Goal: Task Accomplishment & Management: Complete application form

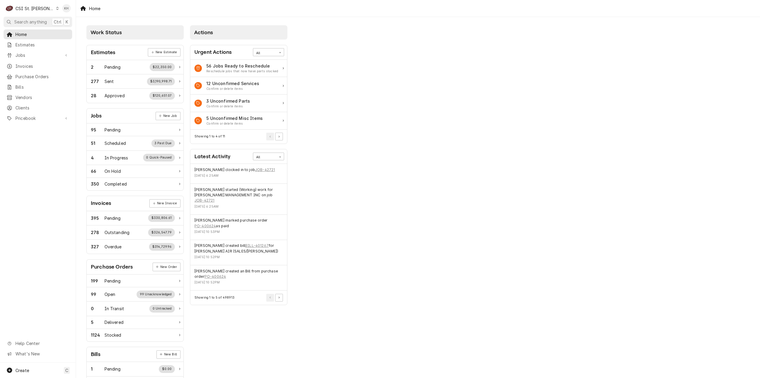
click at [34, 11] on div "C CSI St. [PERSON_NAME]" at bounding box center [32, 8] width 57 height 12
click at [51, 14] on div "CSI [US_STATE][GEOGRAPHIC_DATA]" at bounding box center [91, 11] width 82 height 7
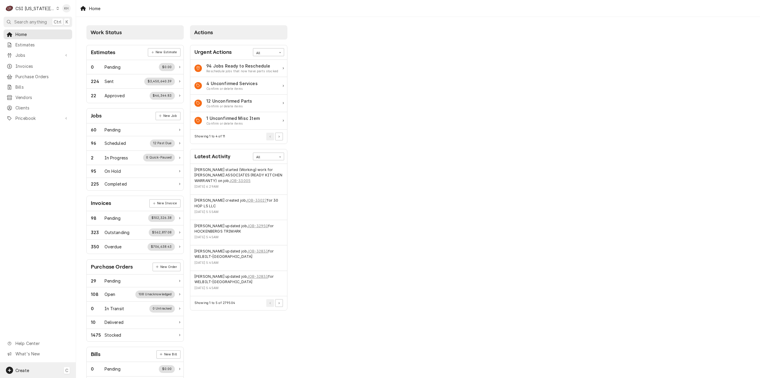
click at [41, 367] on div "Create C" at bounding box center [38, 369] width 76 height 15
click at [107, 318] on div "Job" at bounding box center [111, 318] width 40 height 6
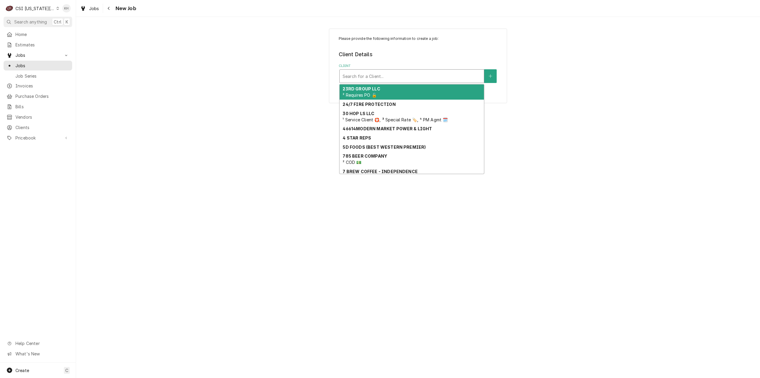
click at [447, 73] on div "Client" at bounding box center [412, 76] width 138 height 11
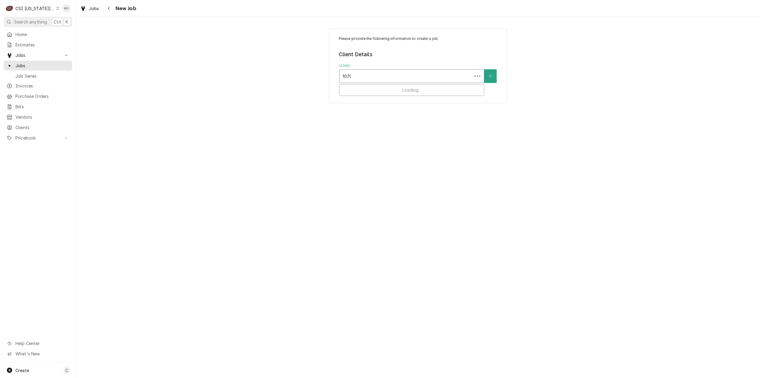
type input "10704"
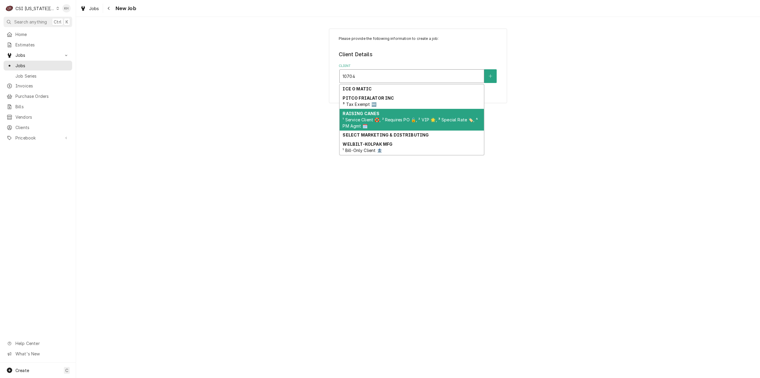
click at [382, 121] on span "¹ Service Client 🛟, ² Requires PO 🔓, ² VIP 🌟, ³ Special Rate 🏷️, ⁴ PM Agmt 🗓️" at bounding box center [410, 122] width 135 height 11
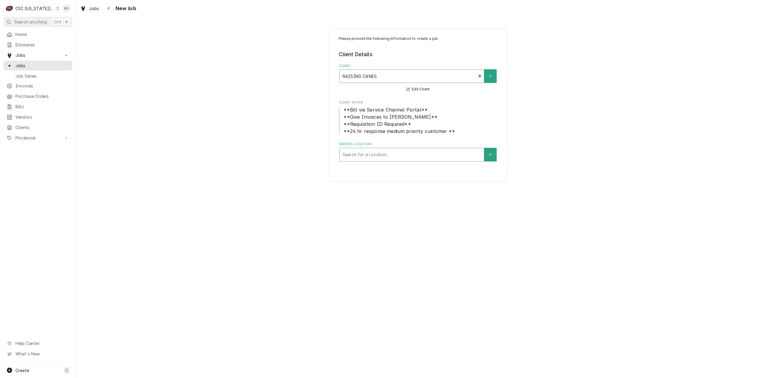
click at [393, 159] on div "Service Location" at bounding box center [412, 154] width 138 height 11
type input "10704"
click at [397, 165] on div "Raising Canes #297 / 10704 Shawnee Mission Parkway, Shawnee, KS 66203" at bounding box center [412, 166] width 144 height 9
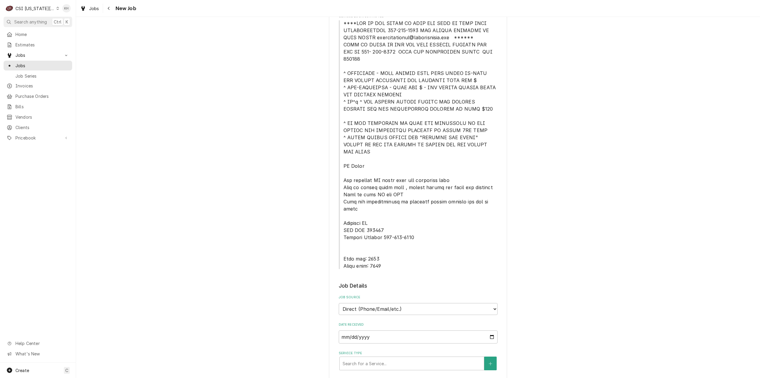
scroll to position [178, 0]
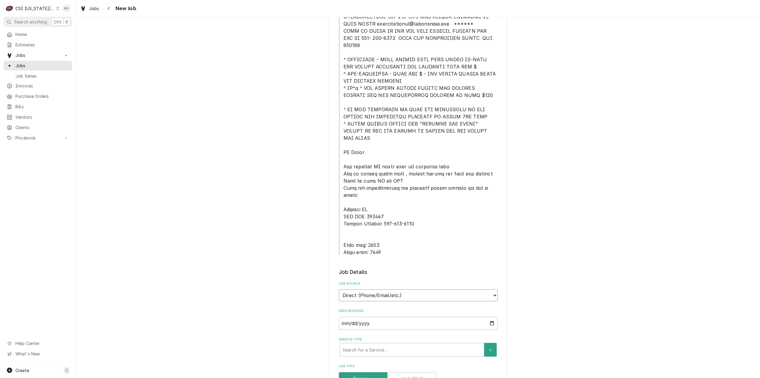
drag, startPoint x: 395, startPoint y: 271, endPoint x: 397, endPoint y: 278, distance: 7.9
click at [397, 289] on select "Direct (Phone/Email/etc.) Service Channel Corrigo Ecotrak Other" at bounding box center [418, 295] width 159 height 12
select select "1"
click at [390, 316] on input "Service Channel ID" at bounding box center [418, 322] width 159 height 13
paste input "327060713"
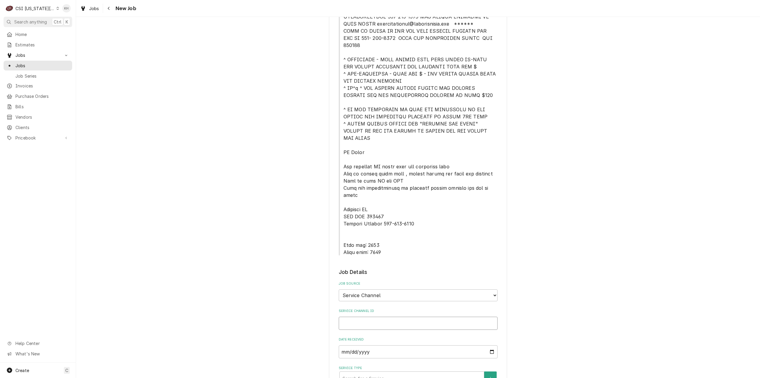
type textarea "x"
type input "327060713"
type textarea "x"
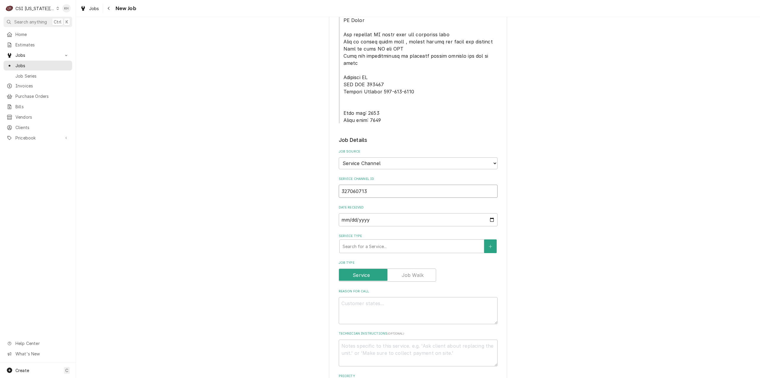
scroll to position [327, 0]
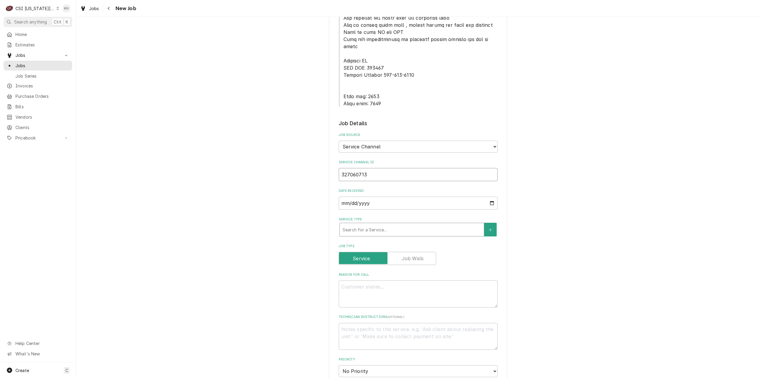
type input "327060713"
click at [386, 224] on div "Service Type" at bounding box center [412, 229] width 138 height 11
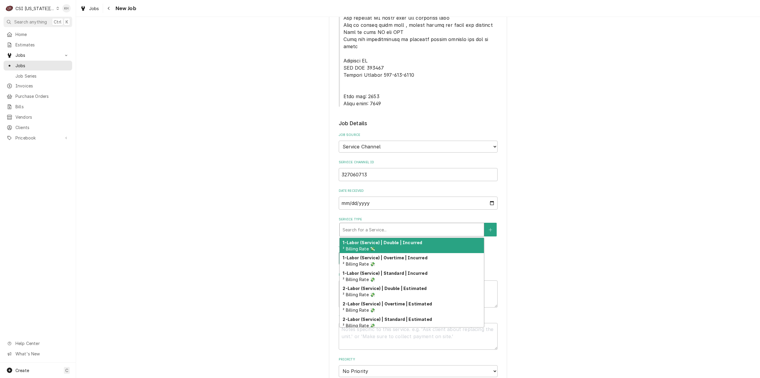
type textarea "x"
type input "s"
type textarea "x"
type input "se"
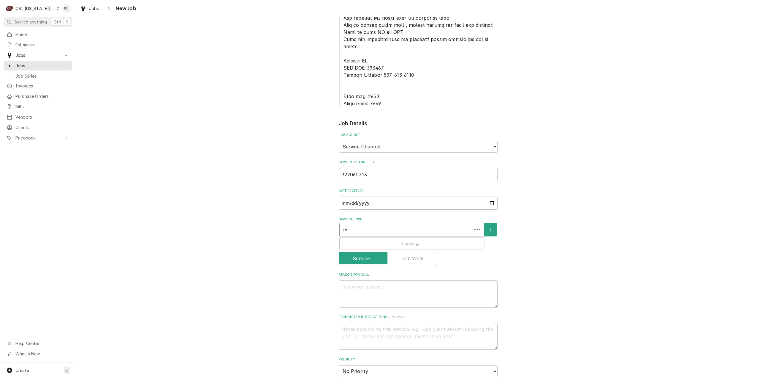
type textarea "x"
type input "ser"
type textarea "x"
type input "serv"
type textarea "x"
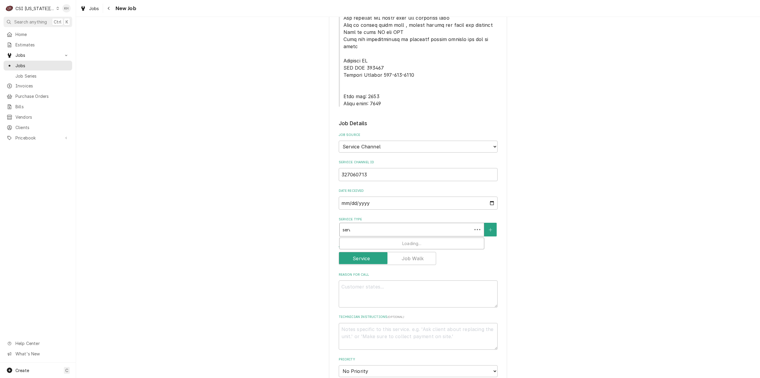
type input "servi"
type textarea "x"
type input "servic"
type textarea "x"
type input "service"
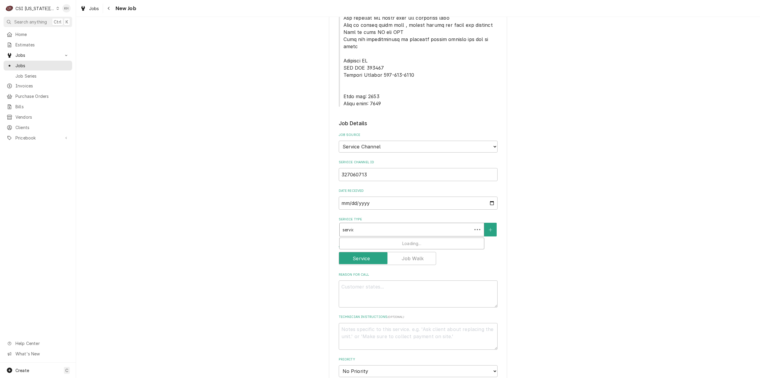
type textarea "x"
type input "service"
type textarea "x"
type input "service c"
type textarea "x"
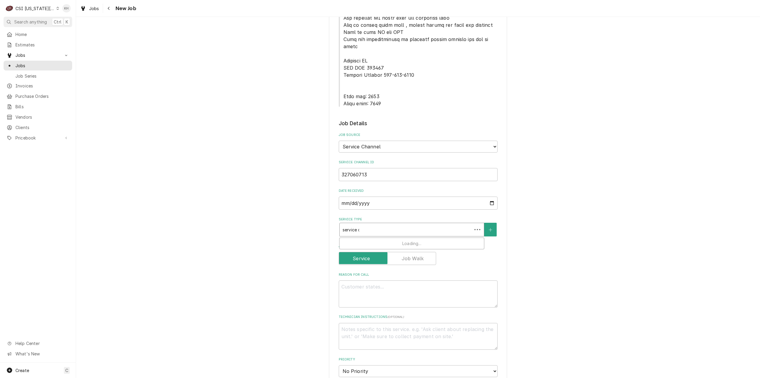
type input "service ca"
type textarea "x"
type input "service cal"
type textarea "x"
type input "service call"
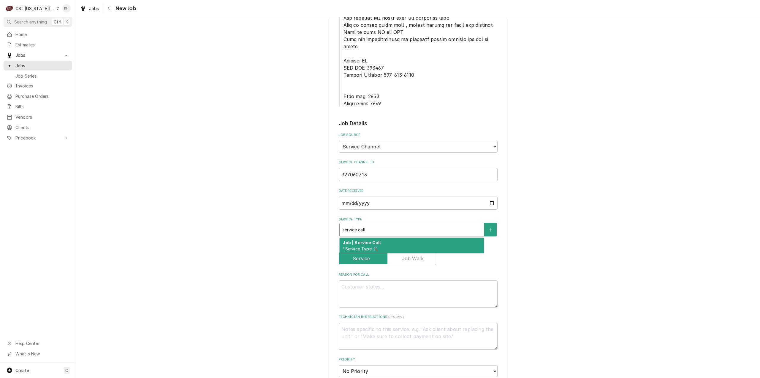
click at [378, 238] on div "Job | Service Call ¹ Service Type 🛠️" at bounding box center [412, 245] width 144 height 15
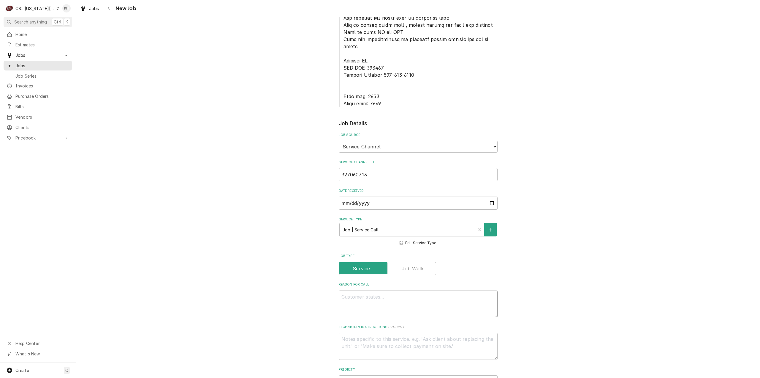
click at [404, 290] on textarea "Reason For Call" at bounding box center [418, 303] width 159 height 27
paste textarea "KITCHEN / Refrigeration / Walk-In Freezer "Equip:" KITCHEN/REFRIGERATION "Tag I…"
type textarea "x"
type textarea "KITCHEN / Refrigeration / Walk-In Freezer "Equip:" KITCHEN/REFRIGERATION "Tag I…"
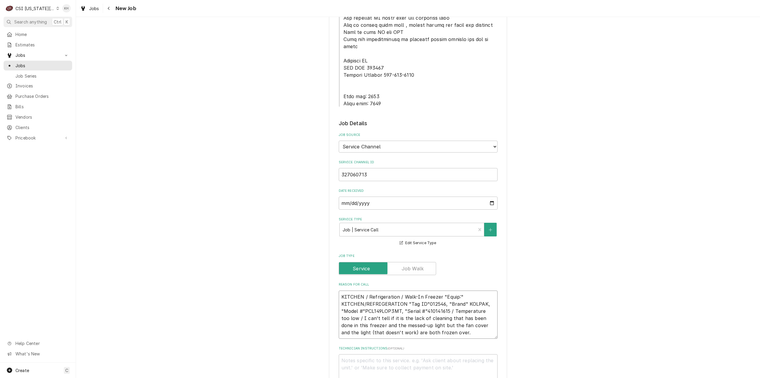
type textarea "x"
type textarea "KITCHEN / Refrigeration / Walk-In Freezer "Equip:" KITCHEN/REFRIGERATION "Tag I…"
type textarea "x"
type textarea "KITCHEN / Refrigeration / Walk-In Freezer "Equip:" KITCHEN/REFRIGERATION "Tag I…"
type textarea "x"
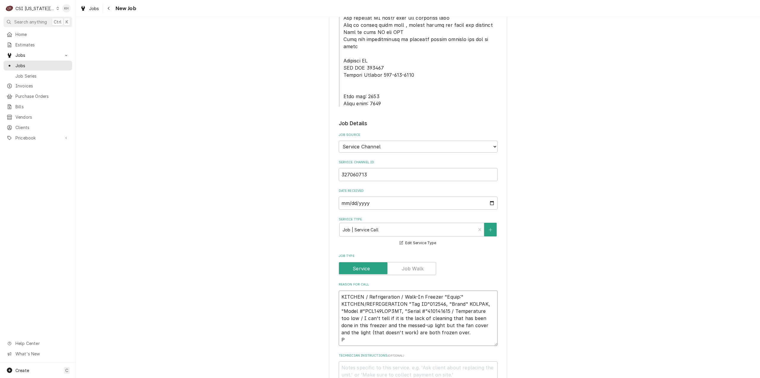
type textarea "KITCHEN / Refrigeration / Walk-In Freezer "Equip:" KITCHEN/REFRIGERATION "Tag I…"
type textarea "x"
type textarea "KITCHEN / Refrigeration / Walk-In Freezer "Equip:" KITCHEN/REFRIGERATION "Tag I…"
type textarea "x"
type textarea "KITCHEN / Refrigeration / Walk-In Freezer "Equip:" KITCHEN/REFRIGERATION "Tag I…"
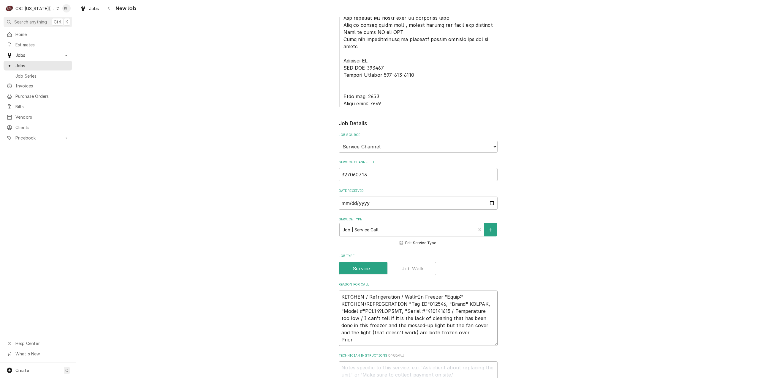
type textarea "x"
type textarea "KITCHEN / Refrigeration / Walk-In Freezer "Equip:" KITCHEN/REFRIGERATION "Tag I…"
type textarea "x"
type textarea "KITCHEN / Refrigeration / Walk-In Freezer "Equip:" KITCHEN/REFRIGERATION "Tag I…"
type textarea "x"
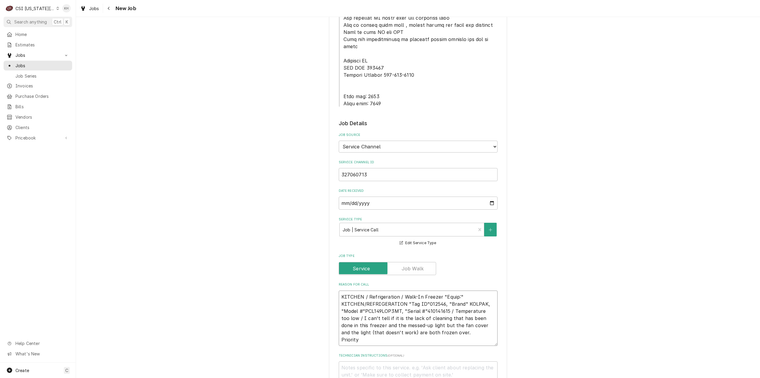
type textarea "KITCHEN / Refrigeration / Walk-In Freezer "Equip:" KITCHEN/REFRIGERATION "Tag I…"
type textarea "x"
type textarea "KITCHEN / Refrigeration / Walk-In Freezer "Equip:" KITCHEN/REFRIGERATION "Tag I…"
type textarea "x"
type textarea "KITCHEN / Refrigeration / Walk-In Freezer "Equip:" KITCHEN/REFRIGERATION "Tag I…"
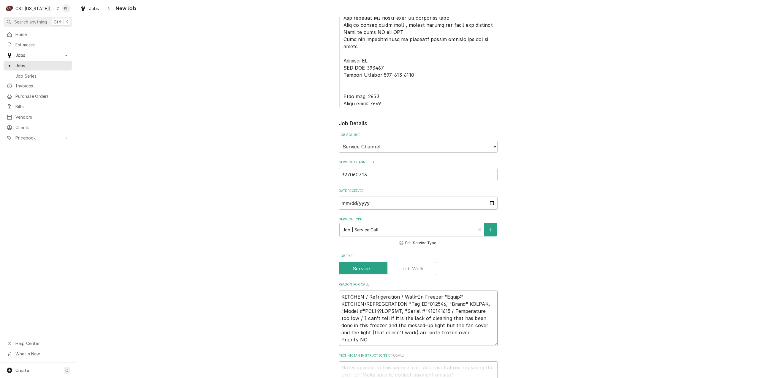
type textarea "x"
type textarea "KITCHEN / Refrigeration / Walk-In Freezer "Equip:" KITCHEN/REFRIGERATION "Tag I…"
type textarea "x"
type textarea "KITCHEN / Refrigeration / Walk-In Freezer "Equip:" KITCHEN/REFRIGERATION "Tag I…"
type textarea "x"
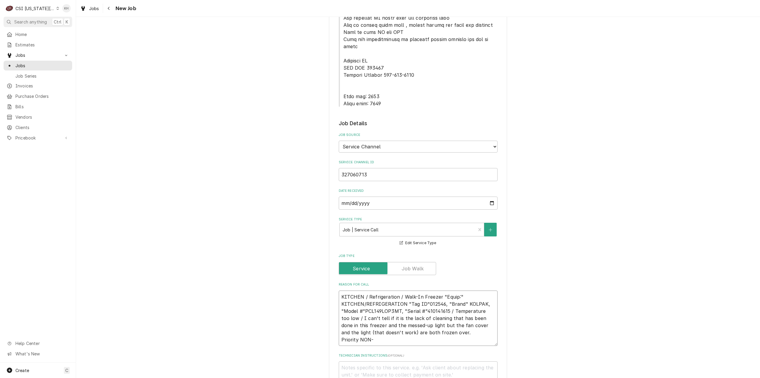
type textarea "KITCHEN / Refrigeration / Walk-In Freezer "Equip:" KITCHEN/REFRIGERATION "Tag I…"
type textarea "x"
type textarea "KITCHEN / Refrigeration / Walk-In Freezer "Equip:" KITCHEN/REFRIGERATION "Tag I…"
type textarea "x"
type textarea "KITCHEN / Refrigeration / Walk-In Freezer "Equip:" KITCHEN/REFRIGERATION "Tag I…"
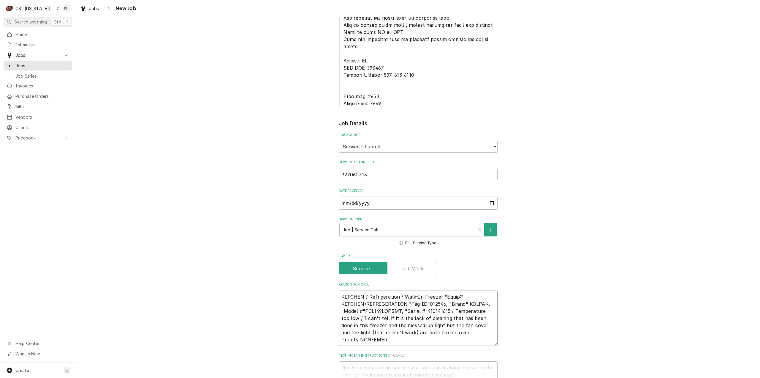
type textarea "x"
type textarea "KITCHEN / Refrigeration / Walk-In Freezer "Equip:" KITCHEN/REFRIGERATION "Tag I…"
type textarea "x"
type textarea "KITCHEN / Refrigeration / Walk-In Freezer "Equip:" KITCHEN/REFRIGERATION "Tag I…"
type textarea "x"
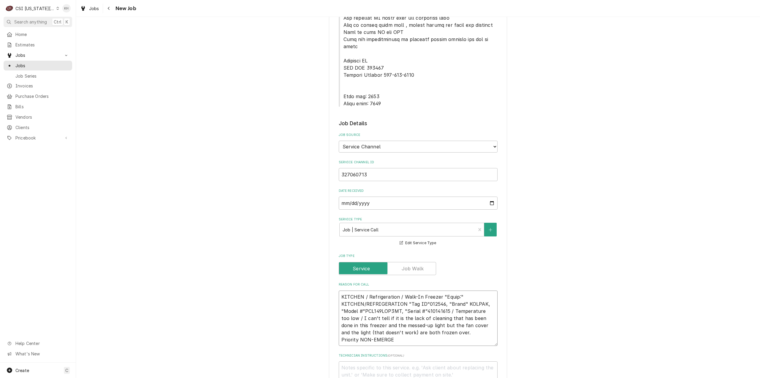
type textarea "KITCHEN / Refrigeration / Walk-In Freezer "Equip:" KITCHEN/REFRIGERATION "Tag I…"
type textarea "x"
type textarea "KITCHEN / Refrigeration / Walk-In Freezer "Equip:" KITCHEN/REFRIGERATION "Tag I…"
type textarea "x"
type textarea "KITCHEN / Refrigeration / Walk-In Freezer "Equip:" KITCHEN/REFRIGERATION "Tag I…"
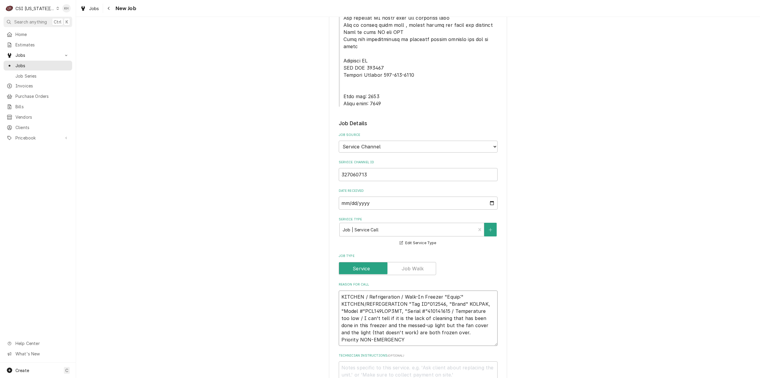
type textarea "x"
type textarea "KITCHEN / Refrigeration / Walk-In Freezer "Equip:" KITCHEN/REFRIGERATION "Tag I…"
type textarea "x"
type textarea "KITCHEN / Refrigeration / Walk-In Freezer "Equip:" KITCHEN/REFRIGERATION "Tag I…"
type textarea "x"
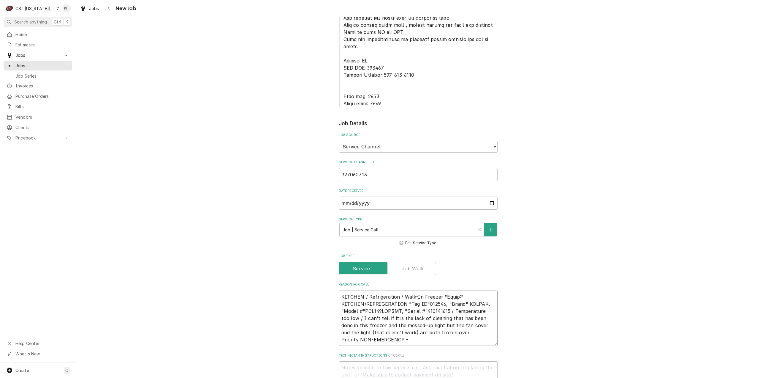
type textarea "KITCHEN / Refrigeration / Walk-In Freezer "Equip:" KITCHEN/REFRIGERATION "Tag I…"
type textarea "x"
type textarea "KITCHEN / Refrigeration / Walk-In Freezer "Equip:" KITCHEN/REFRIGERATION "Tag I…"
type textarea "x"
type textarea "KITCHEN / Refrigeration / Walk-In Freezer "Equip:" KITCHEN/REFRIGERATION "Tag I…"
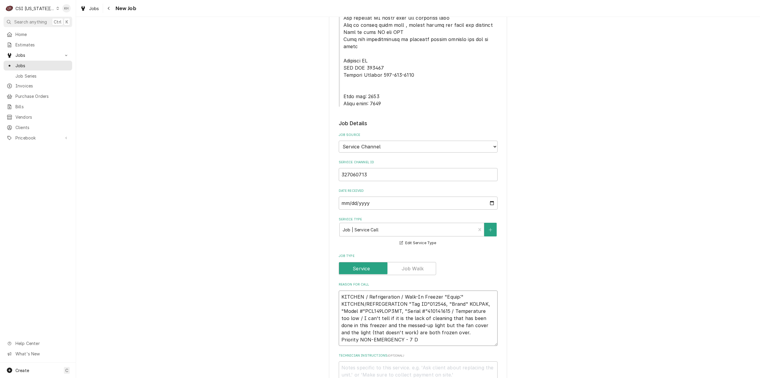
type textarea "x"
type textarea "KITCHEN / Refrigeration / Walk-In Freezer "Equip:" KITCHEN/REFRIGERATION "Tag I…"
type textarea "x"
type textarea "KITCHEN / Refrigeration / Walk-In Freezer "Equip:" KITCHEN/REFRIGERATION "Tag I…"
type textarea "x"
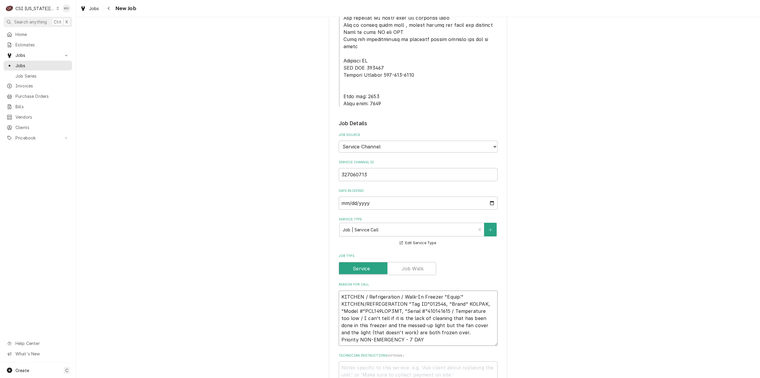
type textarea "KITCHEN / Refrigeration / Walk-In Freezer "Equip:" KITCHEN/REFRIGERATION "Tag I…"
type textarea "x"
type textarea "KITCHEN / Refrigeration / Walk-In Freezer "Equip:" KITCHEN/REFRIGERATION "Tag I…"
click at [461, 361] on textarea "Technician Instructions ( optional )" at bounding box center [418, 374] width 159 height 27
type textarea "x"
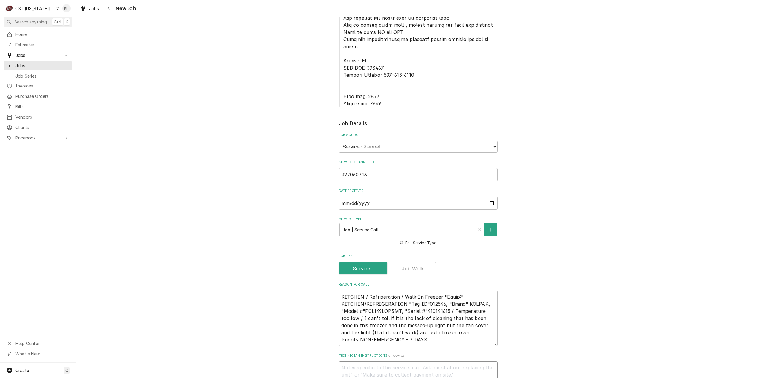
type textarea "N"
type textarea "x"
type textarea "NTE"
type textarea "x"
type textarea "NTE"
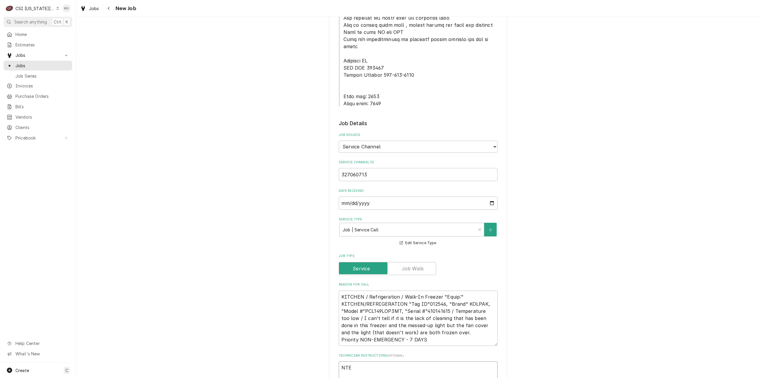
type textarea "x"
type textarea "NTE $"
type textarea "x"
type textarea "NTE $"
type textarea "x"
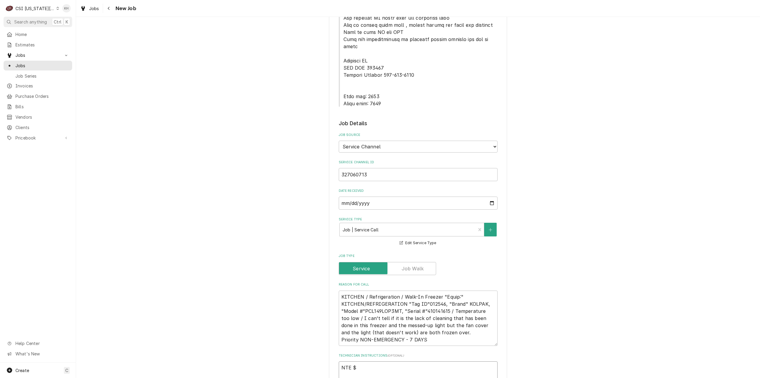
type textarea "NTE $"
type textarea "x"
type textarea "NTE $5"
type textarea "x"
type textarea "NTE $50"
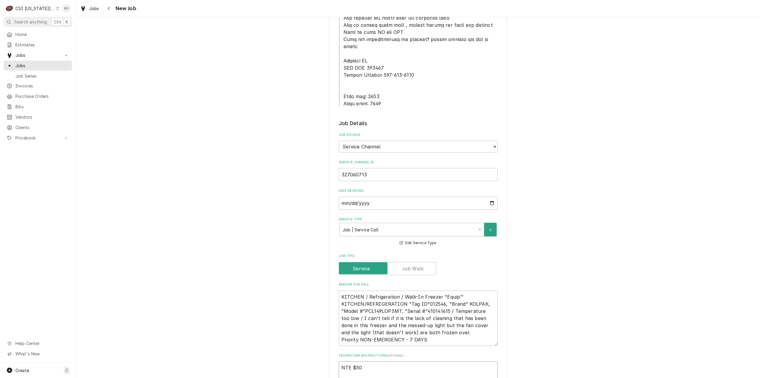
type textarea "x"
type textarea "NTE $500"
type textarea "x"
type textarea "NTE $500."
type textarea "x"
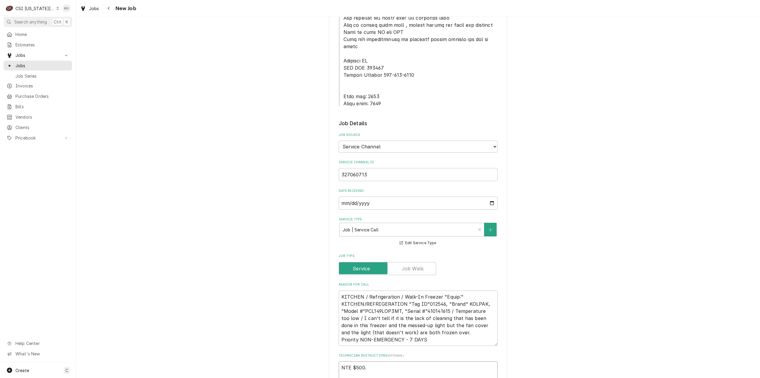
type textarea "NTE $500.0"
type textarea "x"
type textarea "NTE $500.00"
type textarea "x"
type textarea "NTE $500.00"
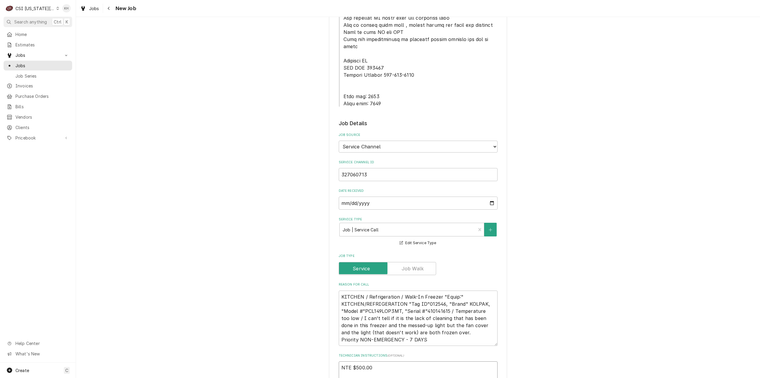
type textarea "x"
type textarea "NTE $500.00"
type textarea "x"
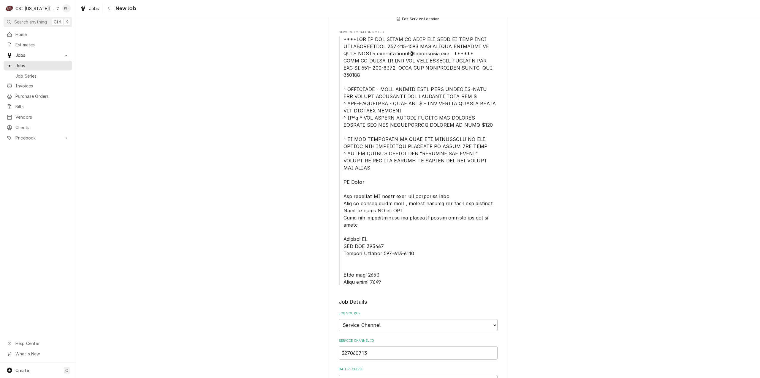
type textarea "NTE $500.00"
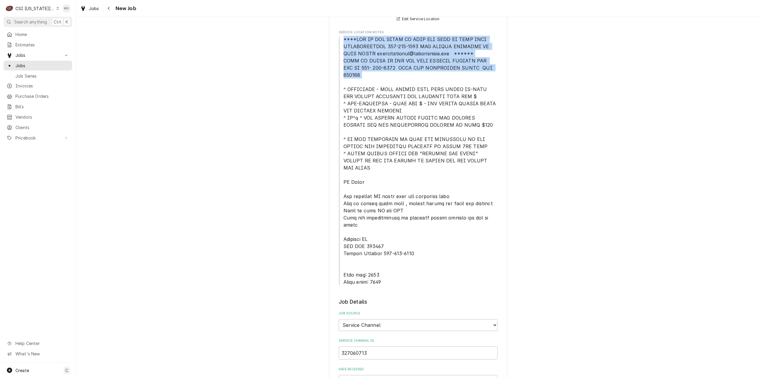
drag, startPoint x: 340, startPoint y: 37, endPoint x: 493, endPoint y: 72, distance: 156.7
click at [493, 72] on span "Service Location Notes" at bounding box center [418, 161] width 159 height 250
copy span "****NTE ON ALL CALLS IF OVER NTE NEED TO CALL JOHN HERBOLSHEIMER 402-380-8262 F…"
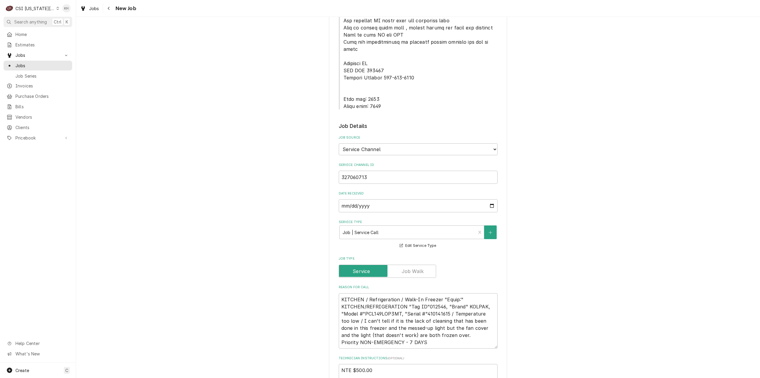
scroll to position [327, 0]
click at [367, 361] on textarea "NTE $500.00" at bounding box center [418, 374] width 159 height 27
paste textarea "****NTE ON ALL CALLS IF OVER NTE NEED TO CALL JOHN HERBOLSHEIMER 402-380-8262 F…"
type textarea "x"
type textarea "NTE $500.00 ****NTE ON ALL CALLS IF OVER NTE NEED TO CALL JOHN HERBOLSHEIMER 40…"
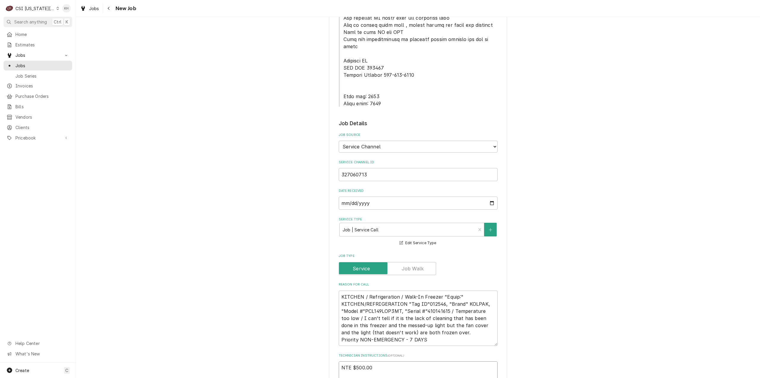
scroll to position [4, 0]
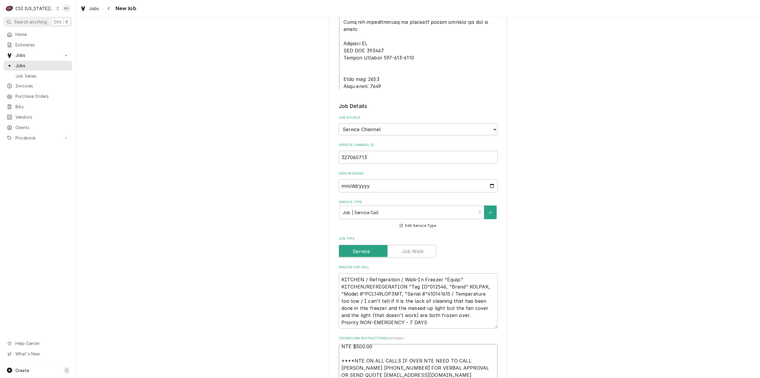
type textarea "x"
type textarea "NTE $500.00 ****NTE ON ALL CALLS IF OVER NTE NEED TO CALL JOHN HERBOLSHEIMER 40…"
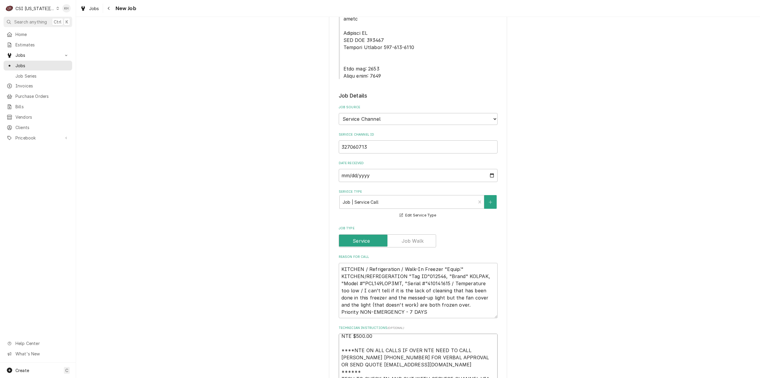
type textarea "x"
type textarea "NTE $500.00 ****NTE ON ALL CALLS IF OVER NTE NEED TO CALL JOHN HERBOLSHEIMER 40…"
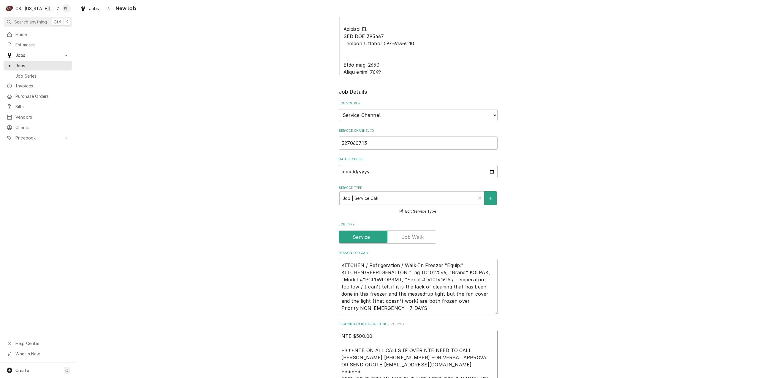
type textarea "x"
type textarea "NTE $500.00 ****NTE ON ALL CALLS IF OVER NTE NEED TO CALL JOHN HERBOLSHEIMER 40…"
drag, startPoint x: 341, startPoint y: 43, endPoint x: 385, endPoint y: 57, distance: 46.9
click at [385, 57] on div "Please provide the following information to create a job: Client Details Client…" at bounding box center [418, 186] width 159 height 1017
copy span "Lock box: 3410 Alarm code: 0962"
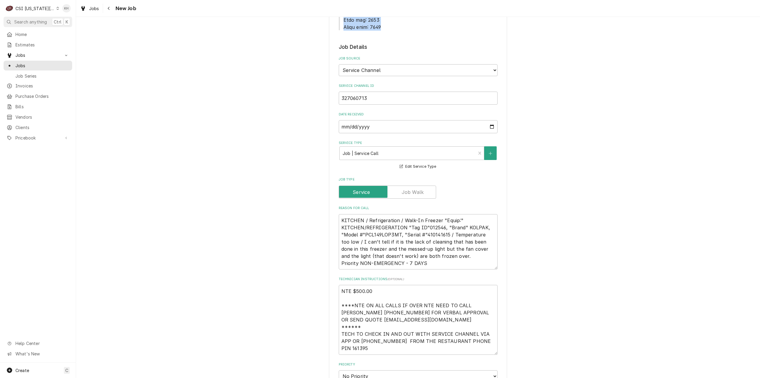
scroll to position [477, 0]
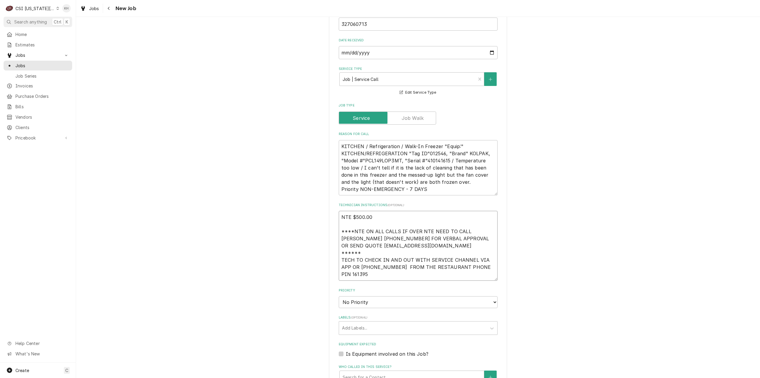
click at [356, 251] on textarea "NTE $500.00 ****NTE ON ALL CALLS IF OVER NTE NEED TO CALL JOHN HERBOLSHEIMER 40…" at bounding box center [418, 246] width 159 height 70
click at [360, 256] on textarea "NTE $500.00 ****NTE ON ALL CALLS IF OVER NTE NEED TO CALL JOHN HERBOLSHEIMER 40…" at bounding box center [418, 246] width 159 height 70
paste textarea "Lock box: 3410 Alarm code: 0962"
type textarea "x"
type textarea "NTE $500.00 ****NTE ON ALL CALLS IF OVER NTE NEED TO CALL JOHN HERBOLSHEIMER 40…"
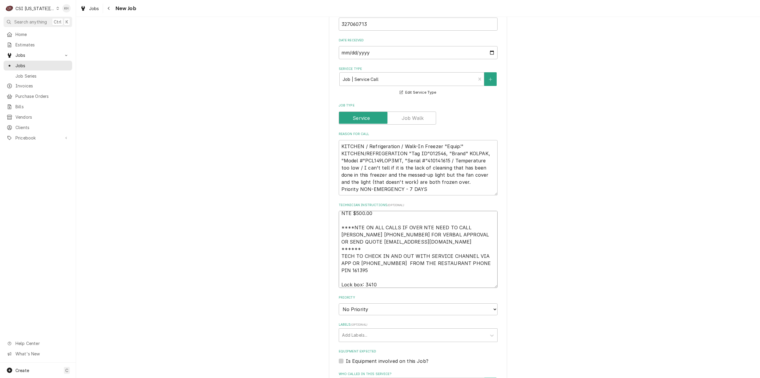
type textarea "x"
type textarea "NTE $500.00 ****NTE ON ALL CALLS IF OVER NTE NEED TO CALL JOHN HERBOLSHEIMER 40…"
type textarea "x"
type textarea "NTE $500.00 ****NTE ON ALL CALLS IF OVER NTE NEED TO CALL JOHN HERBOLSHEIMER 40…"
type textarea "x"
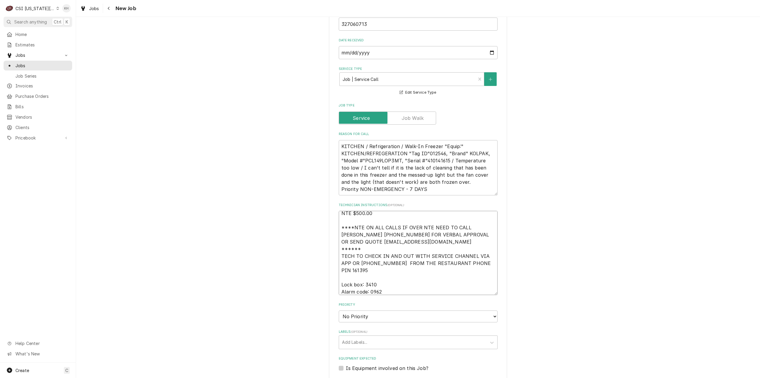
type textarea "NTE $500.00 ****NTE ON ALL CALLS IF OVER NTE NEED TO CALL JOHN HERBOLSHEIMER 40…"
type textarea "x"
type textarea "NTE $500.00 ****NTE ON ALL CALLS IF OVER NTE NEED TO CALL JOHN HERBOLSHEIMER 40…"
type textarea "x"
type textarea "NTE $500.00 ****NTE ON ALL CALLS IF OVER NTE NEED TO CALL JOHN HERBOLSHEIMER 40…"
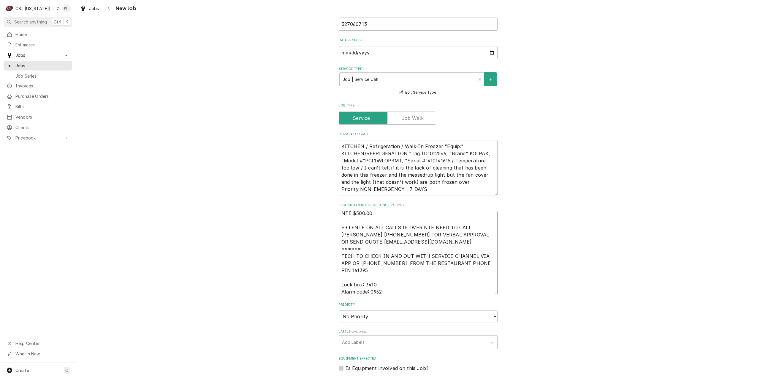
type textarea "x"
type textarea "NTE $500.00 ****NTE ON ALL CALLS IF OVER NTE NEED TO CALL JOHN HERBOLSHEIMER 40…"
type textarea "x"
type textarea "NTE $500.00 ****NTE ON ALL CALLS IF OVER NTE NEED TO CALL JOHN HERBOLSHEIMER 40…"
type textarea "x"
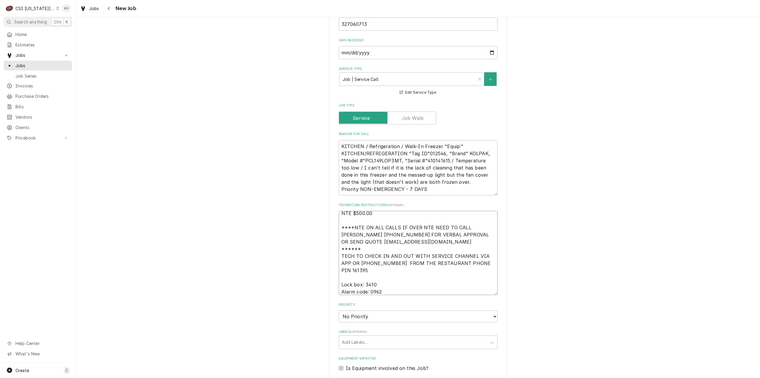
type textarea "NTE $500.00 ****NTE ON ALL CALLS IF OVER NTE NEED TO CALL JOHN HERBOLSHEIMER 40…"
type textarea "x"
type textarea "NTE $500.00 ****NTE ON ALL CALLS IF OVER NTE NEED TO CALL JOHN HERBOLSHEIMER 40…"
type textarea "x"
type textarea "NTE $500.00 ****NTE ON ALL CALLS IF OVER NTE NEED TO CALL JOHN HERBOLSHEIMER 40…"
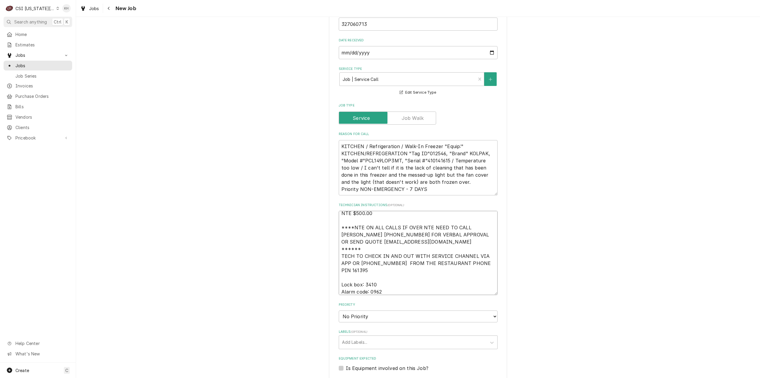
type textarea "x"
type textarea "NTE $500.00 ****NTE ON ALL CALLS IF OVER NTE NEED TO CALL JOHN HERBOLSHEIMER 40…"
type textarea "x"
type textarea "NTE $500.00 ****NTE ON ALL CALLS IF OVER NTE NEED TO CALL JOHN HERBOLSHEIMER 40…"
type textarea "x"
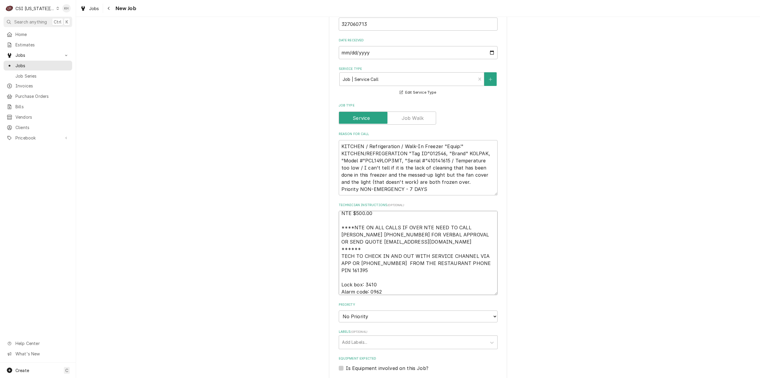
type textarea "NTE $500.00 ****NTE ON ALL CALLS IF OVER NTE NEED TO CALL JOHN HERBOLSHEIMER 40…"
type textarea "x"
type textarea "NTE $500.00 ****NTE ON ALL CALLS IF OVER NTE NEED TO CALL JOHN HERBOLSHEIMER 40…"
type textarea "x"
type textarea "NTE $500.00 ****NTE ON ALL CALLS IF OVER NTE NEED TO CALL JOHN HERBOLSHEIMER 40…"
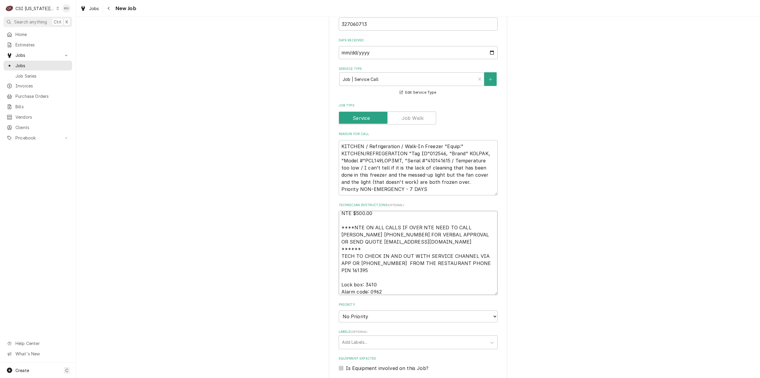
type textarea "x"
type textarea "NTE $500.00 ****NTE ON ALL CALLS IF OVER NTE NEED TO CALL JOHN HERBOLSHEIMER 40…"
type textarea "x"
type textarea "NTE $500.00 ****NTE ON ALL CALLS IF OVER NTE NEED TO CALL JOHN HERBOLSHEIMER 40…"
type textarea "x"
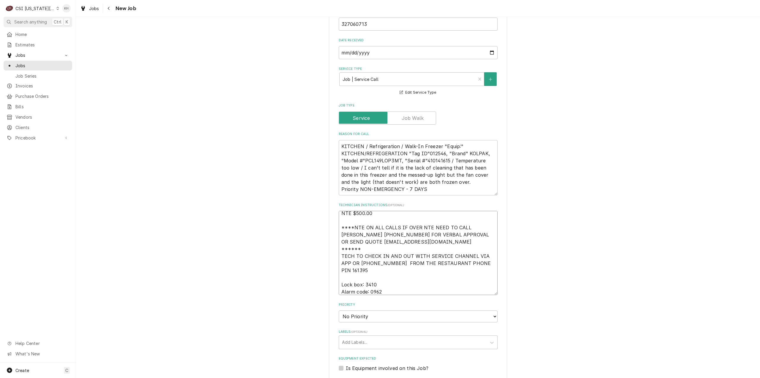
type textarea "NTE $500.00 ****NTE ON ALL CALLS IF OVER NTE NEED TO CALL JOHN HERBOLSHEIMER 40…"
click at [436, 140] on textarea "KITCHEN / Refrigeration / Walk-In Freezer "Equip:" KITCHEN/REFRIGERATION "Tag I…" at bounding box center [418, 168] width 159 height 56
click at [436, 143] on textarea "KITCHEN / Refrigeration / Walk-In Freezer "Equip:" KITCHEN/REFRIGERATION "Tag I…" at bounding box center [418, 168] width 159 height 56
click at [434, 140] on textarea "KITCHEN / Refrigeration / Walk-In Freezer "Equip:" KITCHEN/REFRIGERATION "Tag I…" at bounding box center [418, 168] width 159 height 56
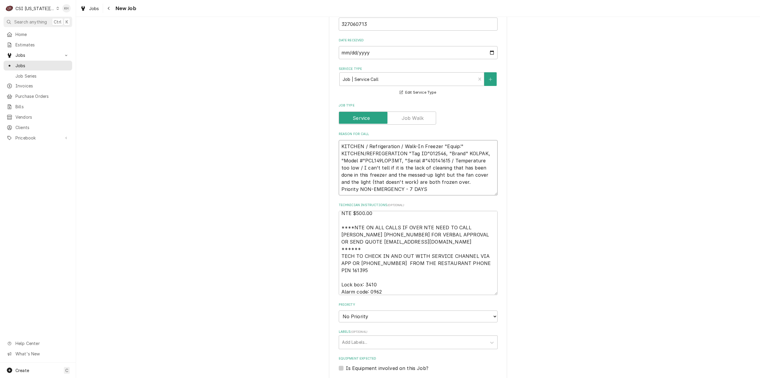
click at [434, 140] on textarea "KITCHEN / Refrigeration / Walk-In Freezer "Equip:" KITCHEN/REFRIGERATION "Tag I…" at bounding box center [418, 168] width 159 height 56
drag, startPoint x: 373, startPoint y: 295, endPoint x: 373, endPoint y: 299, distance: 4.0
click at [373, 310] on select "No Priority Urgent High Medium Low" at bounding box center [418, 316] width 159 height 12
select select "3"
click at [339, 310] on select "No Priority Urgent High Medium Low" at bounding box center [418, 316] width 159 height 12
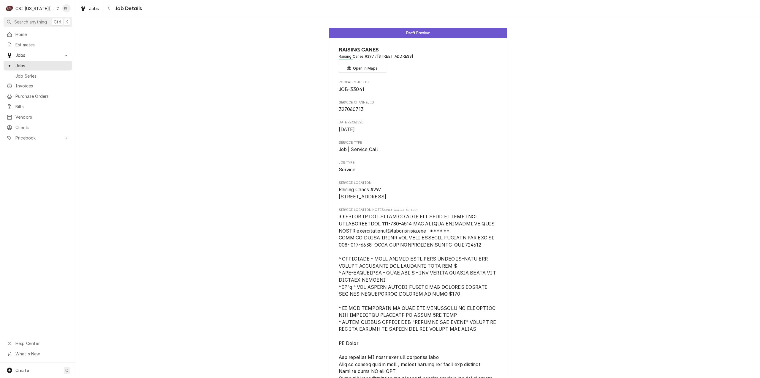
click at [43, 8] on div "CSI [US_STATE][GEOGRAPHIC_DATA]" at bounding box center [34, 8] width 39 height 6
click at [77, 29] on div "CSI St. [PERSON_NAME]" at bounding box center [102, 32] width 87 height 6
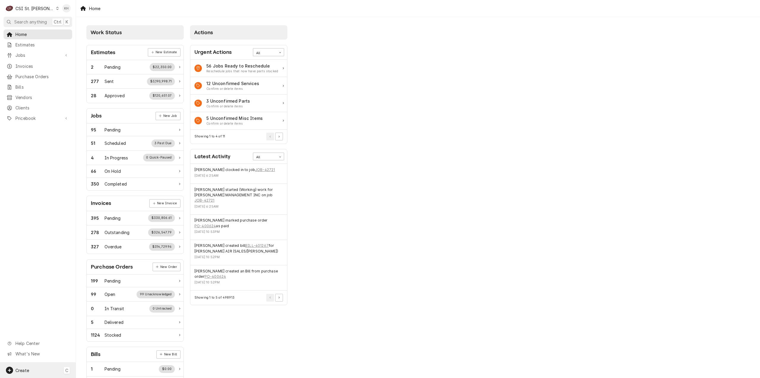
click at [32, 371] on div "Create C" at bounding box center [38, 369] width 76 height 15
click at [96, 316] on div "Job" at bounding box center [111, 318] width 40 height 6
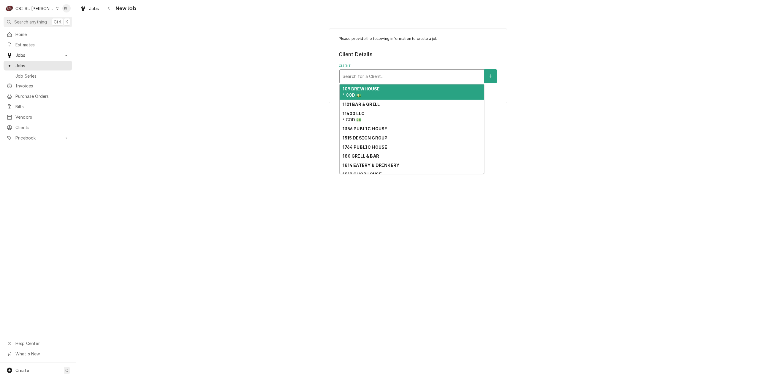
click at [398, 74] on div "Client" at bounding box center [412, 76] width 138 height 11
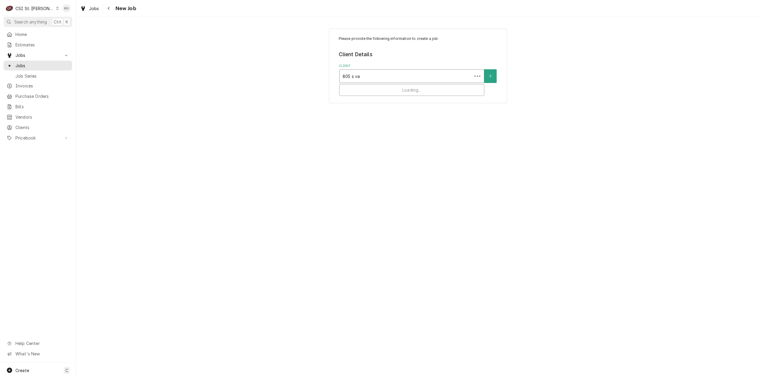
type input "805 s van"
click at [432, 88] on div "Raising Canes - Billing Account ² VIP 🌟, ³ Special Rate 🏷️, ⁴ PM Agmt 🗓️" at bounding box center [412, 91] width 144 height 15
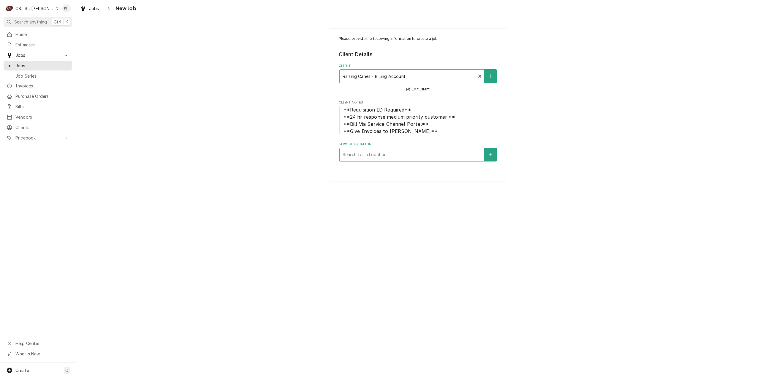
click at [420, 154] on div "Service Location" at bounding box center [412, 154] width 138 height 11
type input "805"
click at [418, 174] on div "Raising Cane's #372 Vandeventer / 805 S Vandeventer Ave, St Louis, MO 63110" at bounding box center [412, 169] width 144 height 15
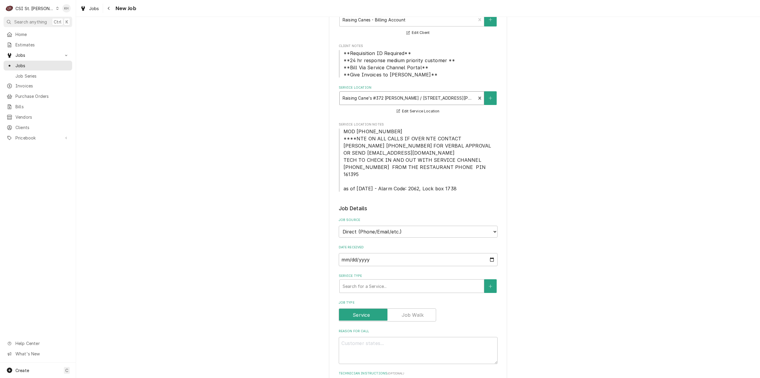
scroll to position [119, 0]
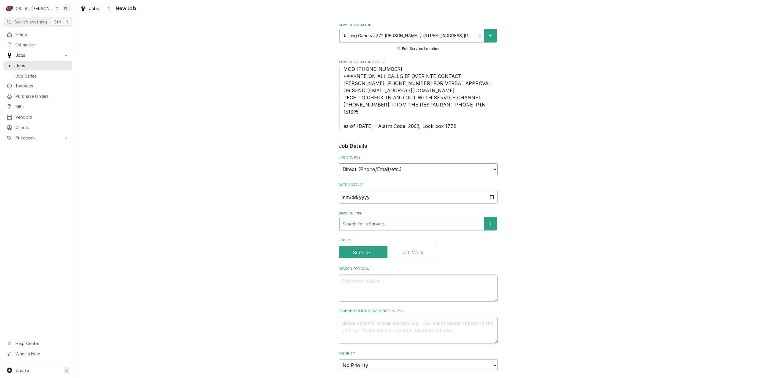
drag, startPoint x: 407, startPoint y: 162, endPoint x: 405, endPoint y: 167, distance: 5.9
click at [406, 163] on select "Direct (Phone/Email/etc.) Service Channel Corrigo Ecotrak Other" at bounding box center [418, 169] width 159 height 12
select select "1"
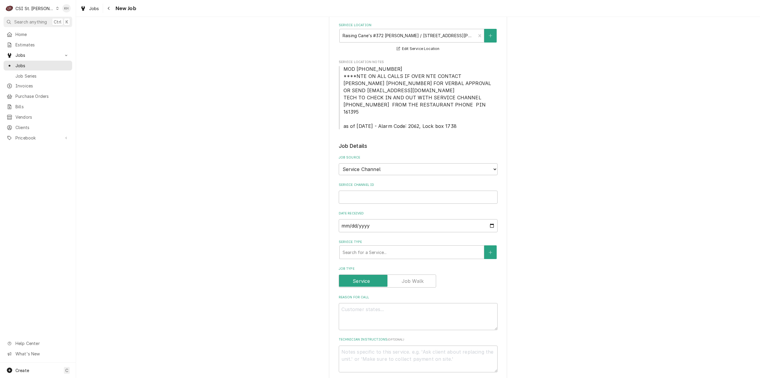
drag, startPoint x: 405, startPoint y: 167, endPoint x: 395, endPoint y: 181, distance: 17.0
click at [395, 182] on div "Service Channel ID" at bounding box center [418, 192] width 159 height 21
click at [398, 190] on input "Service Channel ID" at bounding box center [418, 196] width 159 height 13
paste input "327059217"
type textarea "x"
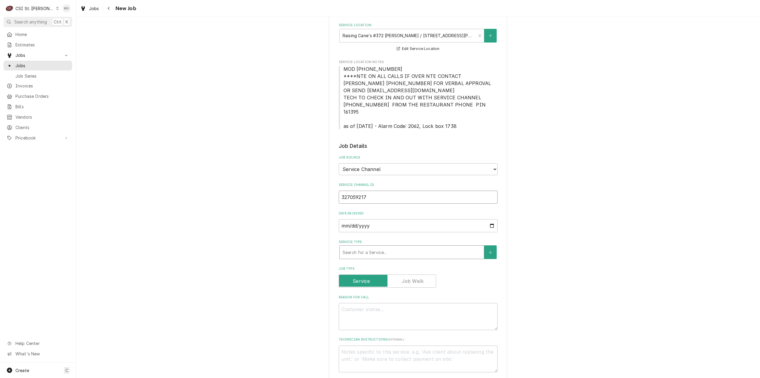
type input "327059217"
click at [401, 247] on div "Service Type" at bounding box center [412, 252] width 138 height 11
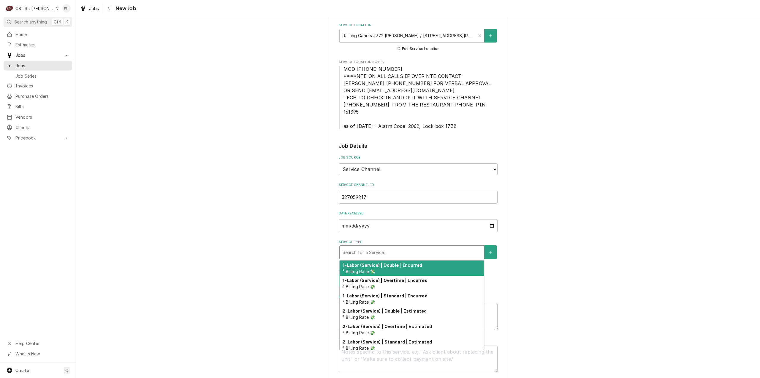
type textarea "x"
type input "s"
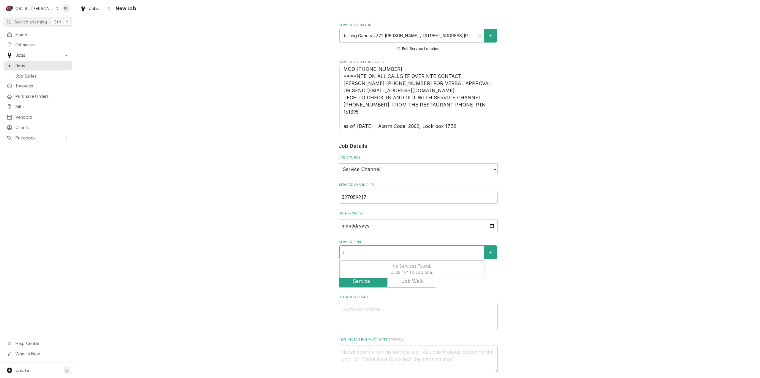
type textarea "x"
type input "se"
type textarea "x"
type input "ser"
type textarea "x"
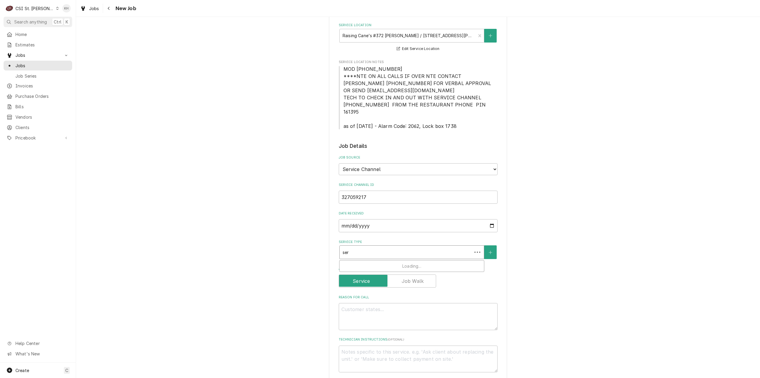
type input "serv"
type textarea "x"
type input "servi"
type textarea "x"
type input "servic"
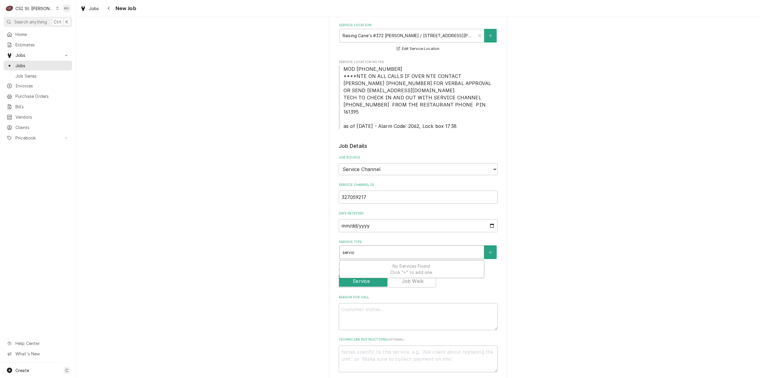
type textarea "x"
type input "service"
type textarea "x"
type input "service c"
type textarea "x"
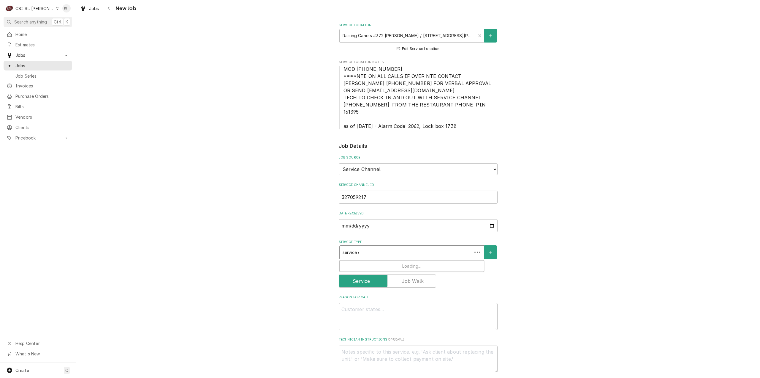
type input "service ca"
type textarea "x"
type input "service c"
type textarea "x"
type input "service ch"
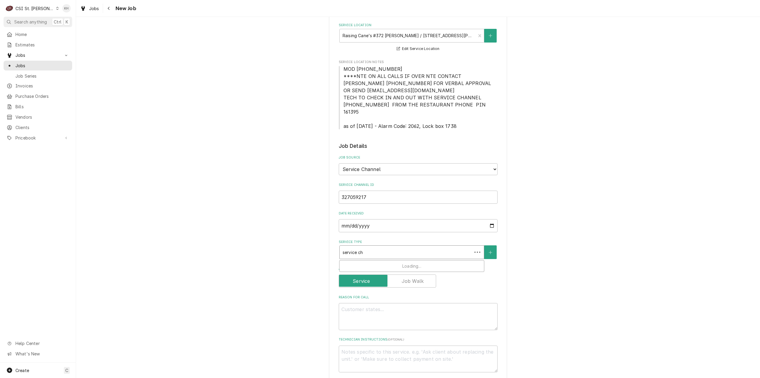
type textarea "x"
type input "service cha"
type textarea "x"
type input "service chan"
type textarea "x"
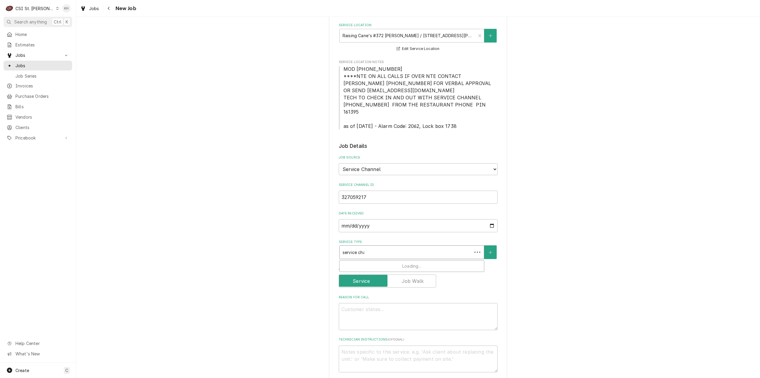
type input "service chann"
type textarea "x"
type input "service channel"
type textarea "x"
drag, startPoint x: 411, startPoint y: 244, endPoint x: 343, endPoint y: 234, distance: 68.7
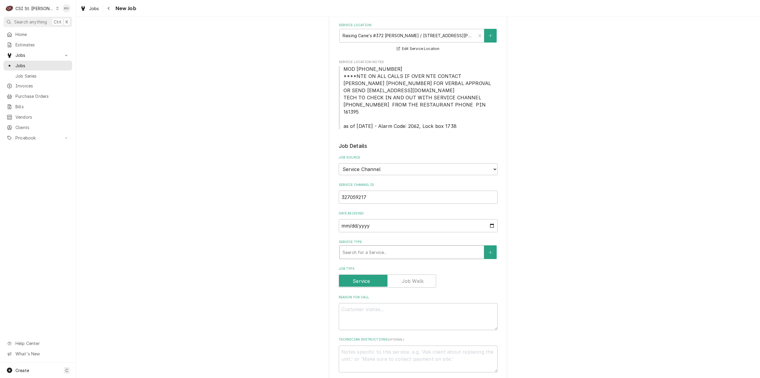
click at [343, 239] on div "Service Type Search for a Service..." at bounding box center [418, 248] width 159 height 19
type textarea "x"
type input "s"
type textarea "x"
type input "se"
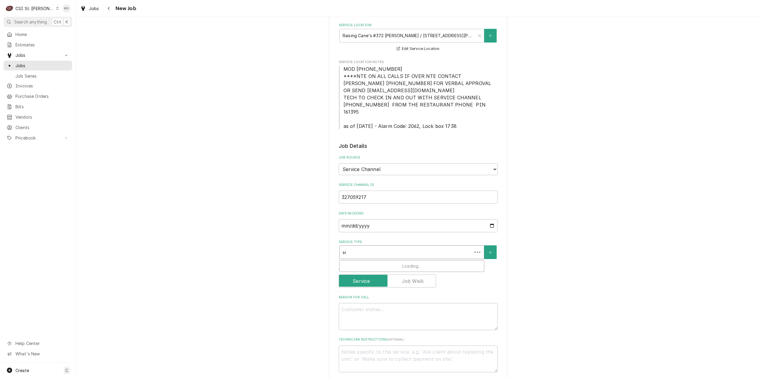
type textarea "x"
type input "ser"
type textarea "x"
type input "serv"
type textarea "x"
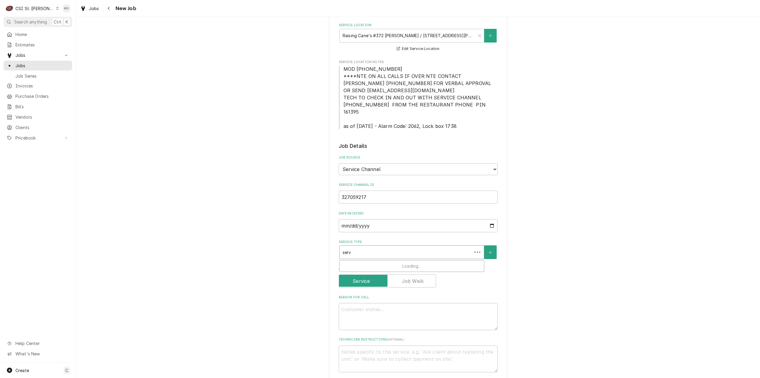
type input "servi"
type textarea "x"
type input "servic"
type textarea "x"
type input "service"
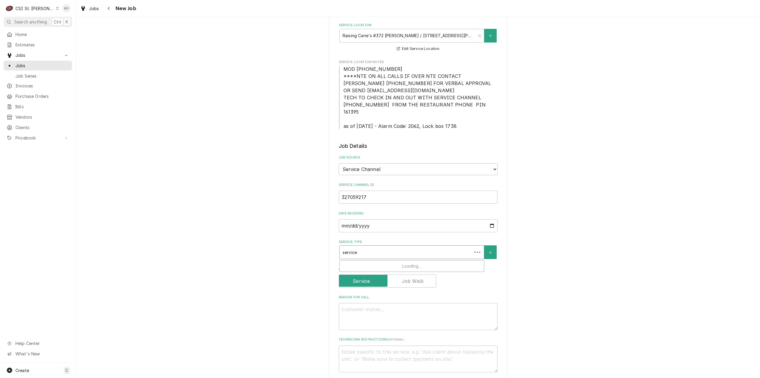
type textarea "x"
type input "service"
type textarea "x"
type input "service c"
type textarea "x"
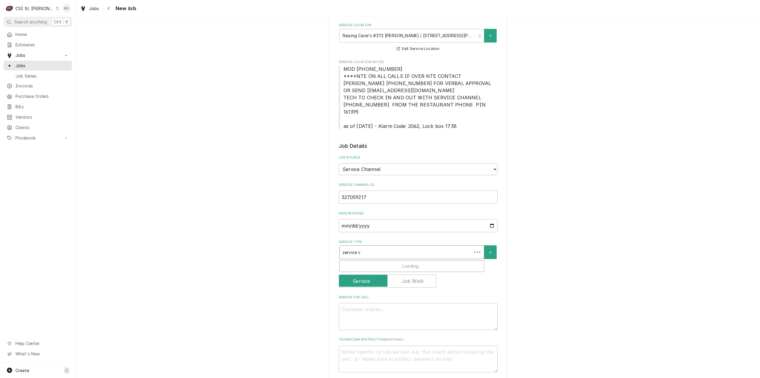
type input "service ca"
type textarea "x"
type input "service cal"
type textarea "x"
type input "service call"
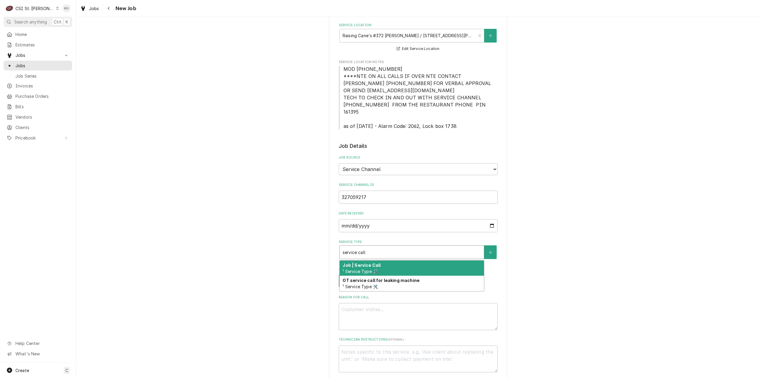
drag, startPoint x: 360, startPoint y: 257, endPoint x: 358, endPoint y: 269, distance: 12.4
click at [360, 262] on strong "Job | Service Call" at bounding box center [362, 264] width 38 height 5
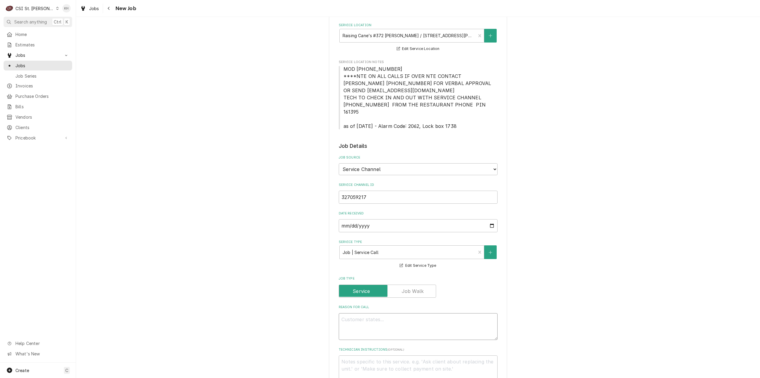
click at [422, 318] on textarea "Reason For Call" at bounding box center [418, 326] width 159 height 27
paste textarea "KITCHEN / Refrigeration / Walk-In Freezer "Equip:" KITCHEN/REFRIGERATION "Tag I…"
type textarea "x"
type textarea "KITCHEN / Refrigeration / Walk-In Freezer "Equip:" KITCHEN/REFRIGERATION "Tag I…"
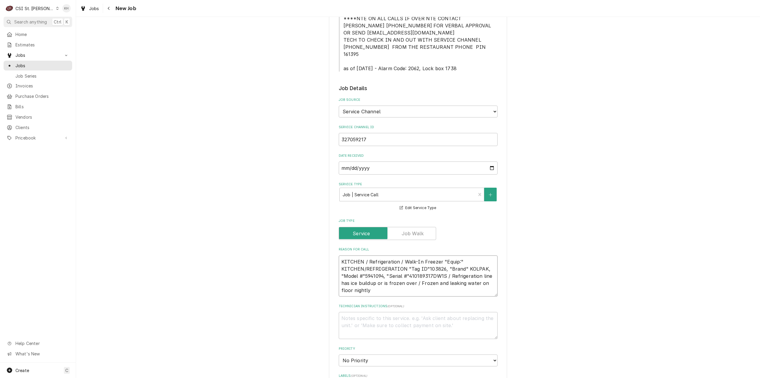
scroll to position [178, 0]
type textarea "x"
type textarea "KITCHEN / Refrigeration / Walk-In Freezer "Equip:" KITCHEN/REFRIGERATION "Tag I…"
type textarea "x"
type textarea "KITCHEN / Refrigeration / Walk-In Freezer "Equip:" KITCHEN/REFRIGERATION "Tag I…"
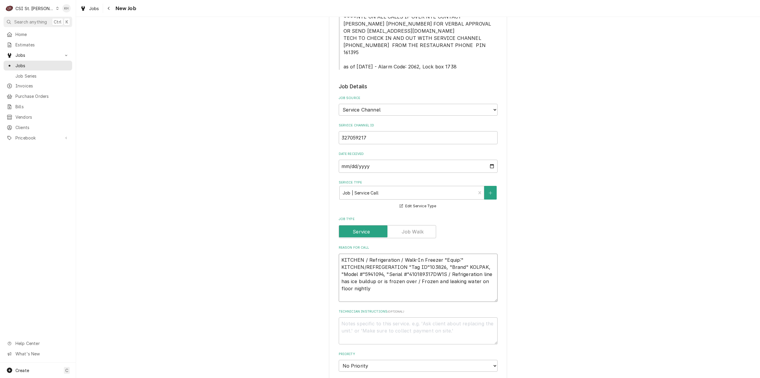
drag, startPoint x: 348, startPoint y: 294, endPoint x: 349, endPoint y: 291, distance: 3.2
click at [349, 291] on textarea "KITCHEN / Refrigeration / Walk-In Freezer "Equip:" KITCHEN/REFRIGERATION "Tag I…" at bounding box center [418, 277] width 159 height 48
type textarea "x"
type textarea "KITCHEN / Refrigeration / Walk-In Freezer "Equip:" KITCHEN/REFRIGERATION "Tag I…"
type textarea "x"
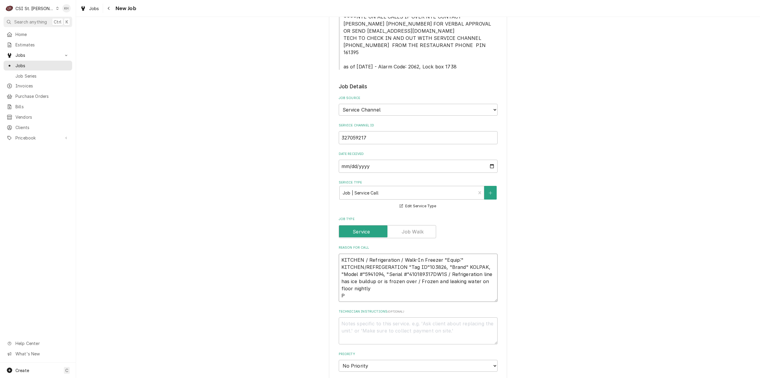
type textarea "KITCHEN / Refrigeration / Walk-In Freezer "Equip:" KITCHEN/REFRIGERATION "Tag I…"
type textarea "x"
type textarea "KITCHEN / Refrigeration / Walk-In Freezer "Equip:" KITCHEN/REFRIGERATION "Tag I…"
type textarea "x"
type textarea "KITCHEN / Refrigeration / Walk-In Freezer "Equip:" KITCHEN/REFRIGERATION "Tag I…"
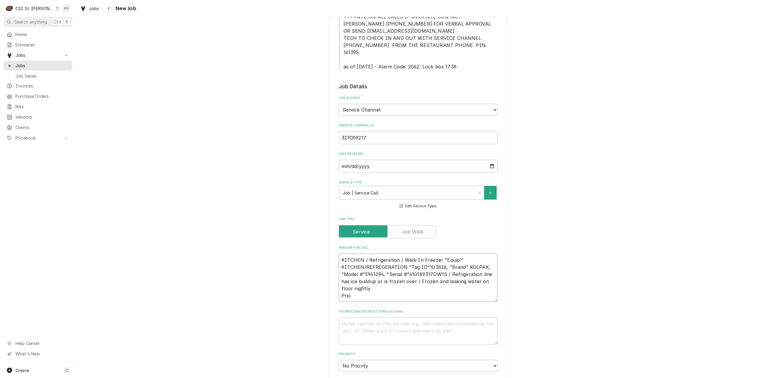
type textarea "x"
type textarea "KITCHEN / Refrigeration / Walk-In Freezer "Equip:" KITCHEN/REFRIGERATION "Tag I…"
type textarea "x"
type textarea "KITCHEN / Refrigeration / Walk-In Freezer "Equip:" KITCHEN/REFRIGERATION "Tag I…"
type textarea "x"
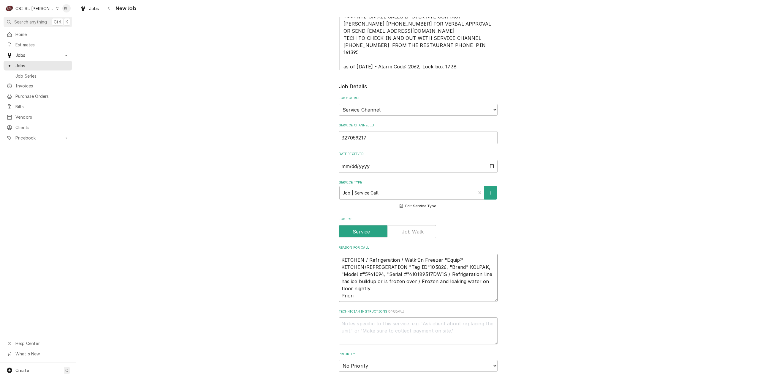
type textarea "KITCHEN / Refrigeration / Walk-In Freezer "Equip:" KITCHEN/REFRIGERATION "Tag I…"
type textarea "x"
type textarea "KITCHEN / Refrigeration / Walk-In Freezer "Equip:" KITCHEN/REFRIGERATION "Tag I…"
type textarea "x"
type textarea "KITCHEN / Refrigeration / Walk-In Freezer "Equip:" KITCHEN/REFRIGERATION "Tag I…"
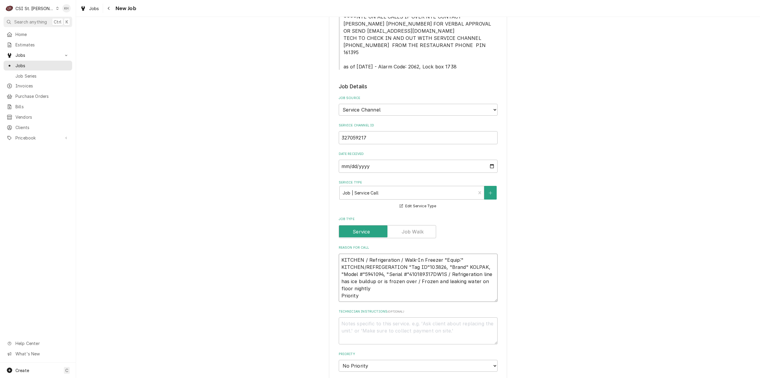
type textarea "x"
type textarea "KITCHEN / Refrigeration / Walk-In Freezer "Equip:" KITCHEN/REFRIGERATION "Tag I…"
type textarea "x"
type textarea "KITCHEN / Refrigeration / Walk-In Freezer "Equip:" KITCHEN/REFRIGERATION "Tag I…"
type textarea "x"
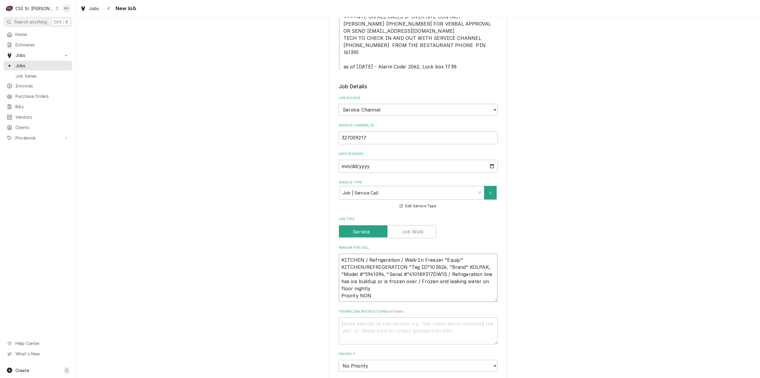
type textarea "KITCHEN / Refrigeration / Walk-In Freezer "Equip:" KITCHEN/REFRIGERATION "Tag I…"
type textarea "x"
type textarea "KITCHEN / Refrigeration / Walk-In Freezer "Equip:" KITCHEN/REFRIGERATION "Tag I…"
type textarea "x"
type textarea "KITCHEN / Refrigeration / Walk-In Freezer "Equip:" KITCHEN/REFRIGERATION "Tag I…"
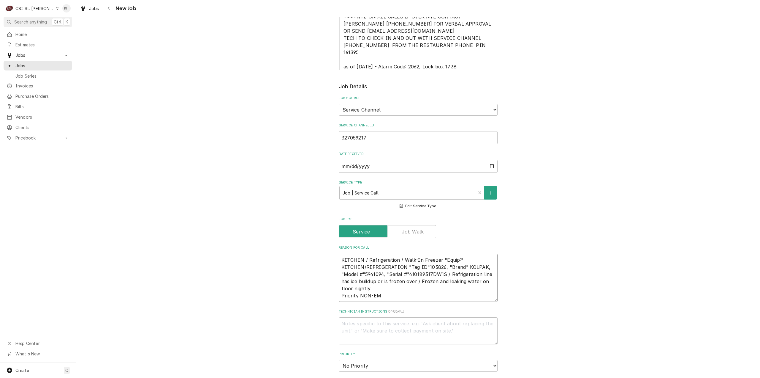
type textarea "x"
type textarea "KITCHEN / Refrigeration / Walk-In Freezer "Equip:" KITCHEN/REFRIGERATION "Tag I…"
type textarea "x"
type textarea "KITCHEN / Refrigeration / Walk-In Freezer "Equip:" KITCHEN/REFRIGERATION "Tag I…"
type textarea "x"
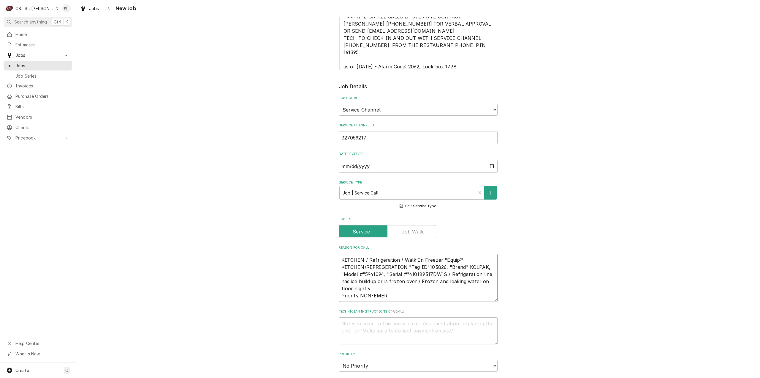
type textarea "KITCHEN / Refrigeration / Walk-In Freezer "Equip:" KITCHEN/REFRIGERATION "Tag I…"
type textarea "x"
type textarea "KITCHEN / Refrigeration / Walk-In Freezer "Equip:" KITCHEN/REFRIGERATION "Tag I…"
type textarea "x"
type textarea "KITCHEN / Refrigeration / Walk-In Freezer "Equip:" KITCHEN/REFRIGERATION "Tag I…"
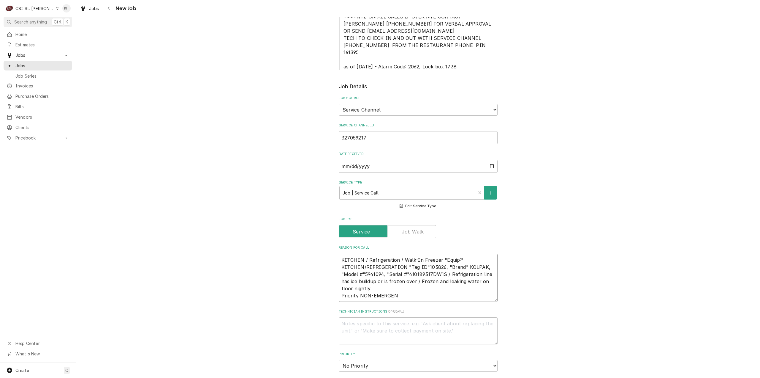
type textarea "x"
type textarea "KITCHEN / Refrigeration / Walk-In Freezer "Equip:" KITCHEN/REFRIGERATION "Tag I…"
type textarea "x"
type textarea "KITCHEN / Refrigeration / Walk-In Freezer "Equip:" KITCHEN/REFRIGERATION "Tag I…"
type textarea "x"
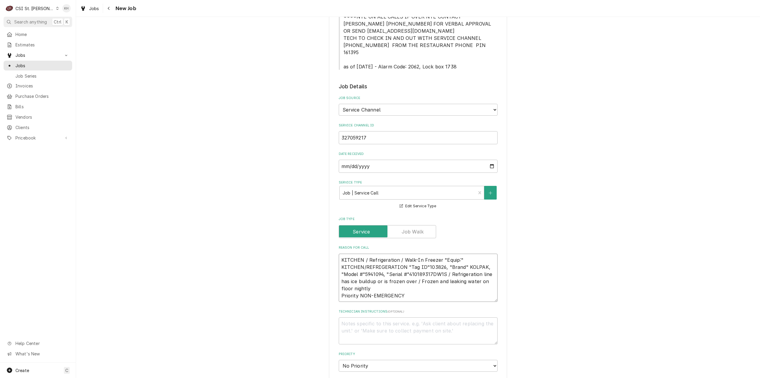
type textarea "KITCHEN / Refrigeration / Walk-In Freezer "Equip:" KITCHEN/REFRIGERATION "Tag I…"
type textarea "x"
type textarea "KITCHEN / Refrigeration / Walk-In Freezer "Equip:" KITCHEN/REFRIGERATION "Tag I…"
type textarea "x"
type textarea "KITCHEN / Refrigeration / Walk-In Freezer "Equip:" KITCHEN/REFRIGERATION "Tag I…"
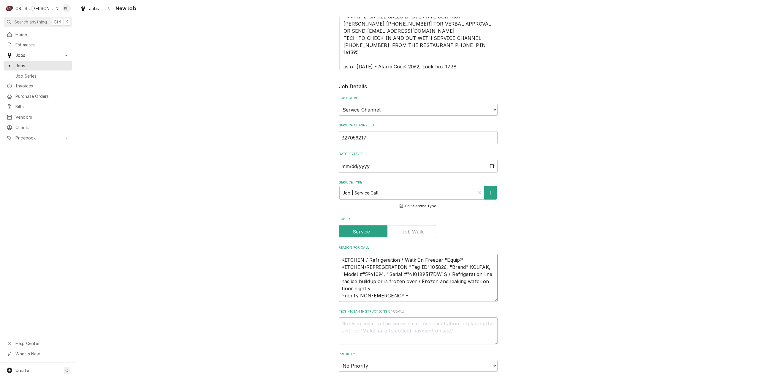
type textarea "x"
type textarea "KITCHEN / Refrigeration / Walk-In Freezer "Equip:" KITCHEN/REFRIGERATION "Tag I…"
type textarea "x"
type textarea "KITCHEN / Refrigeration / Walk-In Freezer "Equip:" KITCHEN/REFRIGERATION "Tag I…"
type textarea "x"
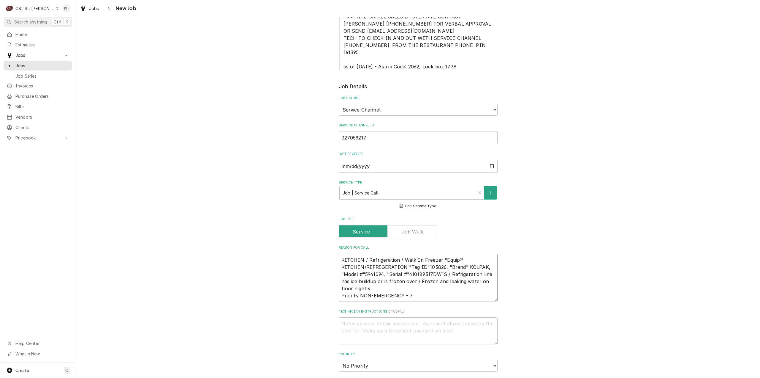
type textarea "KITCHEN / Refrigeration / Walk-In Freezer "Equip:" KITCHEN/REFRIGERATION "Tag I…"
type textarea "x"
type textarea "KITCHEN / Refrigeration / Walk-In Freezer "Equip:" KITCHEN/REFRIGERATION "Tag I…"
type textarea "x"
type textarea "KITCHEN / Refrigeration / Walk-In Freezer "Equip:" KITCHEN/REFRIGERATION "Tag I…"
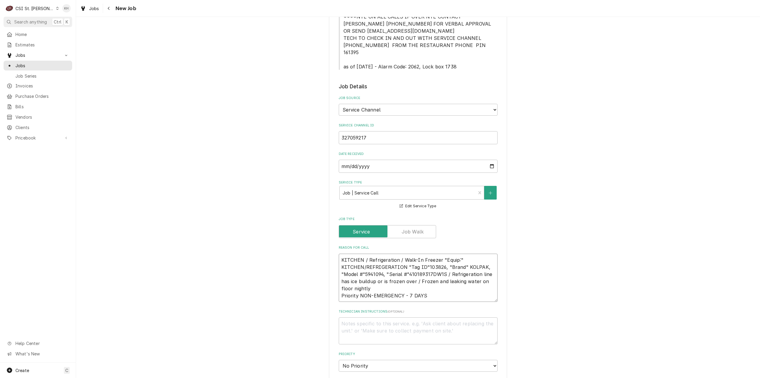
type textarea "x"
type textarea "KITCHEN / Refrigeration / Walk-In Freezer "Equip:" KITCHEN/REFRIGERATION "Tag I…"
click at [362, 324] on textarea "Technician Instructions ( optional )" at bounding box center [418, 330] width 159 height 27
type textarea "x"
type textarea "N"
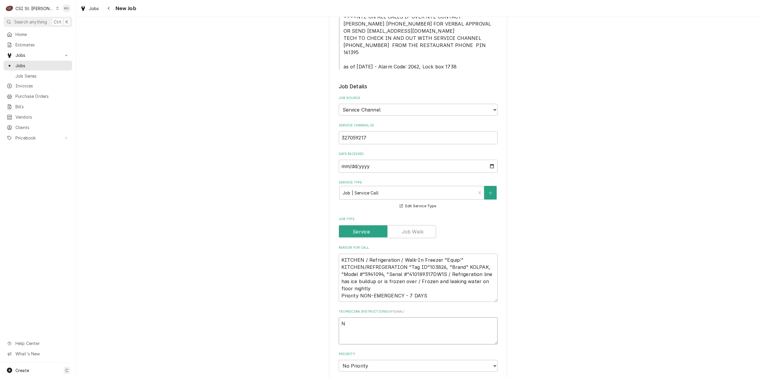
type textarea "x"
type textarea "NTE"
type textarea "x"
type textarea "NTE"
type textarea "x"
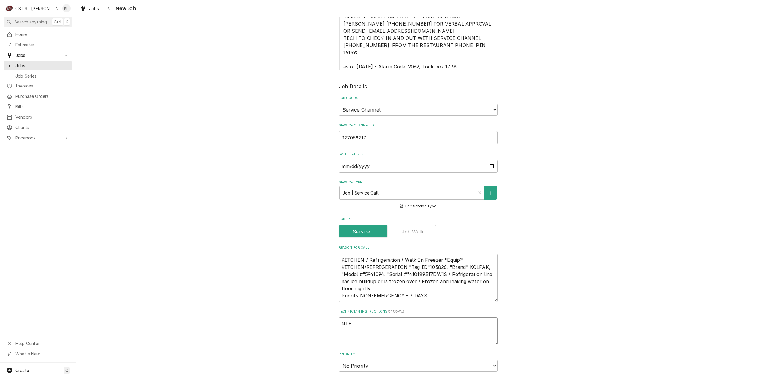
type textarea "NTE $"
type textarea "x"
type textarea "NTE $5"
type textarea "x"
type textarea "NTE $50"
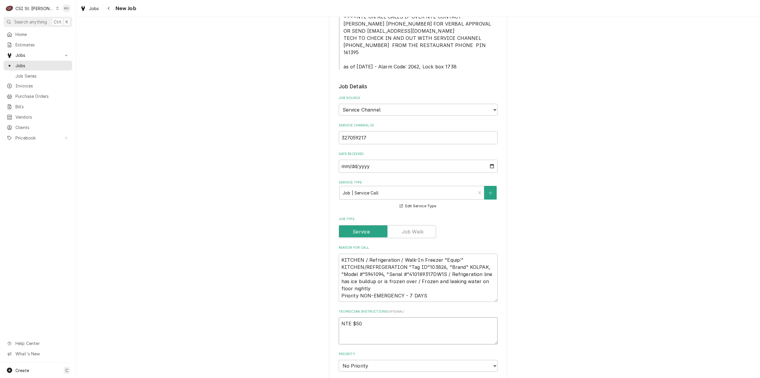
type textarea "x"
type textarea "NTE $500"
type textarea "x"
type textarea "NTE $500."
type textarea "x"
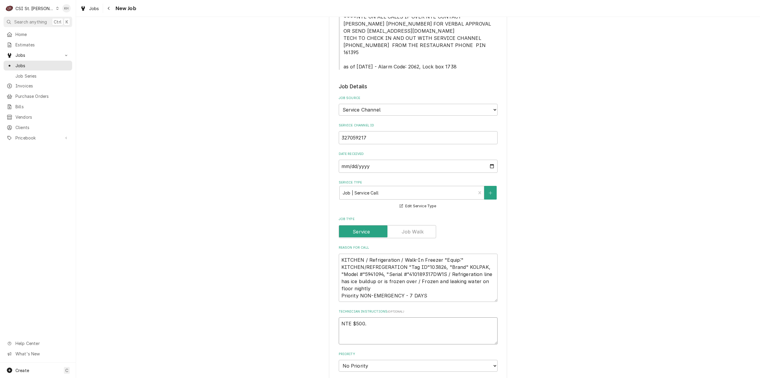
type textarea "NTE $500.0"
type textarea "x"
type textarea "NTE $500.00"
type textarea "x"
type textarea "NTE $500.00"
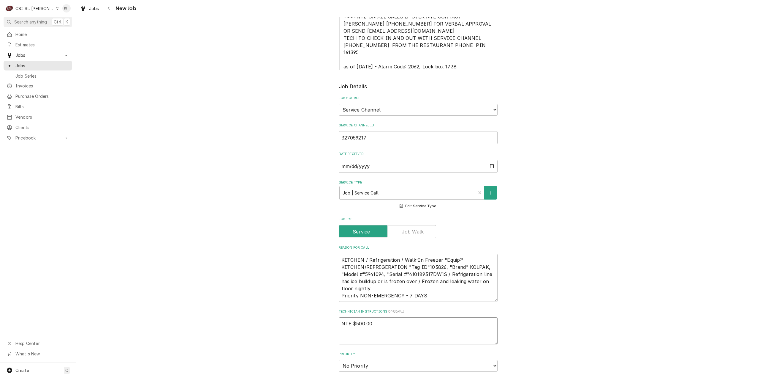
type textarea "x"
type textarea "NTE $500.00"
type textarea "x"
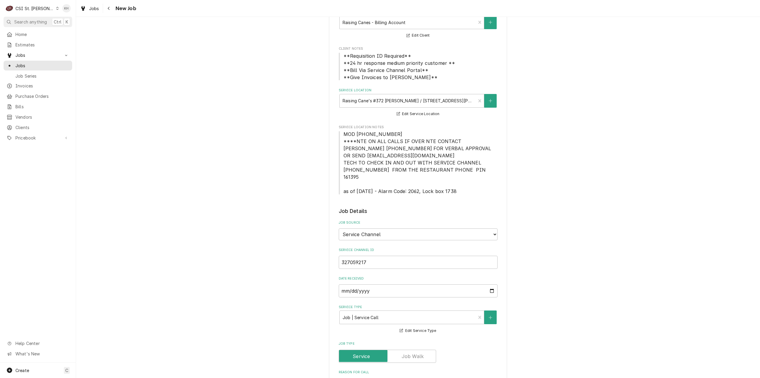
scroll to position [0, 0]
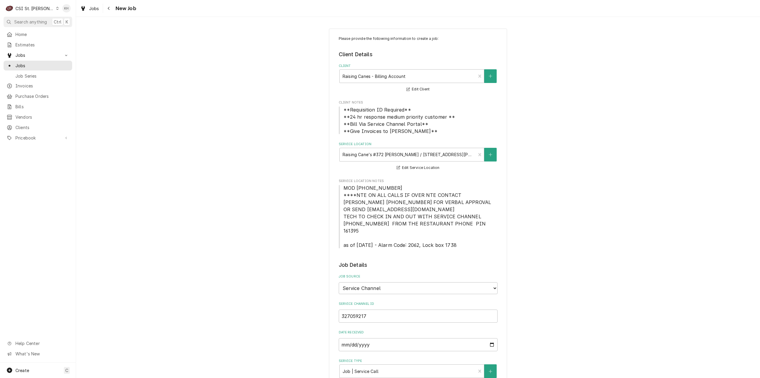
type textarea "NTE $500.00"
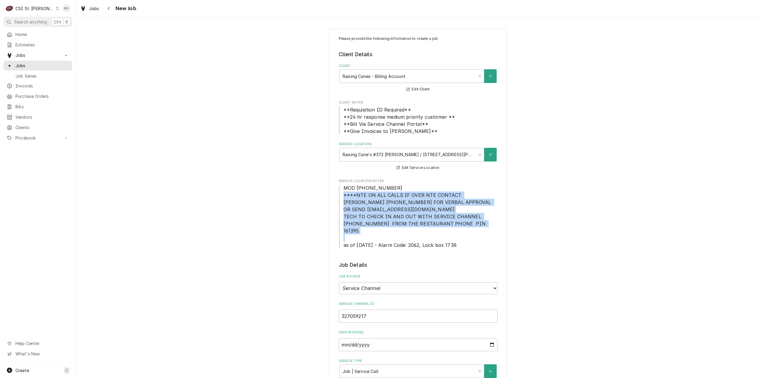
drag, startPoint x: 342, startPoint y: 192, endPoint x: 469, endPoint y: 229, distance: 132.7
click at [469, 229] on span "MOD (314) 371-4025 ****NTE ON ALL CALLS IF OVER NTE CONTACT JEFF COSTA 636-399-…" at bounding box center [418, 216] width 159 height 64
copy span "****NTE ON ALL CALLS IF OVER NTE CONTACT JEFF COSTA 636-399-1299 FOR VERBAL APP…"
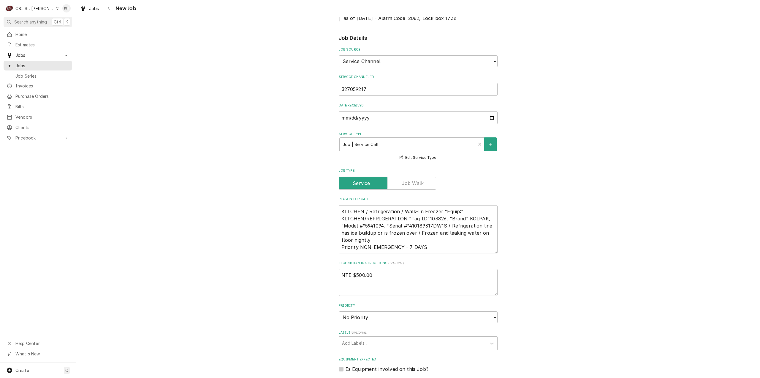
scroll to position [238, 0]
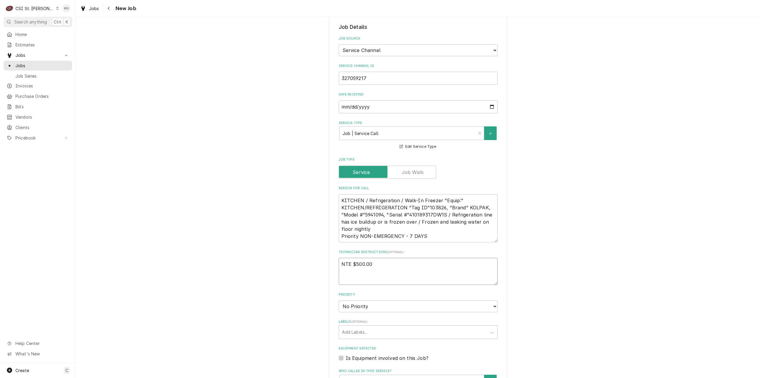
click at [371, 275] on textarea "NTE $500.00" at bounding box center [418, 271] width 159 height 27
paste textarea "****NTE ON ALL CALLS IF OVER NTE CONTACT JEFF COSTA 636-399-1299 FOR VERBAL APP…"
type textarea "x"
type textarea "NTE $500.00 ****NTE ON ALL CALLS IF OVER NTE CONTACT JEFF COSTA 636-399-1299 FO…"
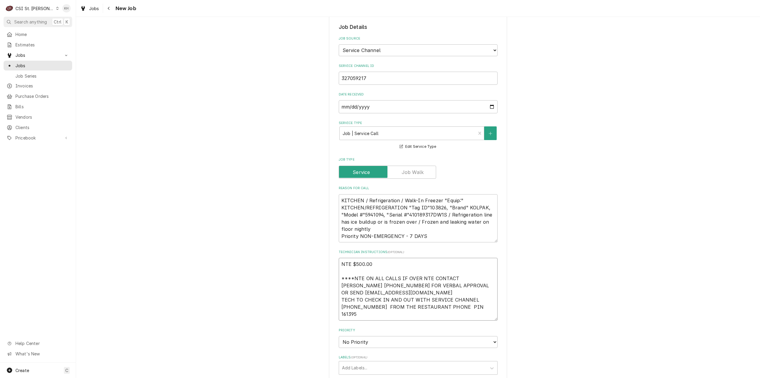
type textarea "x"
type textarea "NTE $500.00 ****NTE ON ALL CALLS IF OVER NTE CONTACT JEFF COSTA 636-399-1299 FO…"
type textarea "x"
type textarea "NTE $500.00 ****NTE ON ALL CALLS IF OVER NTE CONTACT JEFF COSTA 636-399-1299 FO…"
type textarea "x"
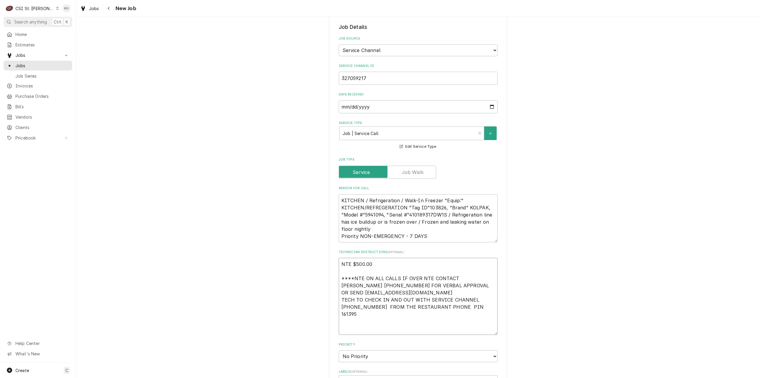
type textarea "NTE $500.00 ****NTE ON ALL CALLS IF OVER NTE CONTACT JEFF COSTA 636-399-1299 FO…"
type textarea "x"
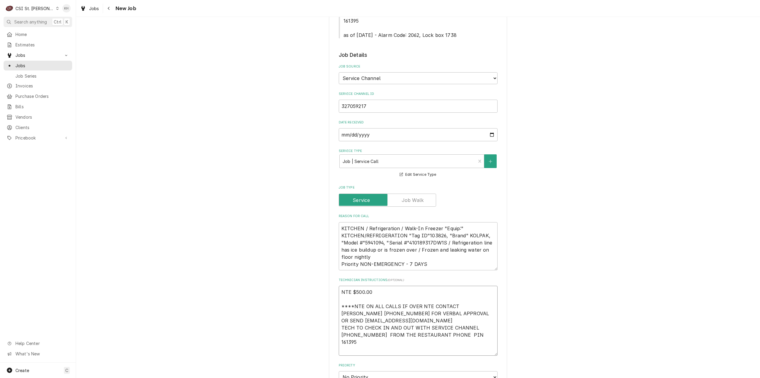
scroll to position [89, 0]
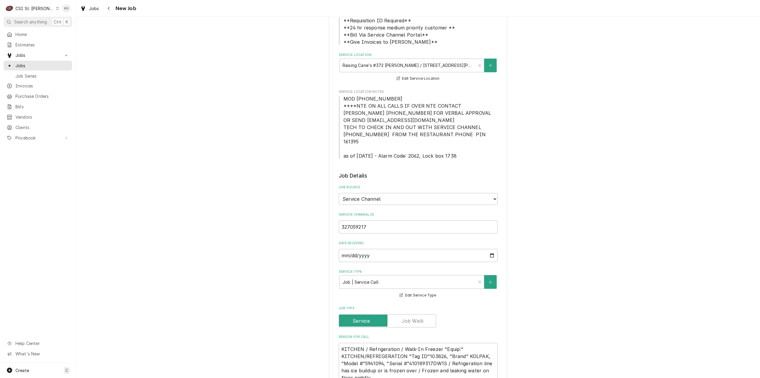
type textarea "NTE $500.00 ****NTE ON ALL CALLS IF OVER NTE CONTACT JEFF COSTA 636-399-1299 FO…"
drag, startPoint x: 381, startPoint y: 149, endPoint x: 465, endPoint y: 149, distance: 83.5
click at [465, 149] on span "MOD (314) 371-4025 ****NTE ON ALL CALLS IF OVER NTE CONTACT JEFF COSTA 636-399-…" at bounding box center [418, 127] width 159 height 64
copy span "Alarm Code: 2062, Lock box 1738"
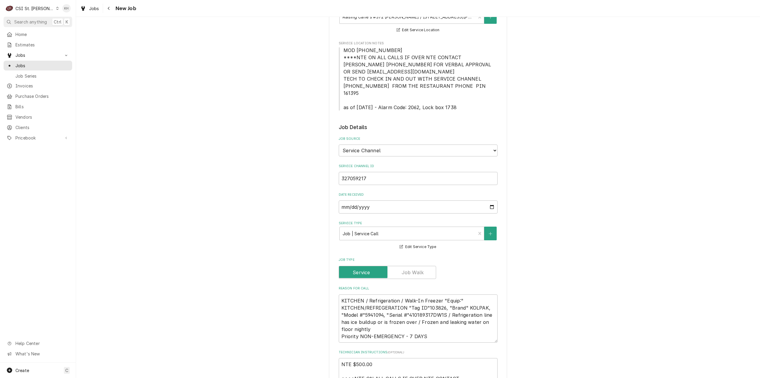
scroll to position [238, 0]
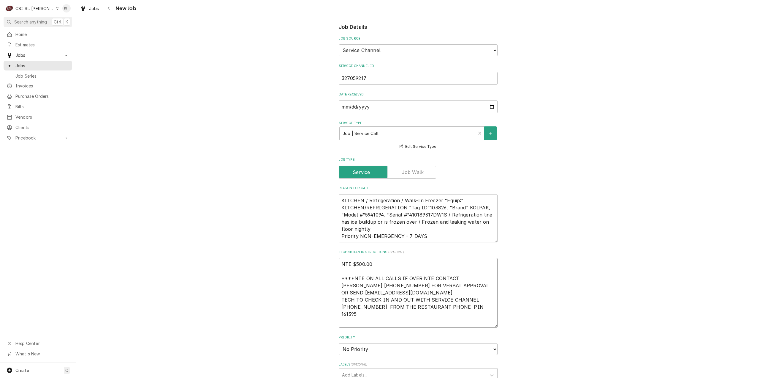
click at [350, 317] on textarea "NTE $500.00 ****NTE ON ALL CALLS IF OVER NTE CONTACT JEFF COSTA 636-399-1299 FO…" at bounding box center [418, 293] width 159 height 70
paste textarea "Alarm Code: 2062, Lock box 1738"
type textarea "x"
type textarea "NTE $500.00 ****NTE ON ALL CALLS IF OVER NTE CONTACT JEFF COSTA 636-399-1299 FO…"
type textarea "x"
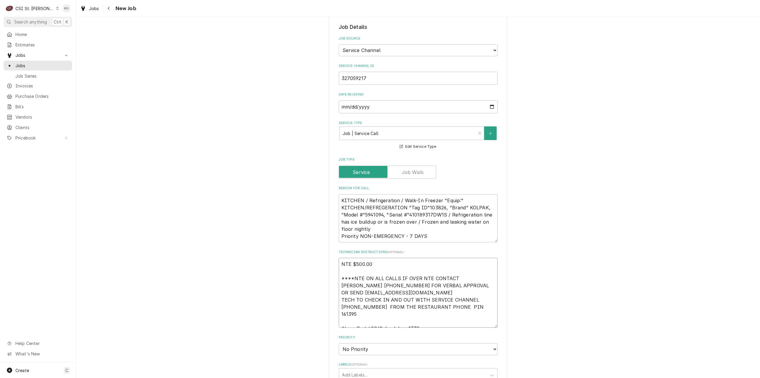
type textarea "NTE $500.00 ****NTE ON ALL CALLS IF OVER NTE CONTACT JEFF COSTA 636-399-1299 FO…"
type textarea "x"
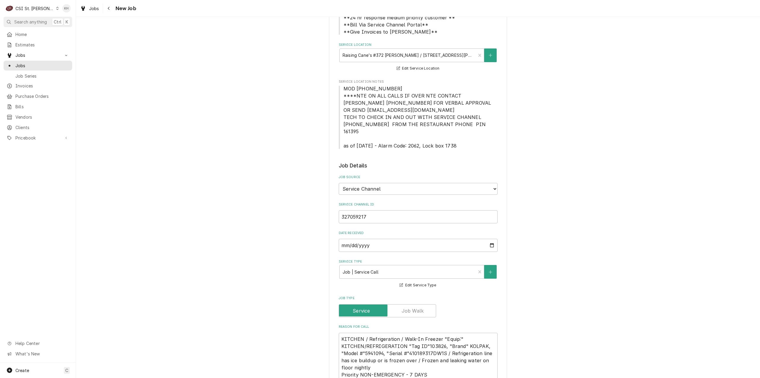
scroll to position [59, 0]
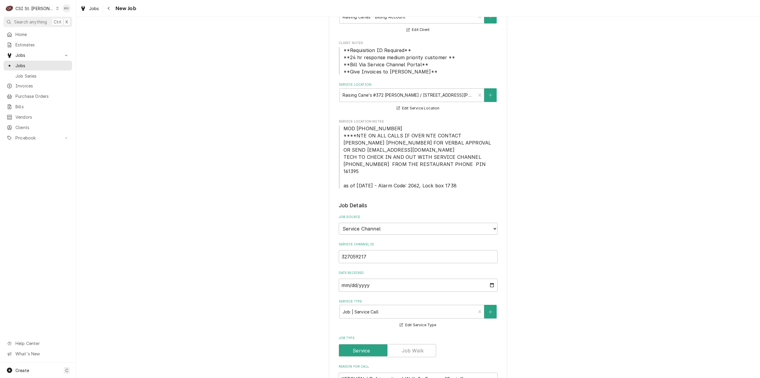
type textarea "NTE $500.00 ****NTE ON ALL CALLS IF OVER NTE CONTACT JEFF COSTA 636-399-1299 FO…"
drag, startPoint x: 342, startPoint y: 130, endPoint x: 395, endPoint y: 129, distance: 53.5
click at [396, 128] on span "MOD (314) 371-4025 ****NTE ON ALL CALLS IF OVER NTE CONTACT JEFF COSTA 636-399-…" at bounding box center [418, 157] width 159 height 64
copy span "MOD (314) 371-4025"
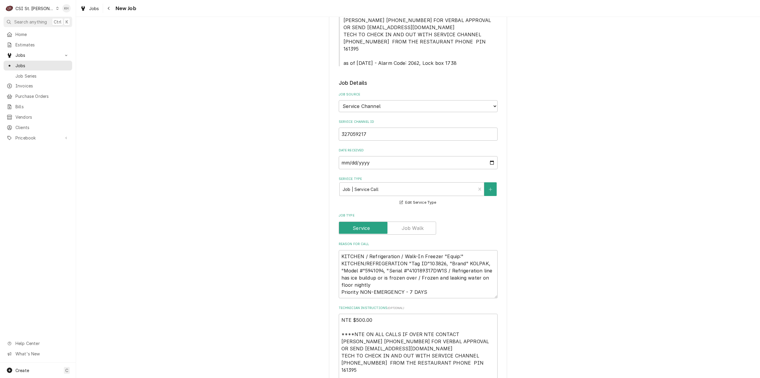
scroll to position [267, 0]
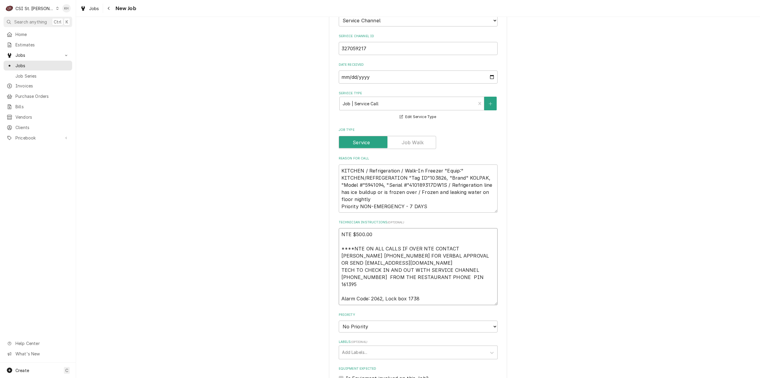
click at [352, 292] on textarea "NTE $500.00 ****NTE ON ALL CALLS IF OVER NTE CONTACT JEFF COSTA 636-399-1299 FO…" at bounding box center [418, 266] width 159 height 77
paste textarea "MOD (314) 371-4025"
type textarea "x"
type textarea "NTE $500.00 ****NTE ON ALL CALLS IF OVER NTE CONTACT JEFF COSTA 636-399-1299 FO…"
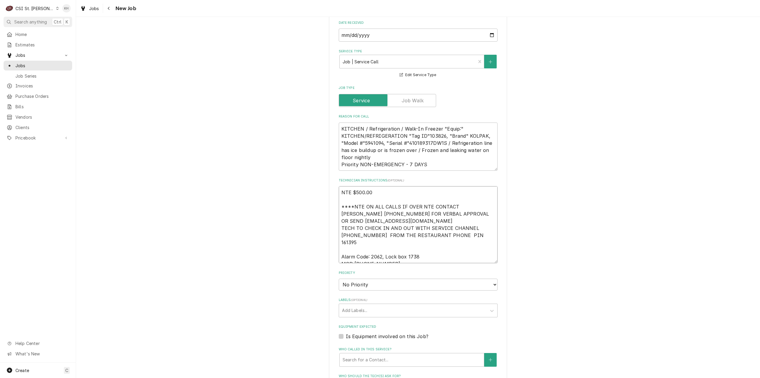
type textarea "x"
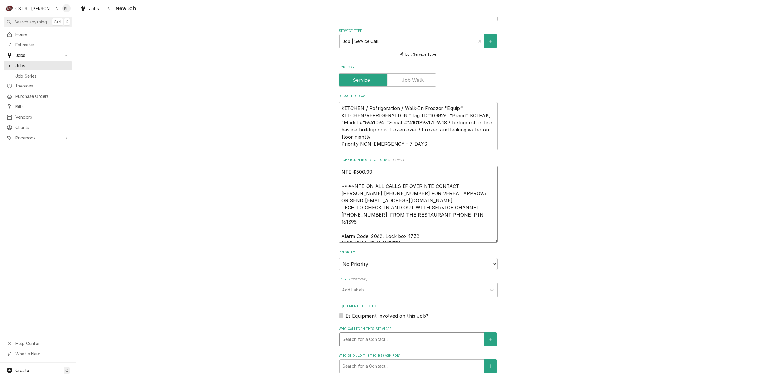
scroll to position [386, 0]
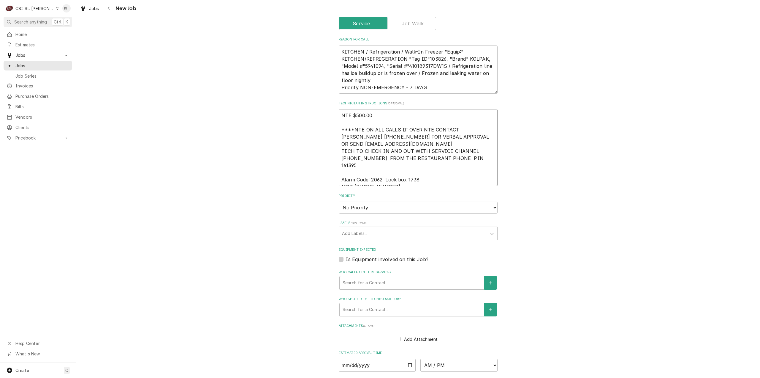
type textarea "NTE $500.00 ****NTE ON ALL CALLS IF OVER NTE CONTACT JEFF COSTA 636-399-1299 FO…"
drag, startPoint x: 391, startPoint y: 196, endPoint x: 387, endPoint y: 205, distance: 10.1
click at [390, 201] on select "No Priority Urgent High Medium Low" at bounding box center [418, 207] width 159 height 12
select select "4"
click at [339, 201] on select "No Priority Urgent High Medium Low" at bounding box center [418, 207] width 159 height 12
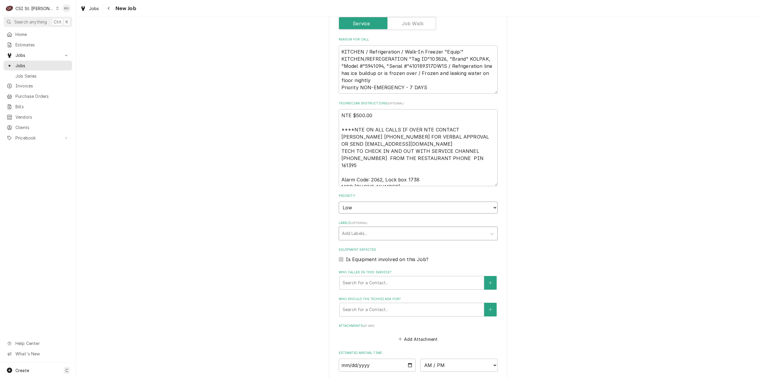
type textarea "x"
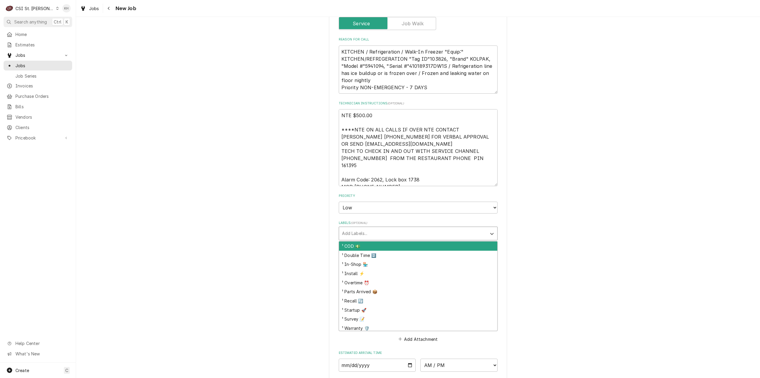
click at [375, 228] on div "Labels" at bounding box center [413, 233] width 142 height 11
type input "ref"
type textarea "x"
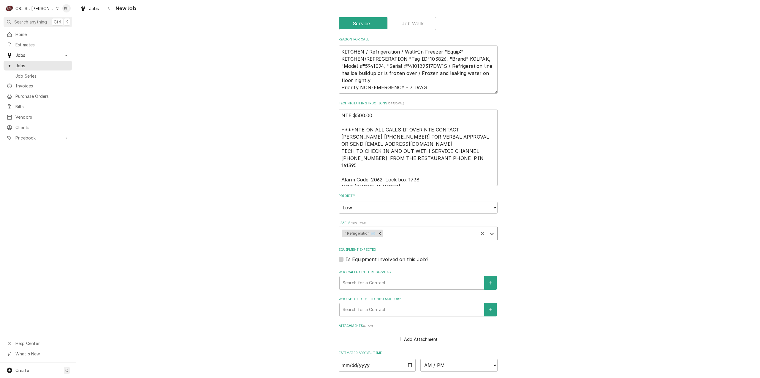
type textarea "x"
click at [426, 60] on textarea "KITCHEN / Refrigeration / Walk-In Freezer "Equip:" KITCHEN/REFRIGERATION "Tag I…" at bounding box center [418, 69] width 159 height 48
click at [346, 255] on label "Is Equipment involved on this Job?" at bounding box center [387, 258] width 83 height 7
click at [346, 255] on input "Equipment Expected" at bounding box center [425, 261] width 159 height 13
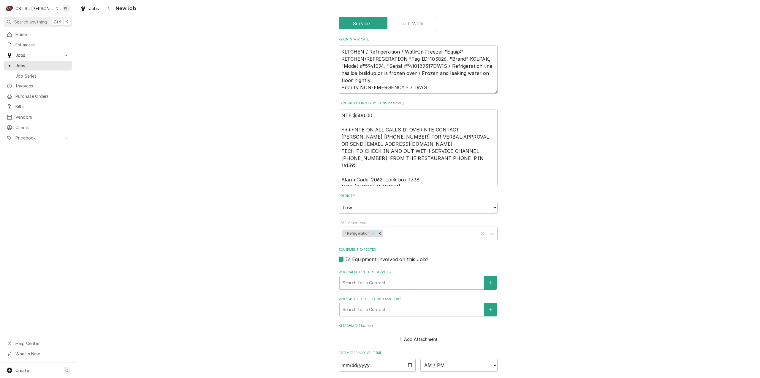
checkbox input "true"
click at [379, 280] on div "Equipment" at bounding box center [406, 282] width 127 height 11
paste input "410189317DW1S"
type textarea "x"
type input "410189317DW1S"
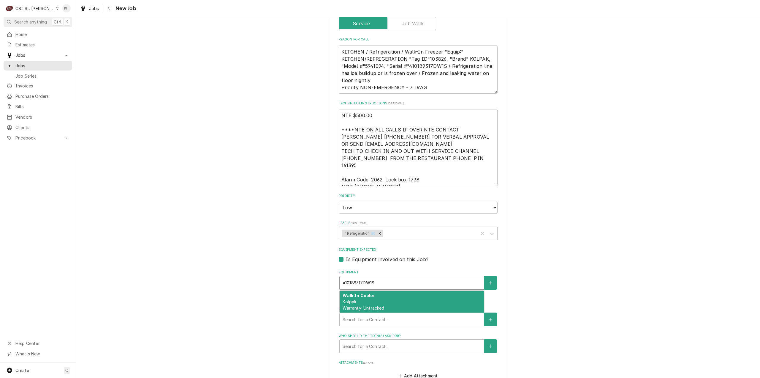
drag, startPoint x: 384, startPoint y: 293, endPoint x: 375, endPoint y: 304, distance: 13.9
click at [383, 293] on div "Walk In Cooler Kolpak Warranty: Untracked" at bounding box center [412, 302] width 144 height 22
type textarea "x"
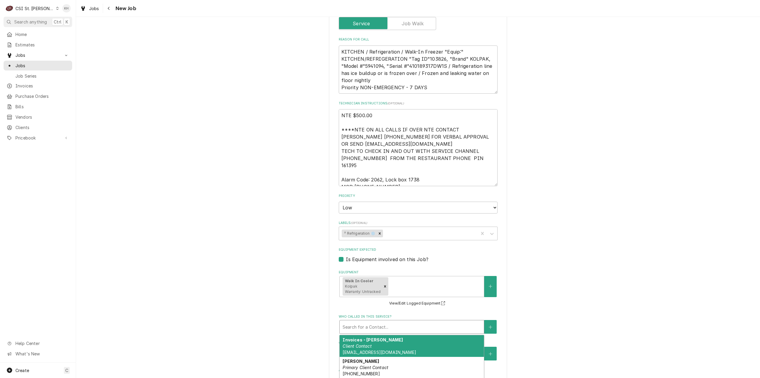
click at [379, 321] on div "Who called in this service?" at bounding box center [412, 326] width 138 height 11
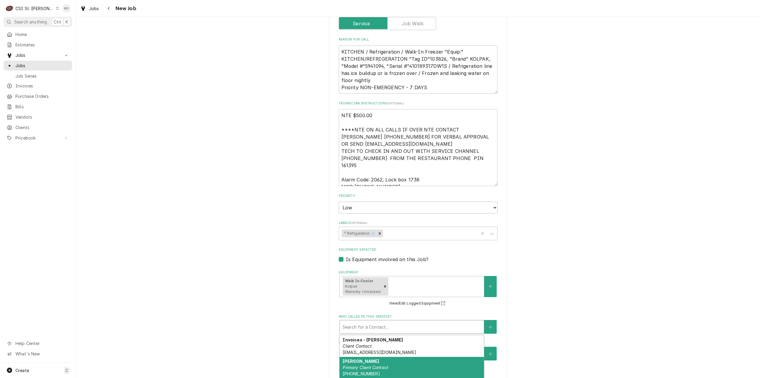
click at [382, 356] on div "Jeff Costa Primary Client Contact (636) 399-1299 jcosta@raisingcanes.com" at bounding box center [412, 370] width 144 height 28
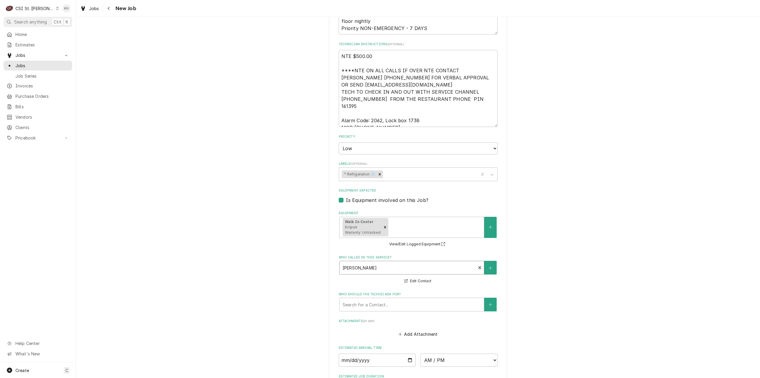
scroll to position [535, 0]
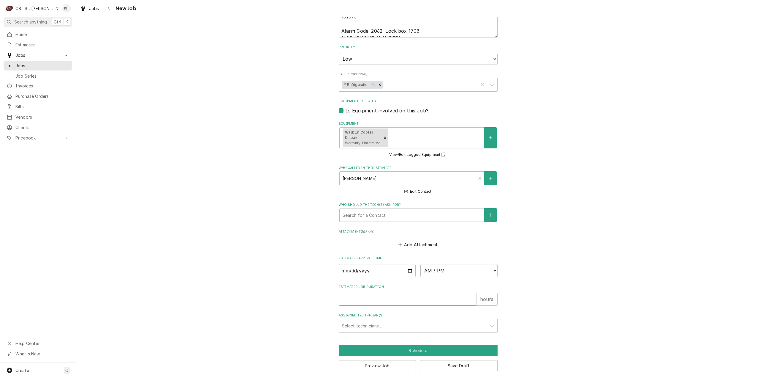
click at [393, 292] on input "Estimated Job Duration" at bounding box center [408, 298] width 138 height 13
type textarea "x"
type input "2"
click at [390, 360] on button "Preview Job" at bounding box center [378, 365] width 78 height 11
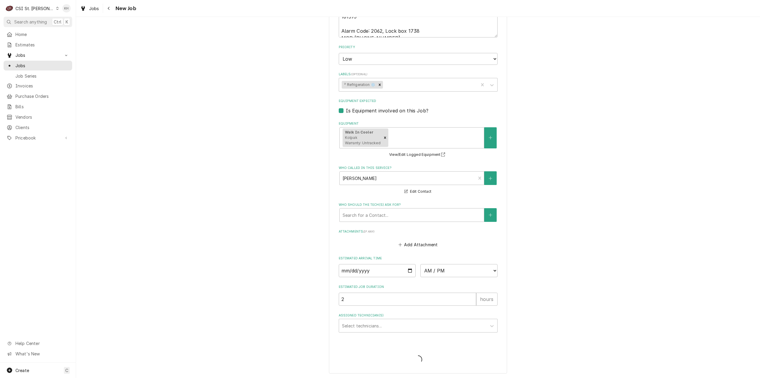
scroll to position [529, 0]
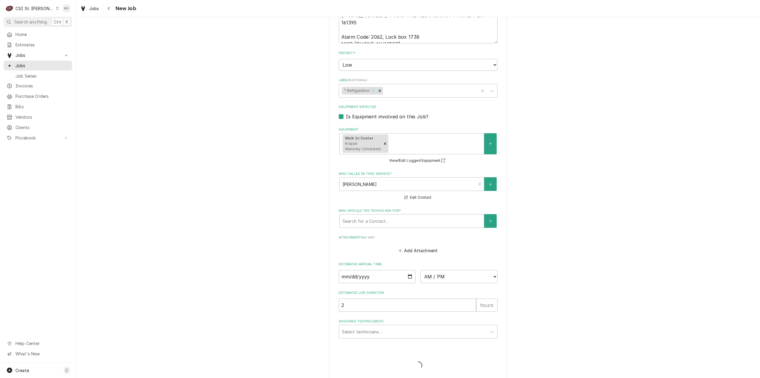
type textarea "x"
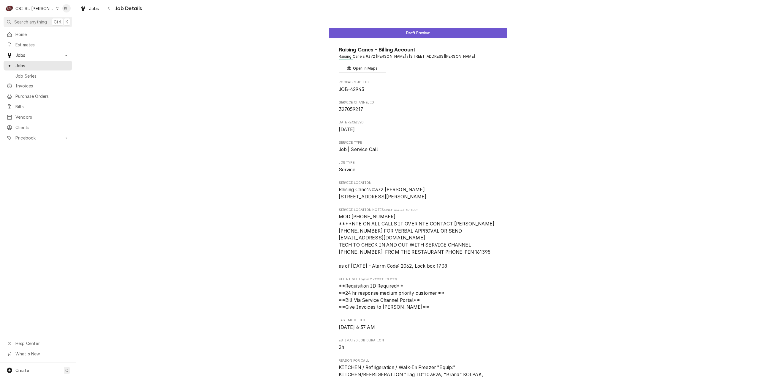
click at [31, 8] on div "CSI St. [PERSON_NAME]" at bounding box center [34, 8] width 39 height 6
click at [59, 22] on div "CSI Kentucky" at bounding box center [91, 22] width 78 height 6
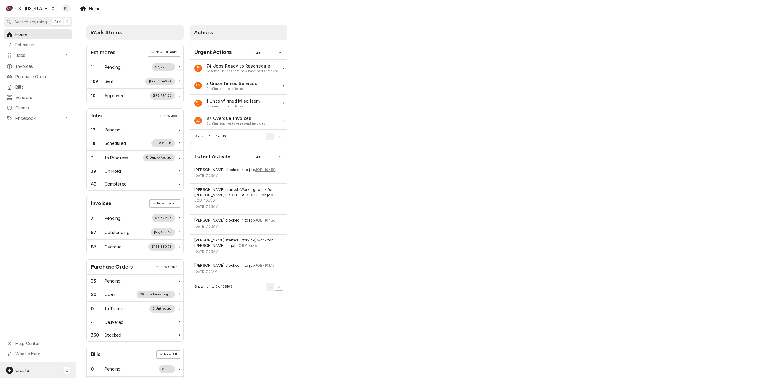
click at [48, 363] on div "Create C" at bounding box center [38, 369] width 76 height 15
click at [96, 315] on div "Job" at bounding box center [111, 318] width 40 height 6
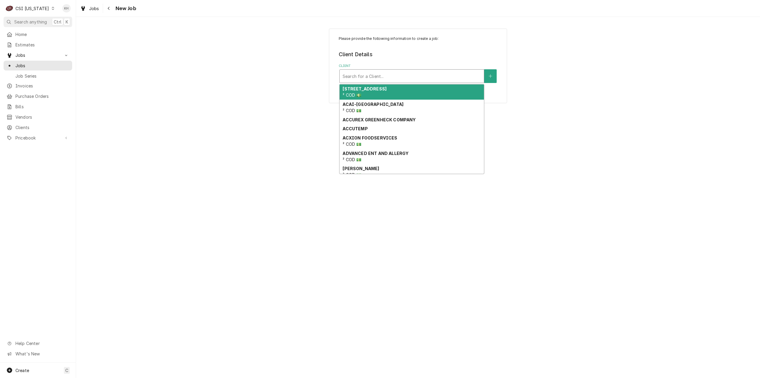
click at [402, 78] on div "Client" at bounding box center [412, 76] width 138 height 11
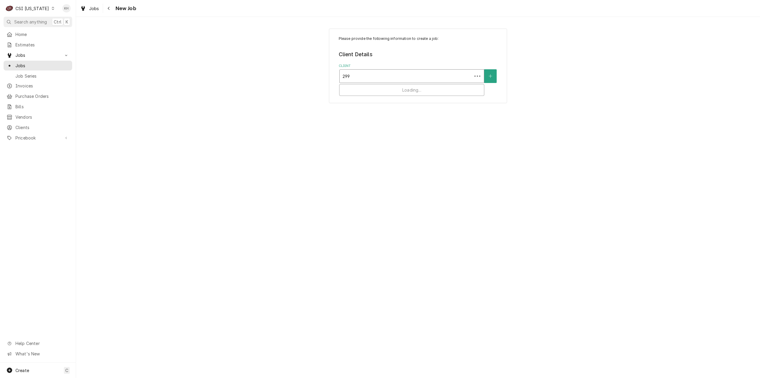
type input "2990"
click at [400, 86] on div "PITCO" at bounding box center [412, 88] width 144 height 9
click at [409, 117] on div "Service Location" at bounding box center [412, 113] width 138 height 11
type input "2990"
click at [414, 127] on div "Raising Canes #651 [GEOGRAPHIC_DATA] / [STREET_ADDRESS]" at bounding box center [412, 125] width 144 height 9
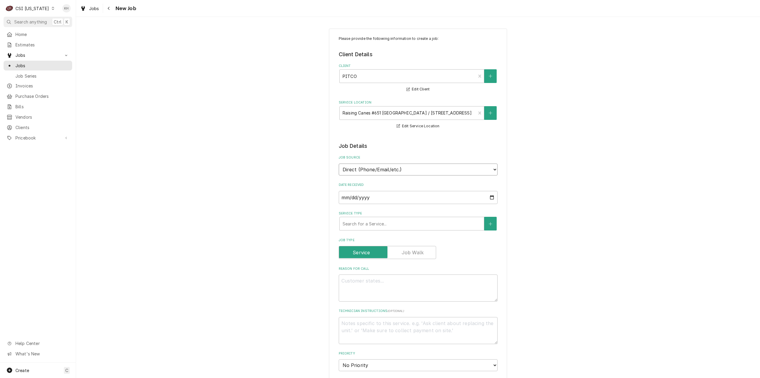
click at [384, 167] on select "Direct (Phone/Email/etc.) Service Channel Corrigo Ecotrak Other" at bounding box center [418, 169] width 159 height 12
select select "1"
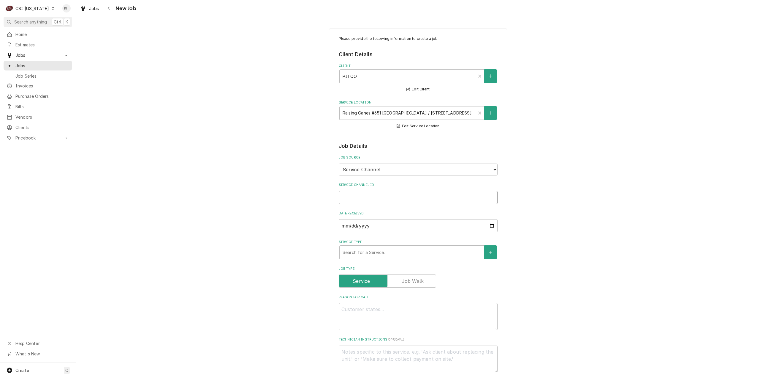
click at [384, 194] on input "Service Channel ID" at bounding box center [418, 197] width 159 height 13
paste input "327048970"
type textarea "x"
type input "327048970"
type textarea "x"
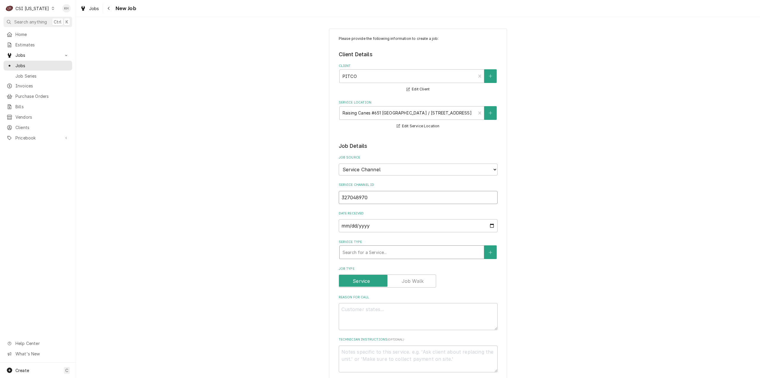
type input "327048970"
drag, startPoint x: 360, startPoint y: 257, endPoint x: 358, endPoint y: 253, distance: 4.1
click at [358, 254] on div "Service Type" at bounding box center [412, 252] width 138 height 11
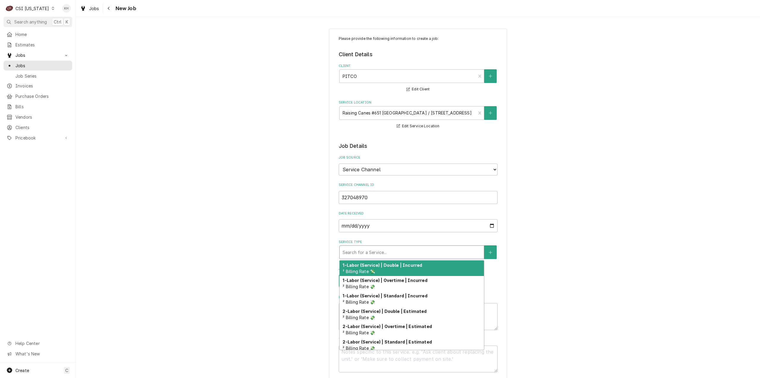
type textarea "x"
type input "s"
type textarea "x"
type input "se"
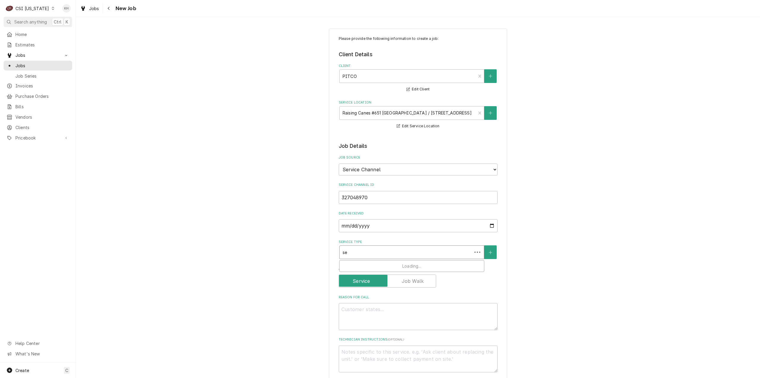
type textarea "x"
type input "ser"
type textarea "x"
type input "serv"
type textarea "x"
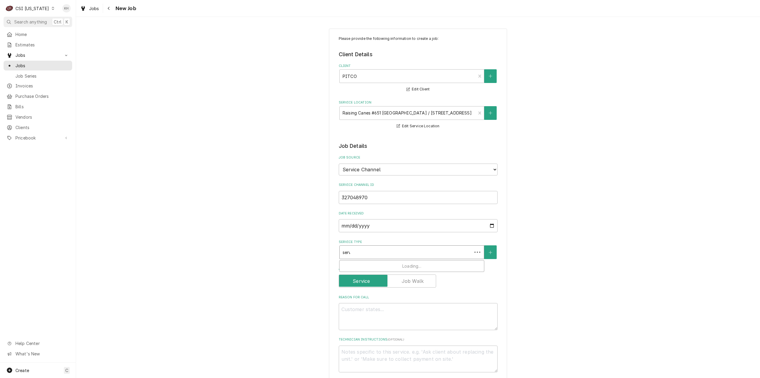
type input "servi"
type textarea "x"
type input "servic"
type textarea "x"
type input "service"
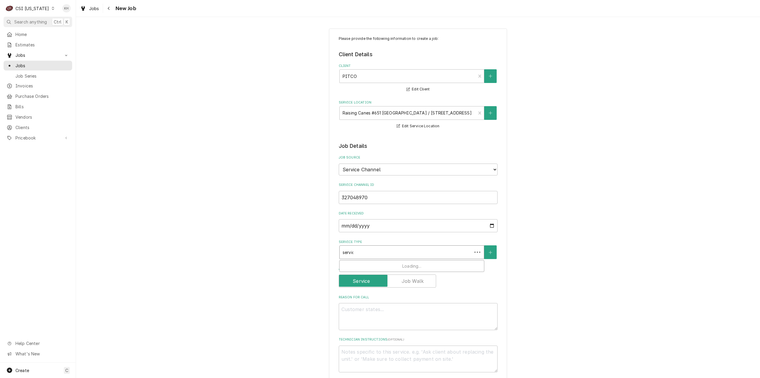
type textarea "x"
type input "service"
type textarea "x"
type input "service c"
type textarea "x"
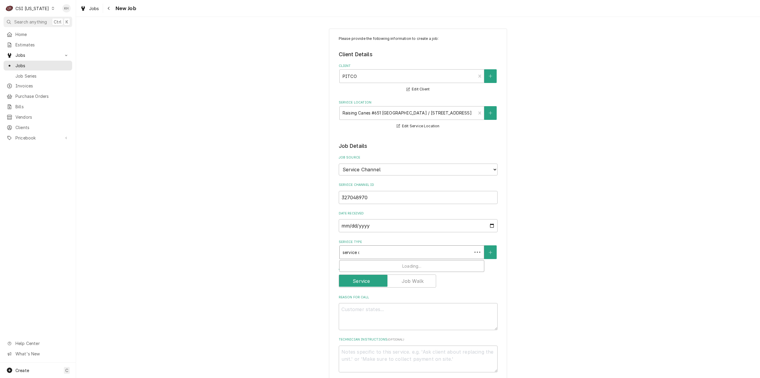
type input "service ca"
type textarea "x"
type input "service cal"
type textarea "x"
type input "service call"
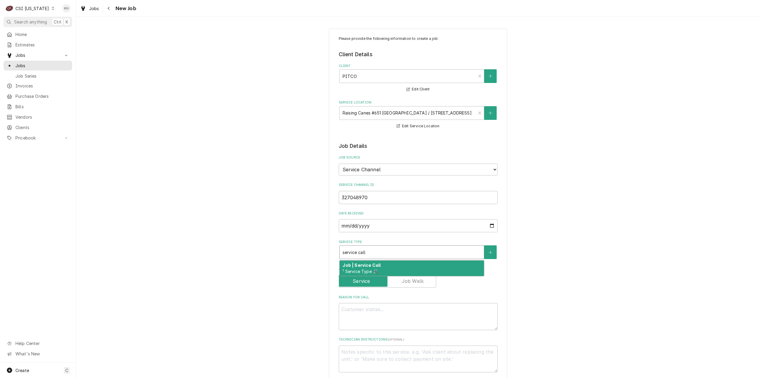
click at [367, 261] on div "Job | Service Call ¹ Service Type 🛠️" at bounding box center [412, 267] width 144 height 15
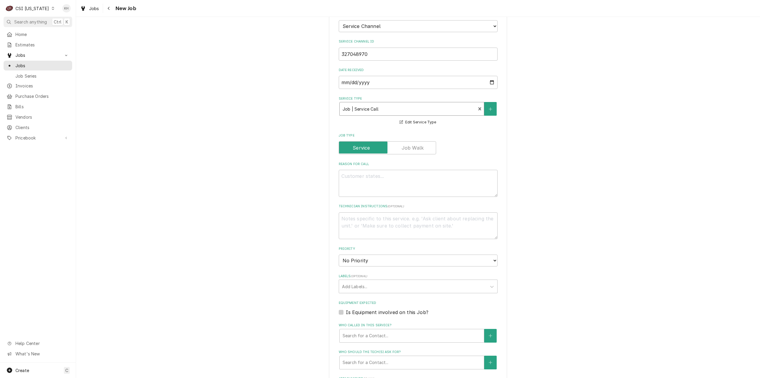
scroll to position [149, 0]
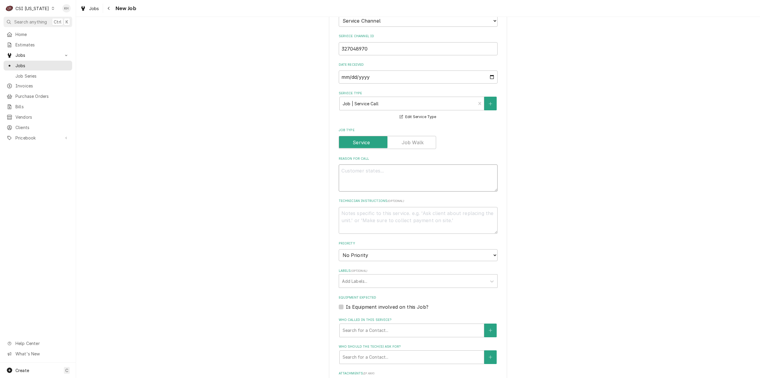
click at [377, 173] on textarea "Reason For Call" at bounding box center [418, 177] width 159 height 27
paste textarea "KITCHEN / Hot Side / Bird House "Equip:" KITCHEN/HOT SIDE - LOBBY "Tag ID"11247…"
type textarea "x"
type textarea "KITCHEN / Hot Side / Bird House "Equip:" KITCHEN/HOT SIDE - LOBBY "Tag ID"11247…"
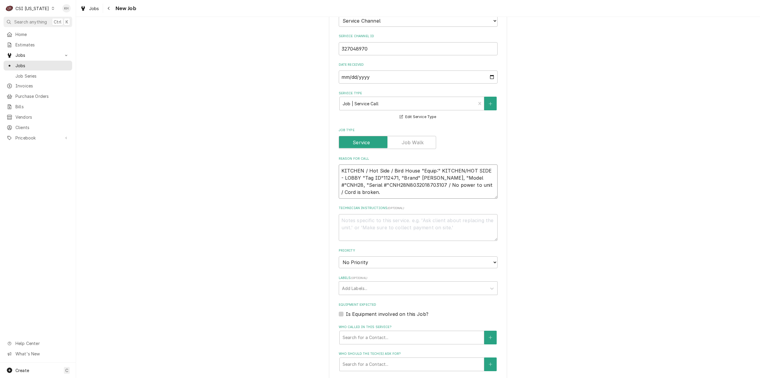
type textarea "x"
type textarea "KITCHEN / Hot Side / Bird House "Equip:" KITCHEN/HOT SIDE - LOBBY "Tag ID"11247…"
type textarea "x"
type textarea "KITCHEN / Hot Side / Bird House "Equip:" KITCHEN/HOT SIDE - LOBBY "Tag ID"11247…"
type textarea "x"
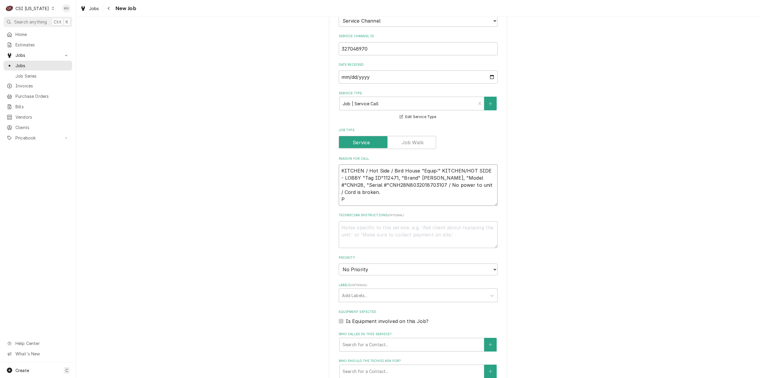
type textarea "KITCHEN / Hot Side / Bird House "Equip:" KITCHEN/HOT SIDE - LOBBY "Tag ID"11247…"
type textarea "x"
type textarea "KITCHEN / Hot Side / Bird House "Equip:" KITCHEN/HOT SIDE - LOBBY "Tag ID"11247…"
type textarea "x"
type textarea "KITCHEN / Hot Side / Bird House "Equip:" KITCHEN/HOT SIDE - LOBBY "Tag ID"11247…"
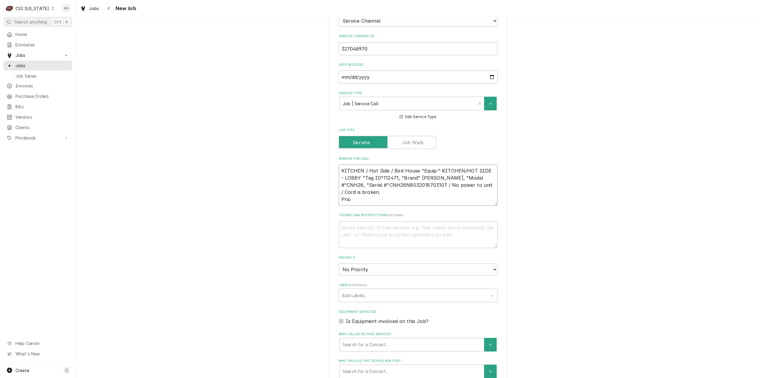
type textarea "x"
type textarea "KITCHEN / Hot Side / Bird House "Equip:" KITCHEN/HOT SIDE - LOBBY "Tag ID"11247…"
type textarea "x"
type textarea "KITCHEN / Hot Side / Bird House "Equip:" KITCHEN/HOT SIDE - LOBBY "Tag ID"11247…"
type textarea "x"
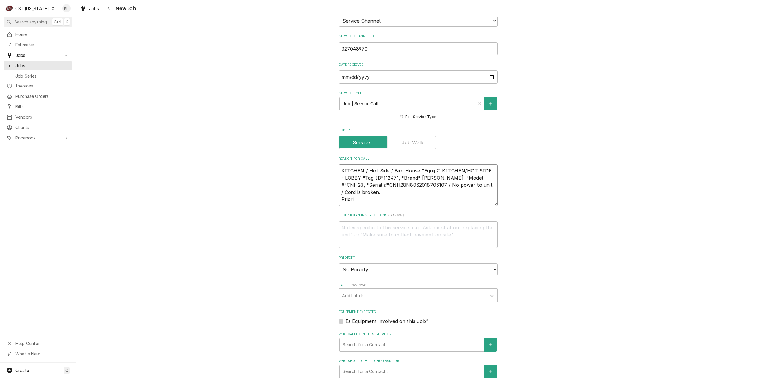
type textarea "KITCHEN / Hot Side / Bird House "Equip:" KITCHEN/HOT SIDE - LOBBY "Tag ID"11247…"
type textarea "x"
type textarea "KITCHEN / Hot Side / Bird House "Equip:" KITCHEN/HOT SIDE - LOBBY "Tag ID"11247…"
type textarea "x"
type textarea "KITCHEN / Hot Side / Bird House "Equip:" KITCHEN/HOT SIDE - LOBBY "Tag ID"11247…"
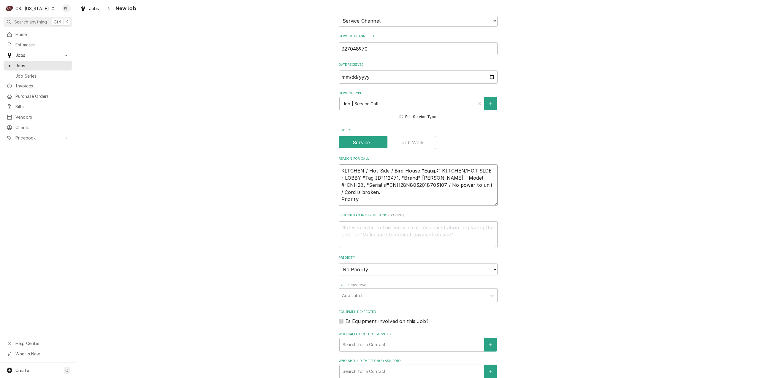
type textarea "x"
type textarea "KITCHEN / Hot Side / Bird House "Equip:" KITCHEN/HOT SIDE - LOBBY "Tag ID"11247…"
type textarea "x"
type textarea "KITCHEN / Hot Side / Bird House "Equip:" KITCHEN/HOT SIDE - LOBBY "Tag ID"11247…"
type textarea "x"
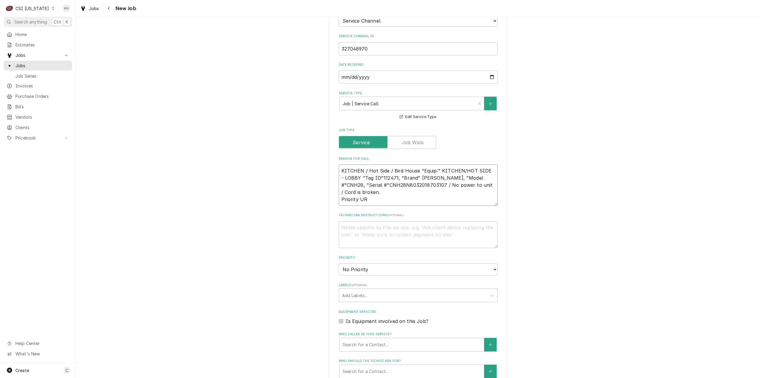
type textarea "KITCHEN / Hot Side / Bird House "Equip:" KITCHEN/HOT SIDE - LOBBY "Tag ID"11247…"
type textarea "x"
type textarea "KITCHEN / Hot Side / Bird House "Equip:" KITCHEN/HOT SIDE - LOBBY "Tag ID"11247…"
type textarea "x"
type textarea "KITCHEN / Hot Side / Bird House "Equip:" KITCHEN/HOT SIDE - LOBBY "Tag ID"11247…"
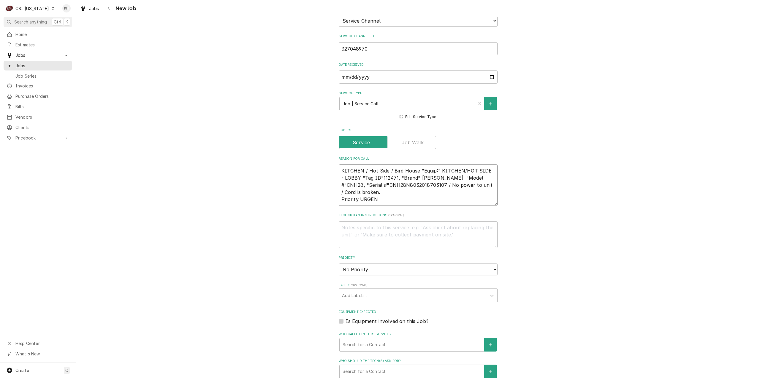
type textarea "x"
type textarea "KITCHEN / Hot Side / Bird House "Equip:" KITCHEN/HOT SIDE - LOBBY "Tag ID"11247…"
type textarea "x"
type textarea "KITCHEN / Hot Side / Bird House "Equip:" KITCHEN/HOT SIDE - LOBBY "Tag ID"11247…"
type textarea "x"
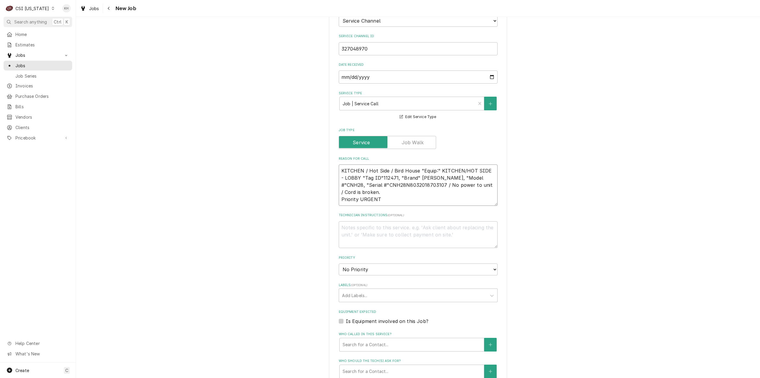
type textarea "KITCHEN / Hot Side / Bird House "Equip:" KITCHEN/HOT SIDE - LOBBY "Tag ID"11247…"
type textarea "x"
type textarea "KITCHEN / Hot Side / Bird House "Equip:" KITCHEN/HOT SIDE - LOBBY "Tag ID"11247…"
type textarea "x"
type textarea "KITCHEN / Hot Side / Bird House "Equip:" KITCHEN/HOT SIDE - LOBBY "Tag ID"11247…"
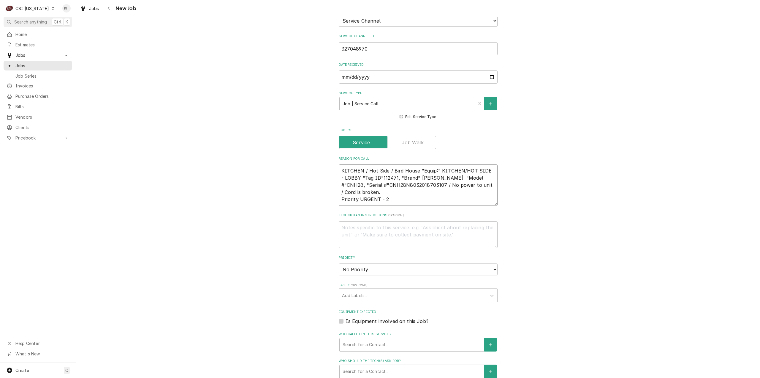
type textarea "x"
type textarea "KITCHEN / Hot Side / Bird House "Equip:" KITCHEN/HOT SIDE - LOBBY "Tag ID"11247…"
type textarea "x"
type textarea "KITCHEN / Hot Side / Bird House "Equip:" KITCHEN/HOT SIDE - LOBBY "Tag ID"11247…"
type textarea "x"
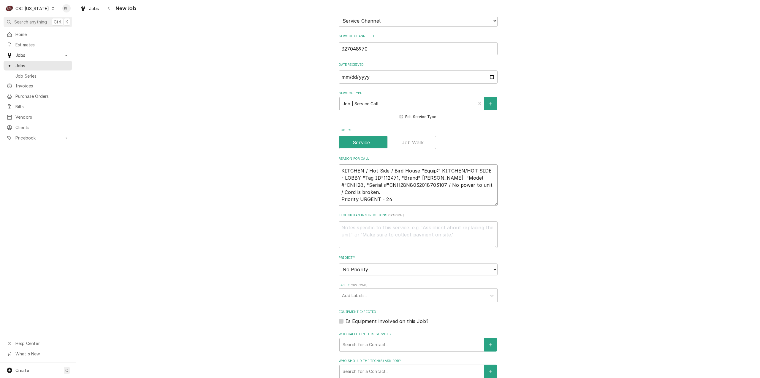
type textarea "KITCHEN / Hot Side / Bird House "Equip:" KITCHEN/HOT SIDE - LOBBY "Tag ID"11247…"
type textarea "x"
type textarea "KITCHEN / Hot Side / Bird House "Equip:" KITCHEN/HOT SIDE - LOBBY "Tag ID"11247…"
type textarea "x"
type textarea "KITCHEN / Hot Side / Bird House "Equip:" KITCHEN/HOT SIDE - LOBBY "Tag ID"11247…"
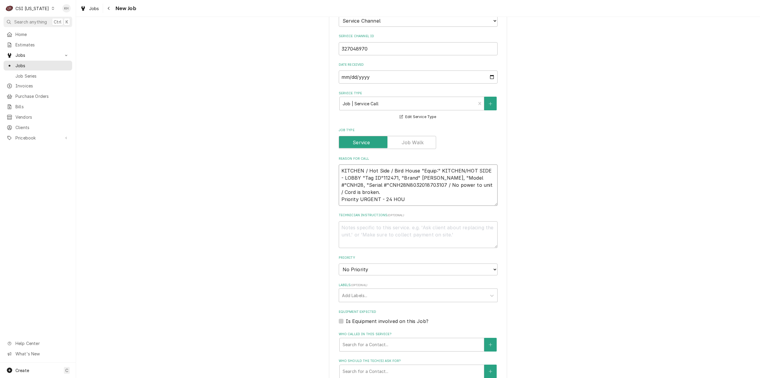
type textarea "x"
type textarea "KITCHEN / Hot Side / Bird House "Equip:" KITCHEN/HOT SIDE - LOBBY "Tag ID"11247…"
type textarea "x"
type textarea "KITCHEN / Hot Side / Bird House "Equip:" KITCHEN/HOT SIDE - LOBBY "Tag ID"11247…"
type textarea "x"
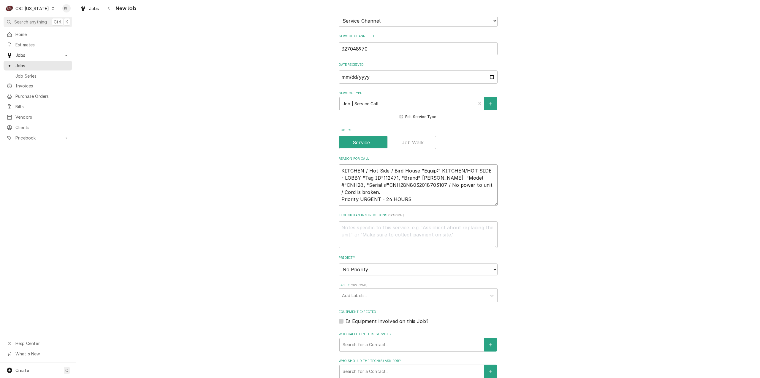
type textarea "KITCHEN / Hot Side / Bird House "Equip:" KITCHEN/HOT SIDE - LOBBY "Tag ID"11247…"
type textarea "x"
type textarea "KITCHEN / Hot Side / Bird House "Equip:" KITCHEN/HOT SIDE - LOBBY "Tag ID"11247…"
type textarea "x"
type textarea "KITCHEN / Hot Side / Bird House "Equip:" KITCHEN/HOT SIDE - LOBBY "Tag ID"11247…"
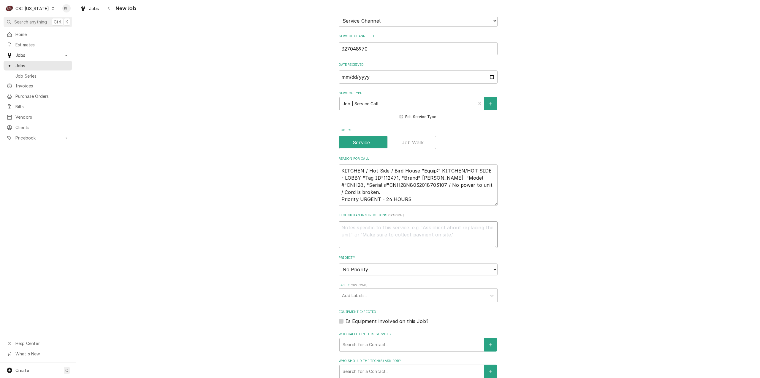
click at [394, 230] on textarea "Technician Instructions ( optional )" at bounding box center [418, 234] width 159 height 27
type textarea "x"
type textarea "N"
type textarea "x"
type textarea "NT"
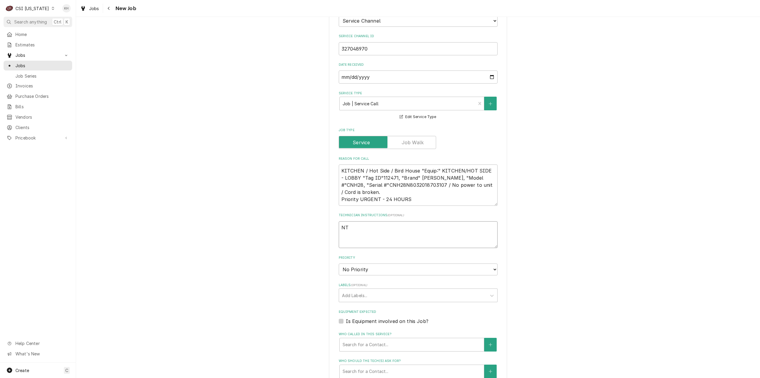
type textarea "x"
type textarea "NTE"
type textarea "x"
type textarea "NTE"
type textarea "x"
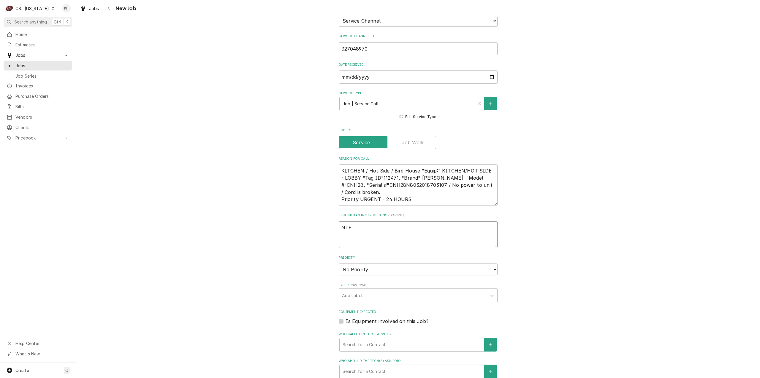
type textarea "NTE $"
type textarea "x"
type textarea "NTE $3"
type textarea "x"
type textarea "NTE $35"
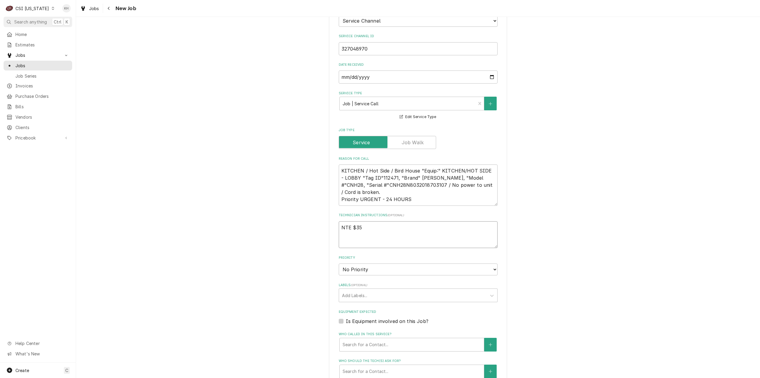
type textarea "x"
type textarea "NTE $350"
type textarea "x"
type textarea "NTE $350."
type textarea "x"
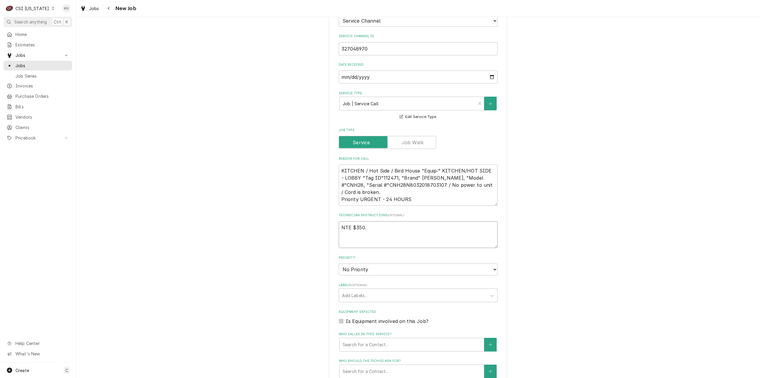
type textarea "NTE $350.0"
type textarea "x"
type textarea "NTE $350.00"
type textarea "x"
type textarea "NTE $350.00"
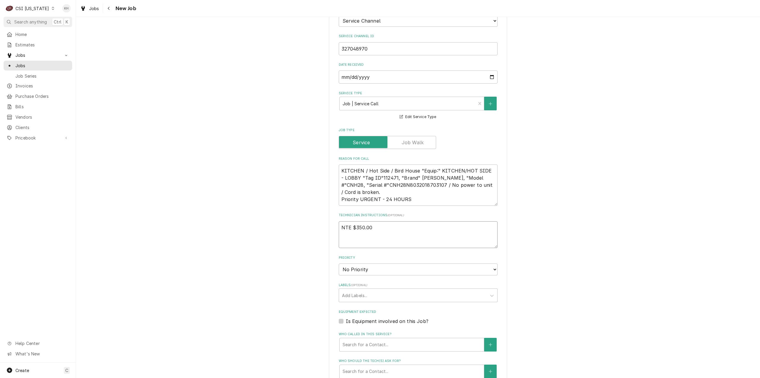
type textarea "x"
type textarea "NTE $350.00"
type textarea "x"
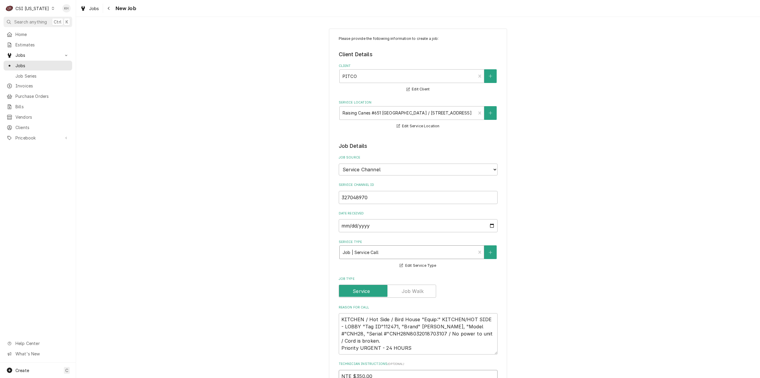
scroll to position [119, 0]
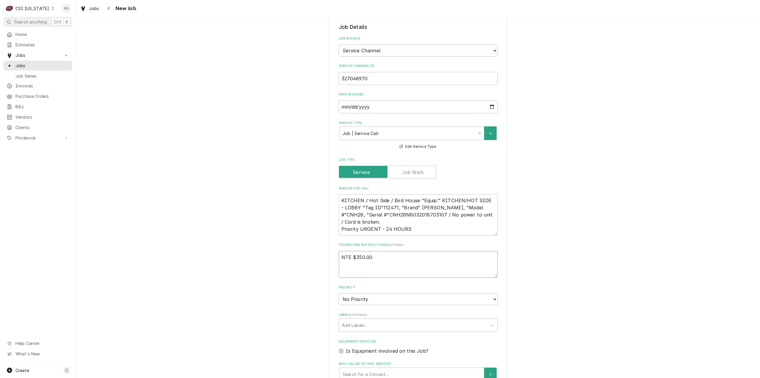
type textarea "NTE $350.00"
drag, startPoint x: 409, startPoint y: 229, endPoint x: 309, endPoint y: 199, distance: 104.6
click at [309, 199] on div "Please provide the following information to create a job: Client Details Client…" at bounding box center [418, 236] width 684 height 665
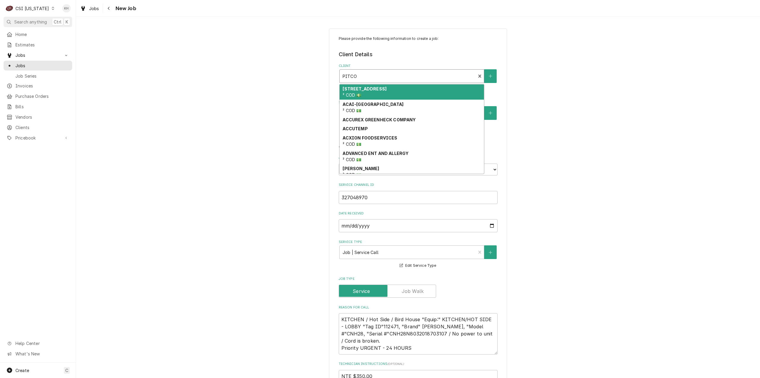
click at [415, 71] on div "Client" at bounding box center [408, 76] width 130 height 11
type input "2"
type textarea "x"
type input "29"
type textarea "x"
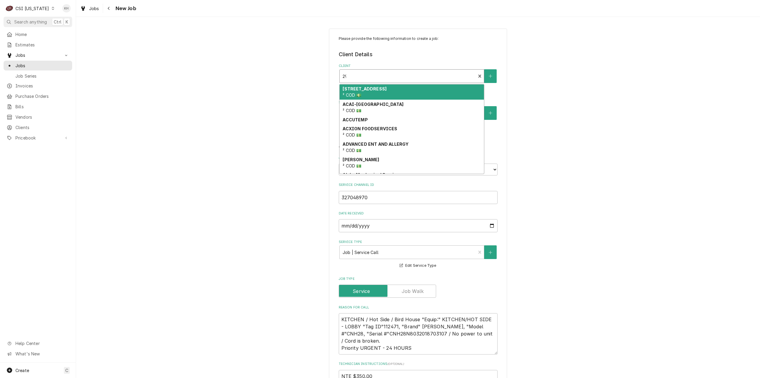
type input "299"
type textarea "x"
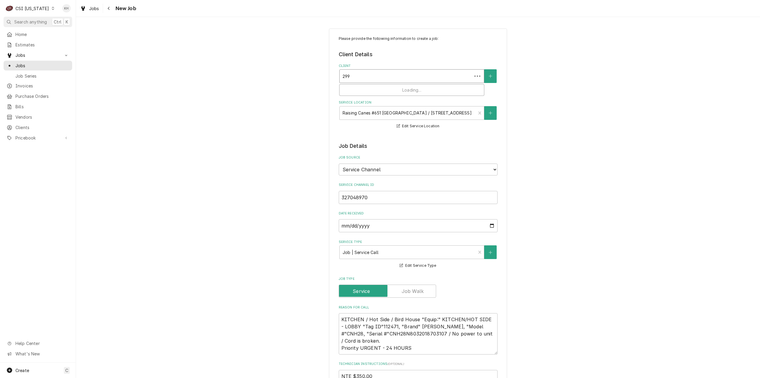
type input "2990"
type textarea "x"
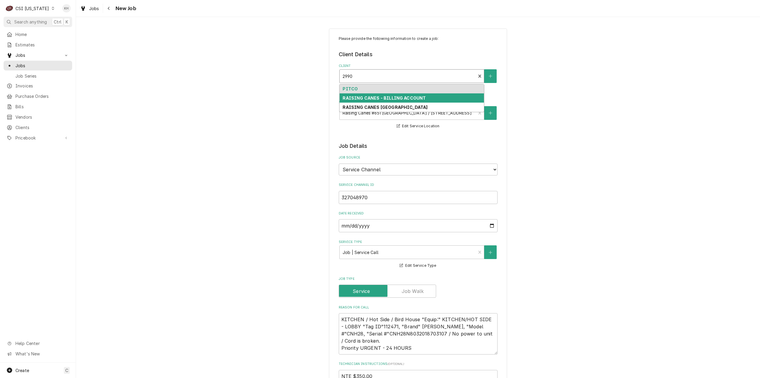
click at [402, 95] on div "RAISING CANES - BILLING ACCOUNT" at bounding box center [412, 97] width 144 height 9
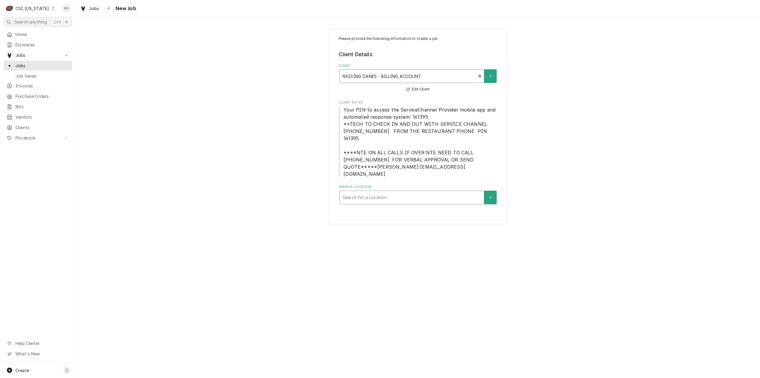
click at [411, 192] on div "Service Location" at bounding box center [412, 197] width 138 height 11
type input "2990"
click at [414, 205] on div "Raising Canes #651 Owensboro / 2990 Heartland Crossing, Owensboro, KY 42303" at bounding box center [412, 209] width 144 height 9
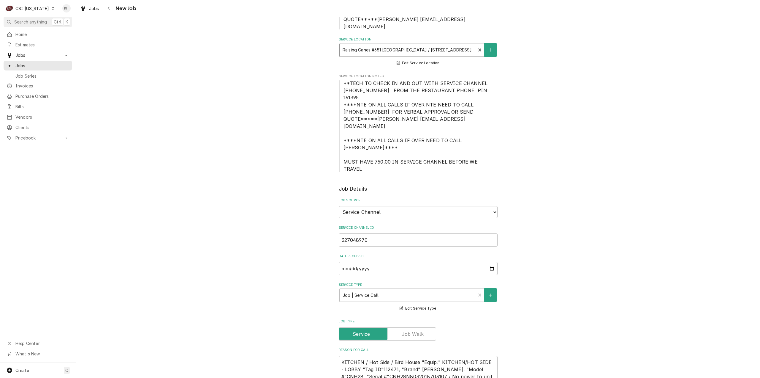
scroll to position [89, 0]
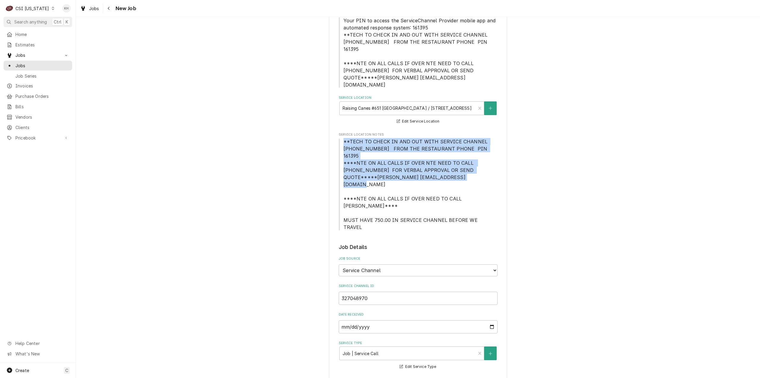
drag, startPoint x: 342, startPoint y: 127, endPoint x: 434, endPoint y: 156, distance: 97.1
click at [434, 156] on span "**TECH TO CHECK IN AND OUT WITH SERVICE CHANNEL 516-500-7776 FROM THE RESTAURAN…" at bounding box center [418, 184] width 159 height 93
copy span "**TECH TO CHECK IN AND OUT WITH SERVICE CHANNEL 516-500-7776 FROM THE RESTAURAN…"
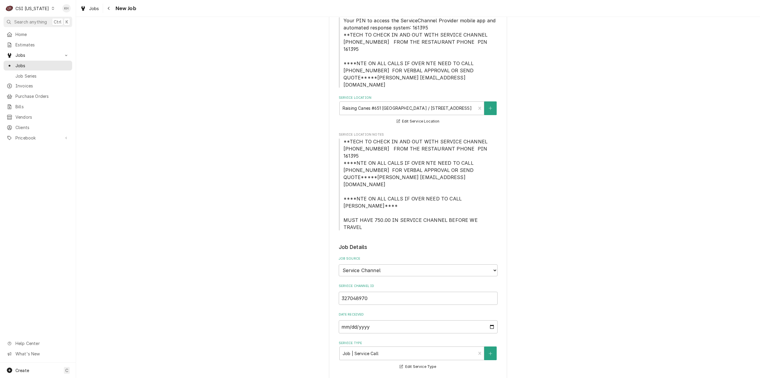
drag, startPoint x: 437, startPoint y: 168, endPoint x: 434, endPoint y: 165, distance: 4.2
click at [437, 168] on span "**TECH TO CHECK IN AND OUT WITH SERVICE CHANNEL 516-500-7776 FROM THE RESTAURAN…" at bounding box center [417, 183] width 146 height 91
click at [341, 138] on span "**TECH TO CHECK IN AND OUT WITH SERVICE CHANNEL 516-500-7776 FROM THE RESTAURAN…" at bounding box center [418, 184] width 159 height 93
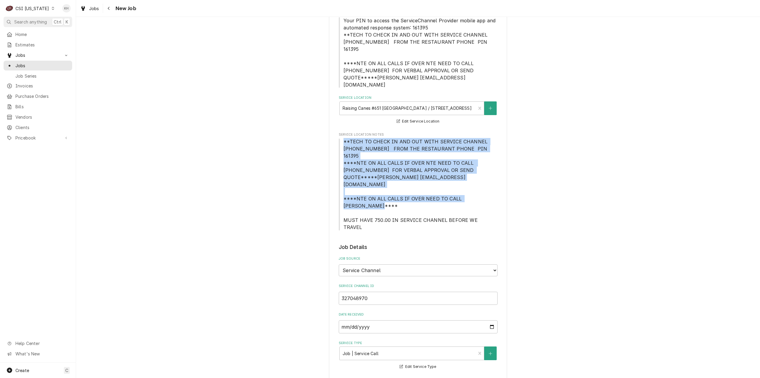
drag, startPoint x: 342, startPoint y: 127, endPoint x: 365, endPoint y: 184, distance: 61.7
click at [365, 184] on span "**TECH TO CHECK IN AND OUT WITH SERVICE CHANNEL 516-500-7776 FROM THE RESTAURAN…" at bounding box center [418, 184] width 159 height 93
copy span "**TECH TO CHECK IN AND OUT WITH SERVICE CHANNEL 516-500-7776 FROM THE RESTAURAN…"
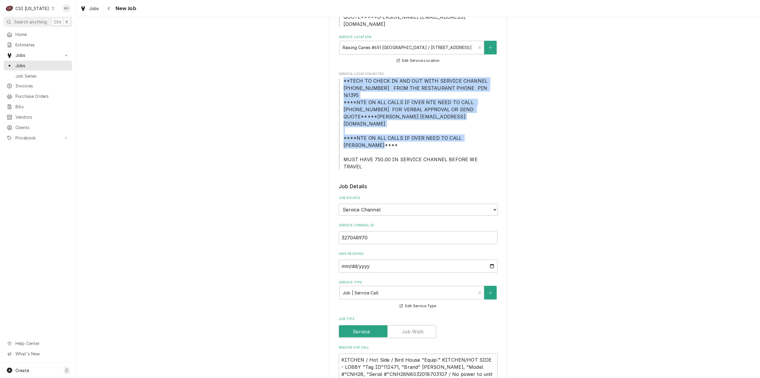
scroll to position [267, 0]
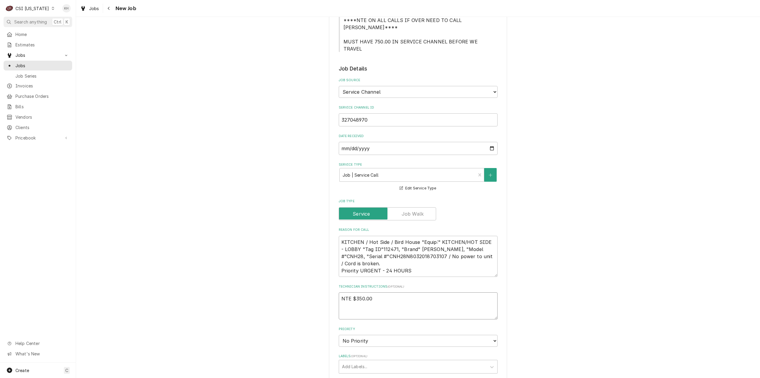
click at [354, 292] on textarea "NTE $350.00" at bounding box center [418, 305] width 159 height 27
paste textarea "**TECH TO CHECK IN AND OUT WITH SERVICE CHANNEL 516-500-7776 FROM THE RESTAURAN…"
type textarea "x"
type textarea "NTE $350.00 **TECH TO CHECK IN AND OUT WITH SERVICE CHANNEL 516-500-7776 FROM T…"
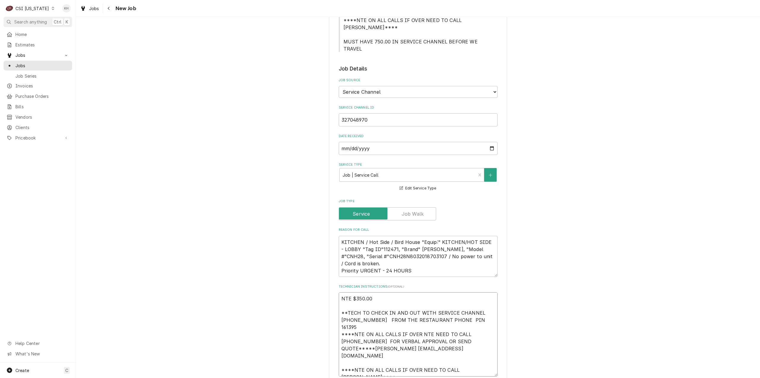
click at [346, 312] on textarea "NTE $350.00 **TECH TO CHECK IN AND OUT WITH SERVICE CHANNEL 516-500-7776 FROM T…" at bounding box center [418, 334] width 159 height 84
type textarea "x"
type textarea "NTE $350.00 **TECH TO CHECK IN AND OUT WITH SERVICE CHANNEL 516-500-7776 FROM T…"
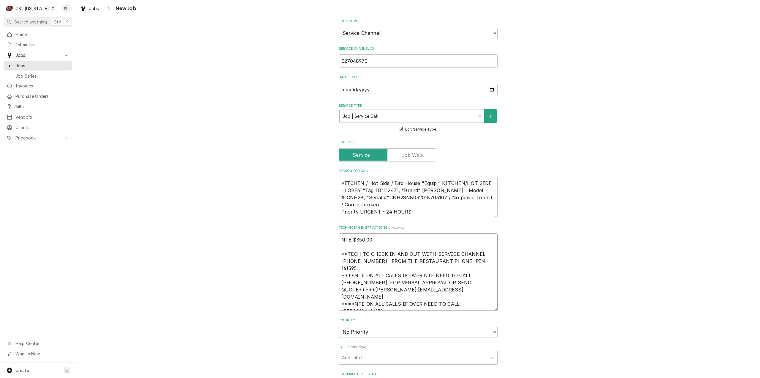
scroll to position [327, 0]
click at [351, 266] on textarea "NTE $350.00 **TECH TO CHECK IN AND OUT WITH SERVICE CHANNEL 516-500-7776 FROM T…" at bounding box center [418, 271] width 159 height 77
type textarea "x"
type textarea "NTE $350.00 **TECH TO CHECK IN AND OUT WITH SERVICE CHANNEL 516-500-7776 FROM T…"
type textarea "x"
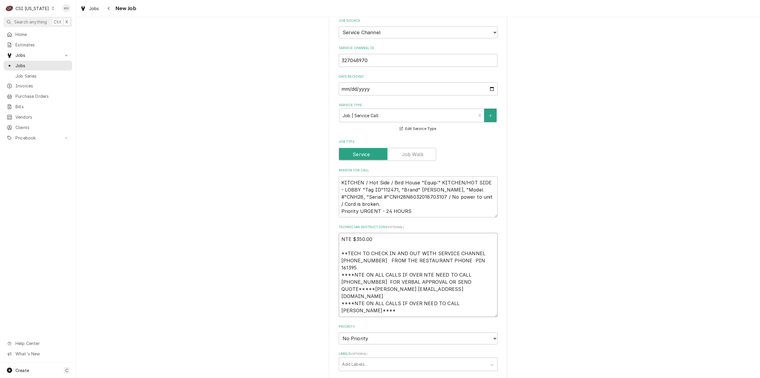
type textarea "NTE $350.00 **TECH TO CHECK IN AND OUT WITH SERVICE CHANNEL 516-500-7776 FROM T…"
type textarea "x"
type textarea "NTE $350.00 **TECH TO CHECK IN AND OUT WITH SERVICE CHANNEL 516-500-7776 FROM T…"
type textarea "x"
type textarea "NTE $350.00 **TECH TO CHECK IN AND OUT WITH SERVICE CHANNEL 516-500-7776 FROM T…"
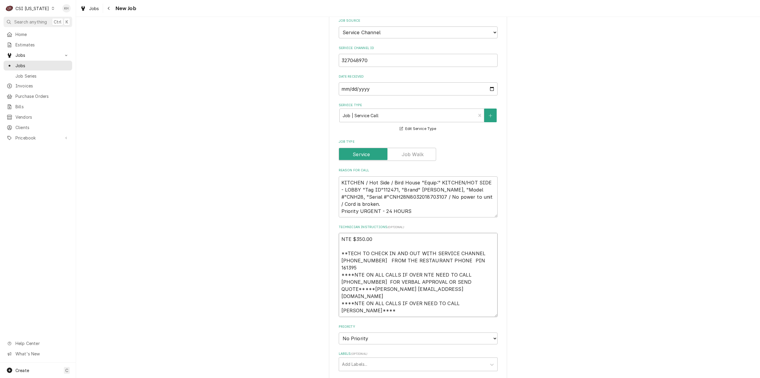
type textarea "x"
type textarea "NTE $350.00 **TECH TO CHECK IN AND OUT WITH SERVICE CHANNEL 516-500-7776 FROM T…"
type textarea "x"
type textarea "NTE $350.00 **TECH TO CHECK IN AND OUT WITH SERVICE CHANNEL 516-500-7776 FROM T…"
click at [361, 278] on textarea "NTE $350.00 **TECH TO CHECK IN AND OUT WITH SERVICE CHANNEL 516-500-7776 FROM T…" at bounding box center [418, 275] width 159 height 84
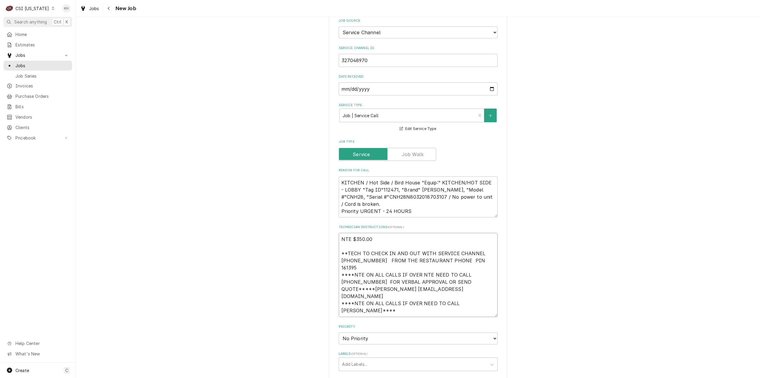
type textarea "x"
type textarea "NTE $350.00 **TECH TO CHECK IN AND OUT WITH SERVICE CHANNEL 516-500-7776 FROM T…"
type textarea "x"
type textarea "NTE $350.00 **TECH TO CHECK IN AND OUT WITH SERVICE CHANNEL 516-500-7776 FROM T…"
type textarea "x"
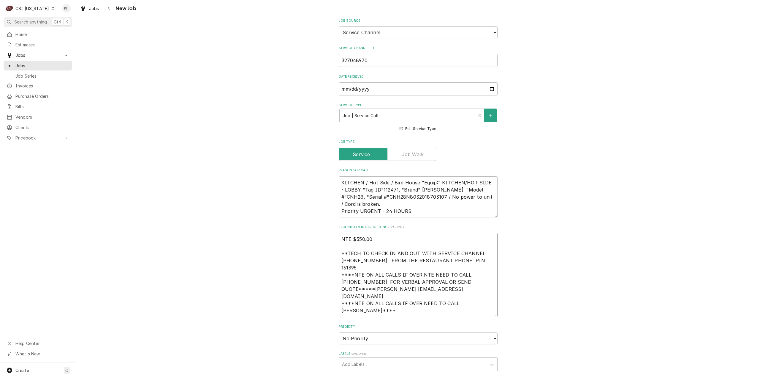
type textarea "NTE $350.00 **TECH TO CHECK IN AND OUT WITH SERVICE CHANNEL 516-500-7776 FROM T…"
type textarea "x"
type textarea "NTE $350.00 **TECH TO CHECK IN AND OUT WITH SERVICE CHANNEL 516-500-7776 FROM T…"
type textarea "x"
type textarea "NTE $350.00 **TECH TO CHECK IN AND OUT WITH SERVICE CHANNEL 516-500-7776 FROM T…"
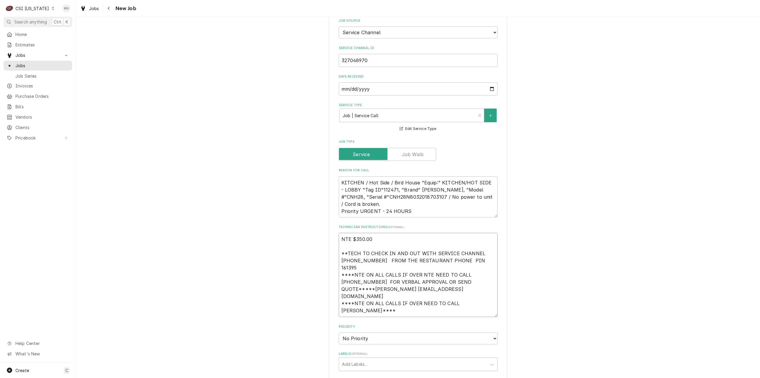
type textarea "x"
type textarea "NTE $350.00 **TECH TO CHECK IN AND OUT WITH SERVICE CHANNEL 516-500-7776 FROM T…"
type textarea "x"
type textarea "NTE $350.00 **TECH TO CHECK IN AND OUT WITH SERVICE CHANNEL 516-500-7776 FROM T…"
type textarea "x"
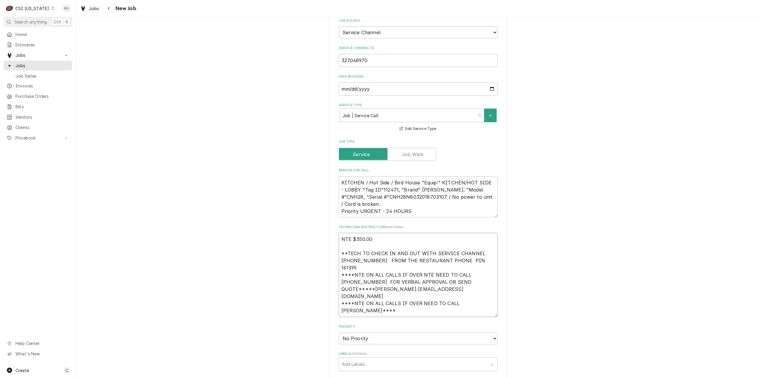
type textarea "NTE $350.00 **TECH TO CHECK IN AND OUT WITH SERVICE CHANNEL 516-500-7776 FROM T…"
type textarea "x"
type textarea "NTE $350.00 **TECH TO CHECK IN AND OUT WITH SERVICE CHANNEL 516-500-7776 FROM T…"
type textarea "x"
type textarea "NTE $350.00 **TECH TO CHECK IN AND OUT WITH SERVICE CHANNEL 516-500-7776 FROM T…"
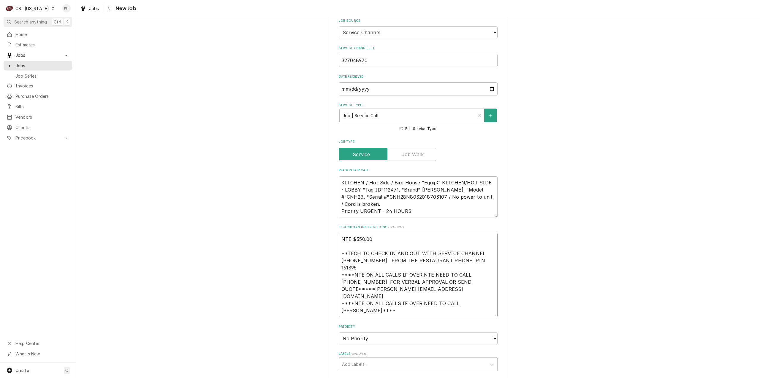
type textarea "x"
type textarea "NTE $350.00 **TECH TO CHECK IN AND OUT WITH SERVICE CHANNEL 516-500-7776 FROM T…"
type textarea "x"
type textarea "NTE $350.00 **TECH TO CHECK IN AND OUT WITH SERVICE CHANNEL [PHONE_NUMBER] FROM…"
type textarea "x"
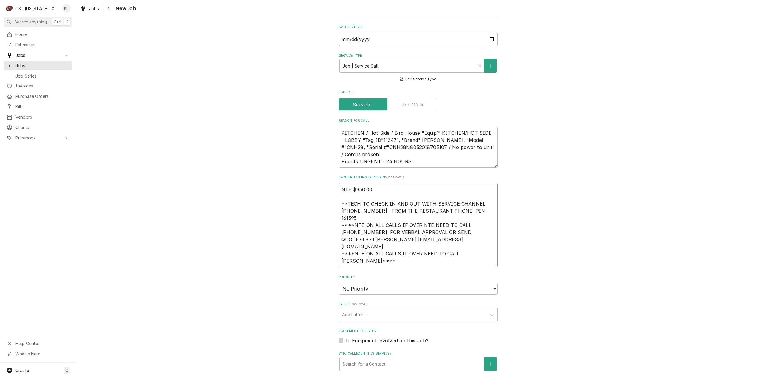
scroll to position [386, 0]
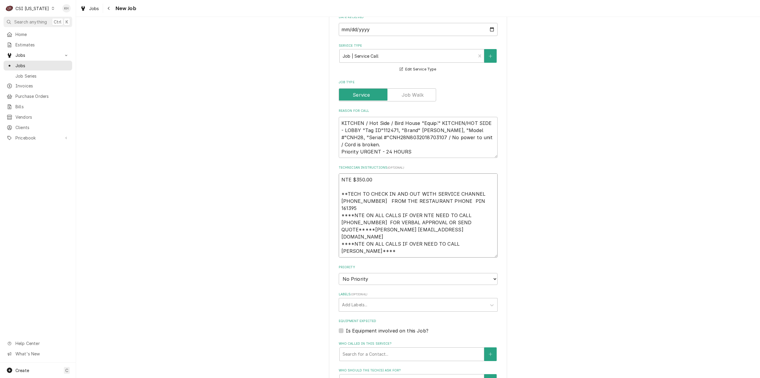
type textarea "NTE $350.00 **TECH TO CHECK IN AND OUT WITH SERVICE CHANNEL 516-500-7776 FROM T…"
click at [391, 273] on select "No Priority Urgent High Medium Low" at bounding box center [418, 279] width 159 height 12
select select "4"
click at [339, 273] on select "No Priority Urgent High Medium Low" at bounding box center [418, 279] width 159 height 12
type textarea "x"
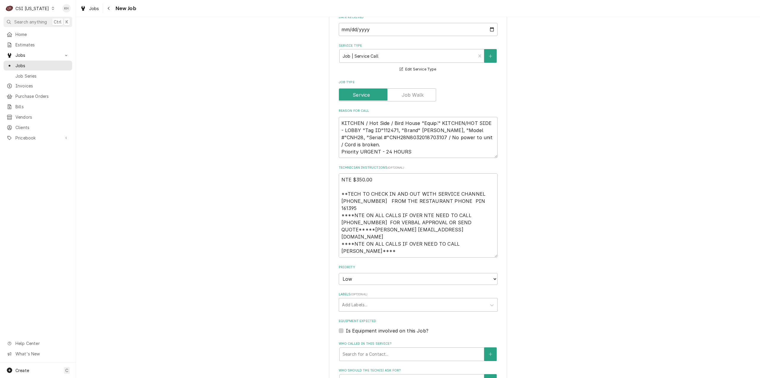
click at [357, 265] on div "Priority No Priority Urgent High Medium Low" at bounding box center [418, 275] width 159 height 20
drag, startPoint x: 359, startPoint y: 244, endPoint x: 358, endPoint y: 249, distance: 4.2
click at [359, 273] on select "No Priority Urgent High Medium Low" at bounding box center [418, 279] width 159 height 12
select select "3"
click at [339, 273] on select "No Priority Urgent High Medium Low" at bounding box center [418, 279] width 159 height 12
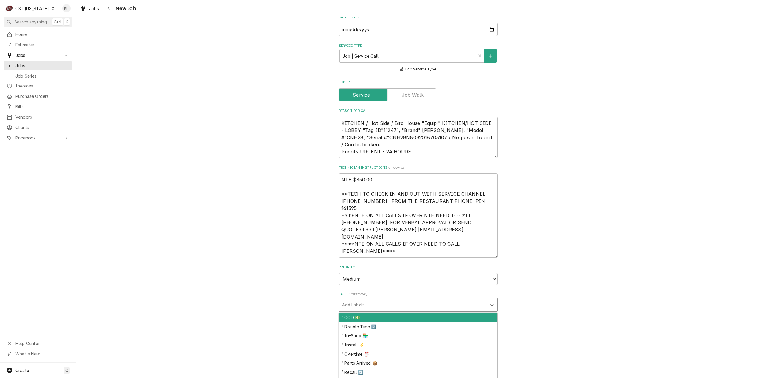
click at [363, 299] on div "Labels" at bounding box center [413, 304] width 142 height 11
type textarea "x"
type input "hold"
click at [363, 313] on div "² Hold & Warm ♨️" at bounding box center [418, 317] width 158 height 9
type textarea "x"
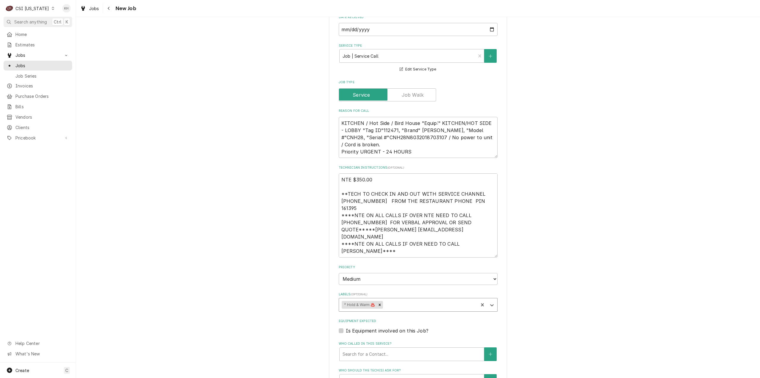
type textarea "x"
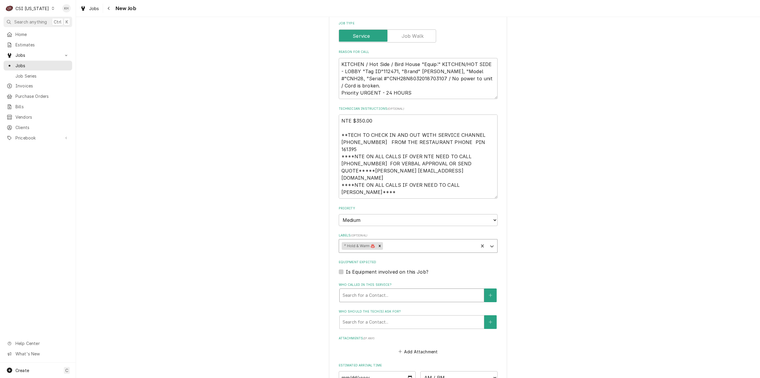
scroll to position [446, 0]
click at [346, 267] on label "Is Equipment involved on this Job?" at bounding box center [387, 270] width 83 height 7
click at [346, 267] on input "Equipment Expected" at bounding box center [425, 273] width 159 height 13
checkbox input "true"
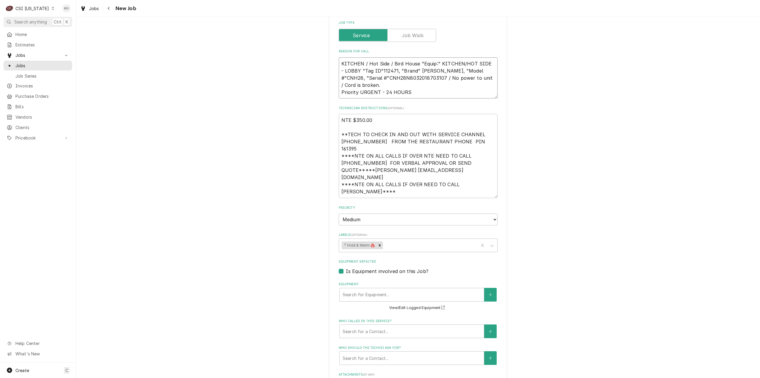
click at [408, 57] on textarea "KITCHEN / Hot Side / Bird House "Equip:" KITCHEN/HOT SIDE - LOBBY "Tag ID"11247…" at bounding box center [418, 77] width 159 height 41
click at [398, 289] on div "Equipment" at bounding box center [412, 294] width 138 height 11
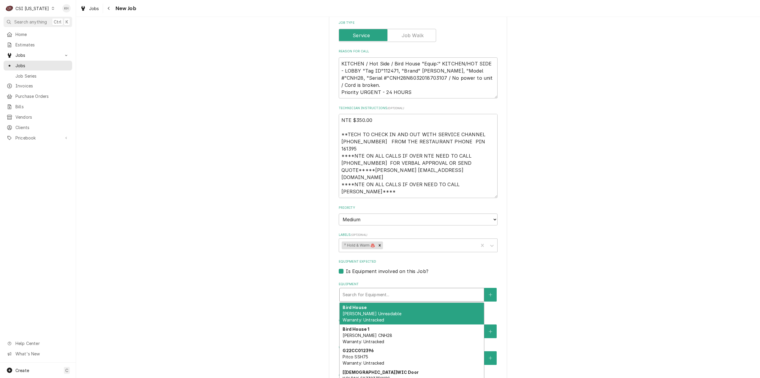
paste input "CNH28N8032018703107"
type textarea "x"
type input "CNH28N8032018703107"
drag, startPoint x: 394, startPoint y: 284, endPoint x: 390, endPoint y: 283, distance: 4.0
click at [393, 302] on div "Bird House 1 Carter Hoffmann CNH28 Warranty: Untracked" at bounding box center [412, 313] width 144 height 22
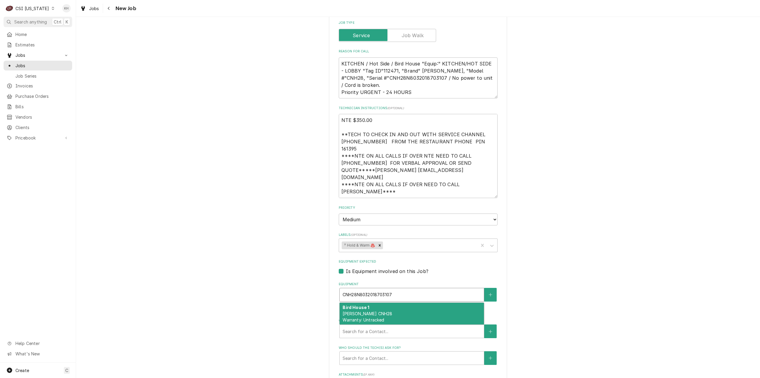
type textarea "x"
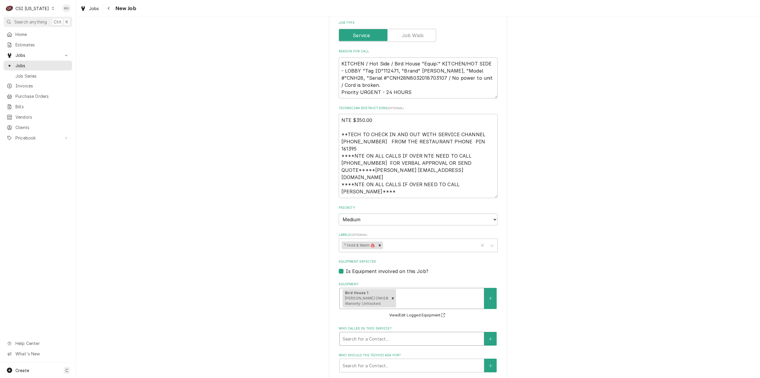
click at [381, 333] on div "Who called in this service?" at bounding box center [412, 338] width 138 height 11
click at [258, 263] on div "Please provide the following information to create a job: Client Details Client…" at bounding box center [418, 56] width 684 height 957
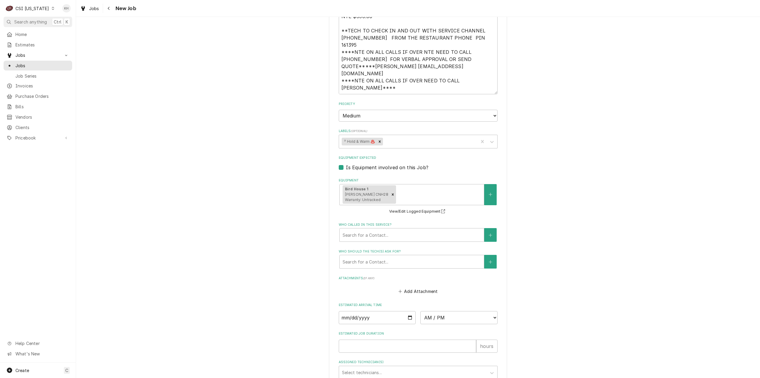
scroll to position [564, 0]
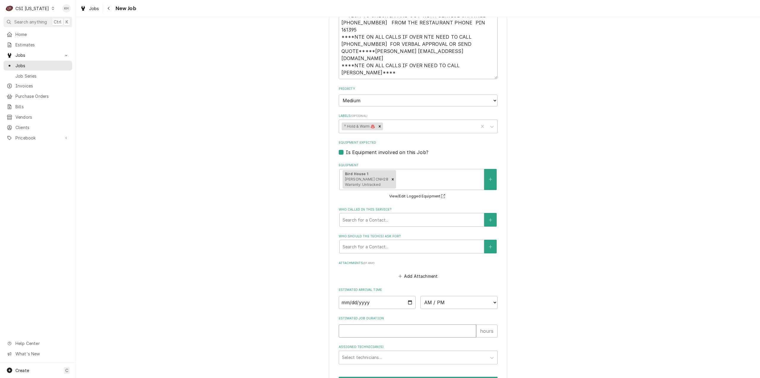
click at [363, 324] on input "Estimated Job Duration" at bounding box center [408, 330] width 138 height 13
type textarea "x"
type input "2"
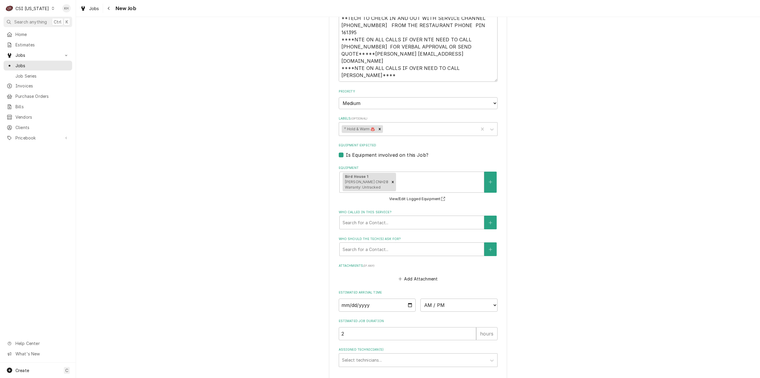
type textarea "x"
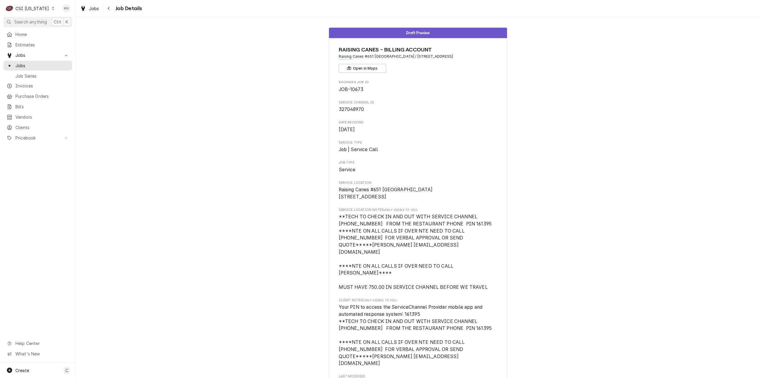
click at [30, 11] on div "CSI [US_STATE]" at bounding box center [32, 8] width 34 height 6
click at [60, 29] on div "CSI St. [PERSON_NAME]" at bounding box center [92, 32] width 78 height 6
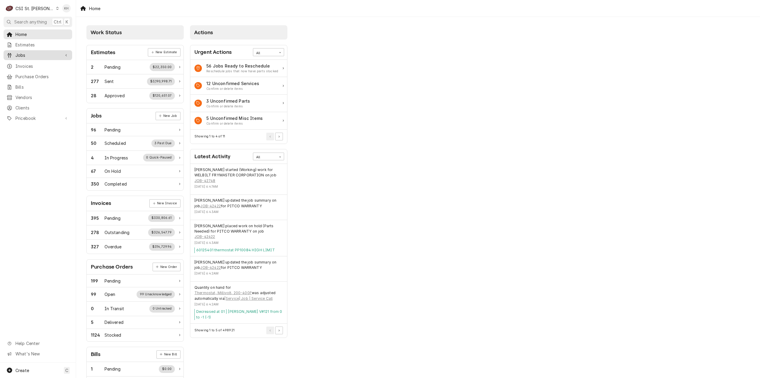
drag, startPoint x: 28, startPoint y: 53, endPoint x: 29, endPoint y: 57, distance: 3.6
click at [28, 53] on span "Jobs" at bounding box center [37, 55] width 45 height 6
click at [62, 62] on span "Jobs" at bounding box center [42, 65] width 54 height 6
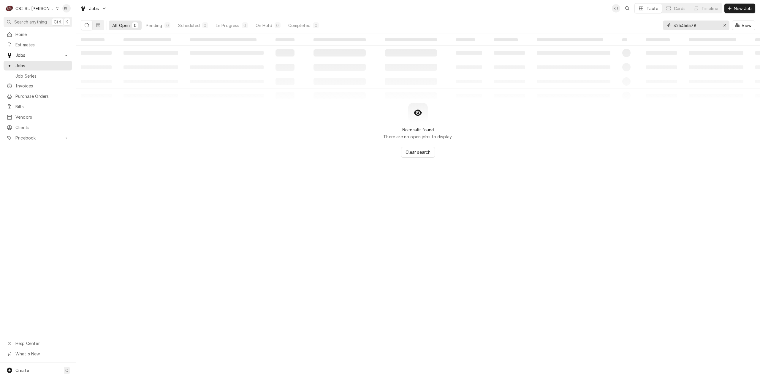
drag, startPoint x: 709, startPoint y: 26, endPoint x: 583, endPoint y: 32, distance: 125.2
click at [583, 32] on div "All Open 0 Pending 0 Scheduled 0 In Progress 0 On Hold 0 Completed 0 325456578 …" at bounding box center [418, 25] width 675 height 17
paste input "3883"
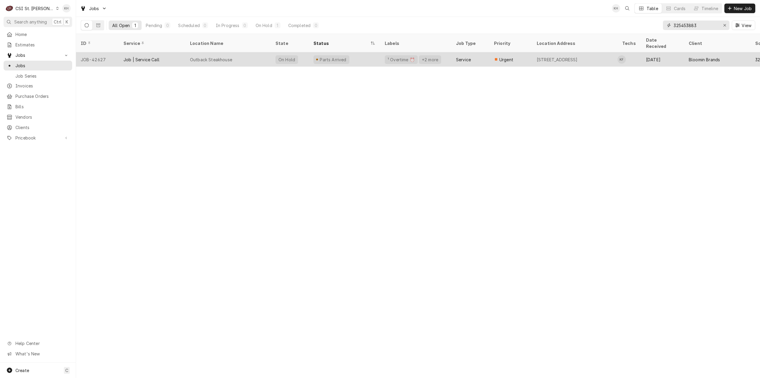
type input "325453883"
click at [248, 52] on div "Outback Steakhouse" at bounding box center [228, 59] width 86 height 14
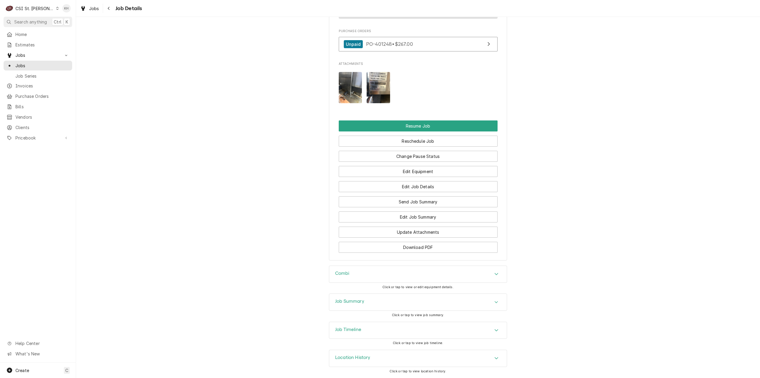
click at [356, 328] on h3 "Job Timeline" at bounding box center [348, 329] width 26 height 6
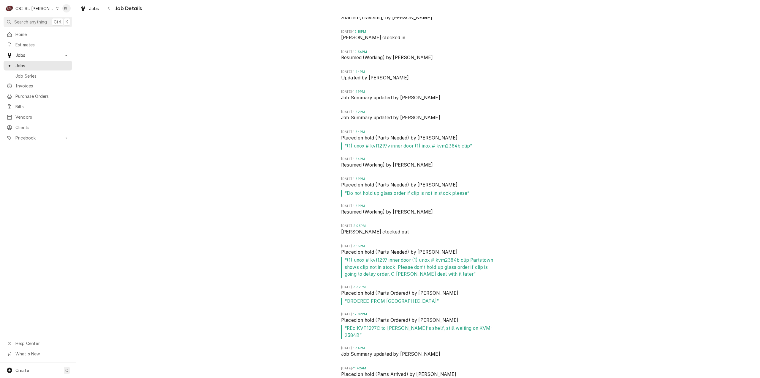
scroll to position [1309, 0]
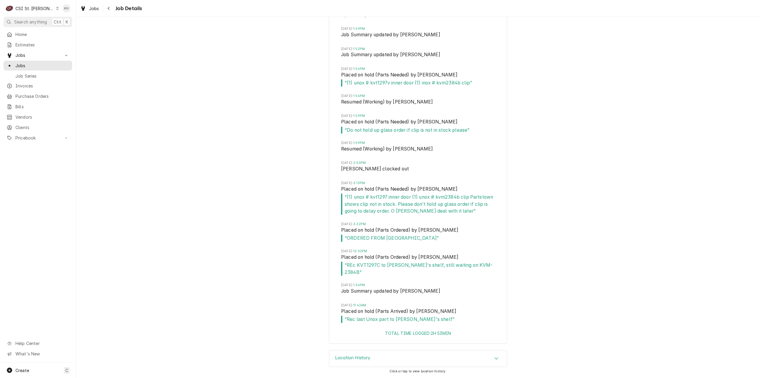
click at [24, 8] on div "CSI St. [PERSON_NAME]" at bounding box center [34, 8] width 39 height 6
click at [67, 10] on div "CSI [US_STATE][GEOGRAPHIC_DATA]" at bounding box center [91, 12] width 78 height 6
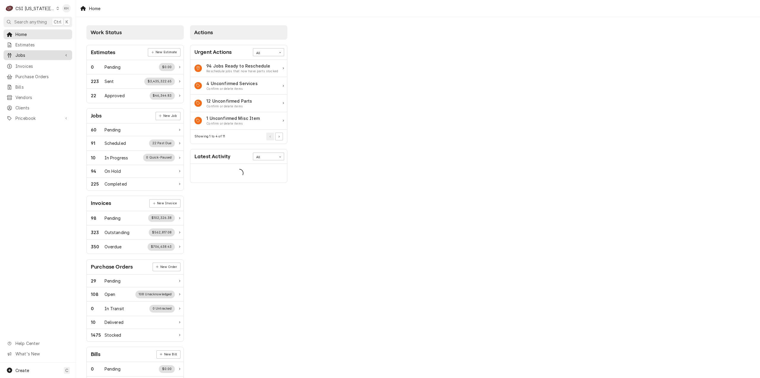
click at [32, 52] on span "Jobs" at bounding box center [37, 55] width 45 height 6
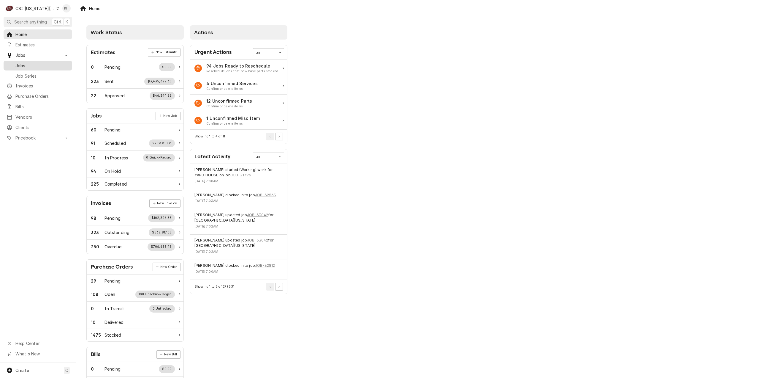
click at [31, 62] on span "Jobs" at bounding box center [42, 65] width 54 height 6
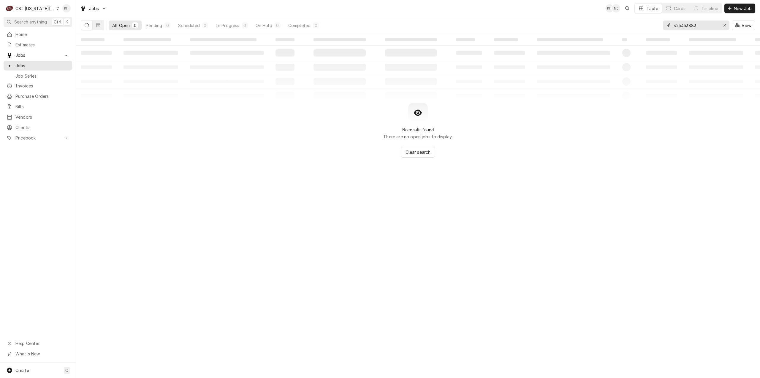
drag, startPoint x: 702, startPoint y: 25, endPoint x: 587, endPoint y: 26, distance: 115.3
click at [587, 26] on div "All Open 0 Pending 0 Scheduled 0 In Progress 0 On Hold 0 Completed 0 325453883 …" at bounding box center [418, 25] width 675 height 17
paste input "7067484"
type input "327067484"
drag, startPoint x: 723, startPoint y: 23, endPoint x: 712, endPoint y: 26, distance: 11.5
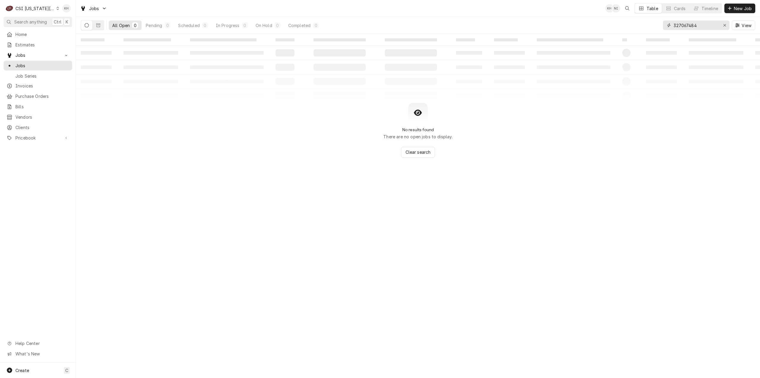
click at [722, 23] on div "Erase input" at bounding box center [725, 25] width 6 height 6
click at [708, 27] on input "Dynamic Content Wrapper" at bounding box center [702, 25] width 56 height 10
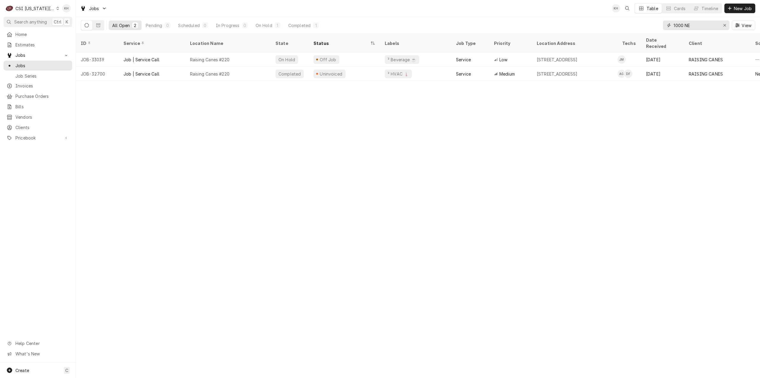
type input "1000 NE"
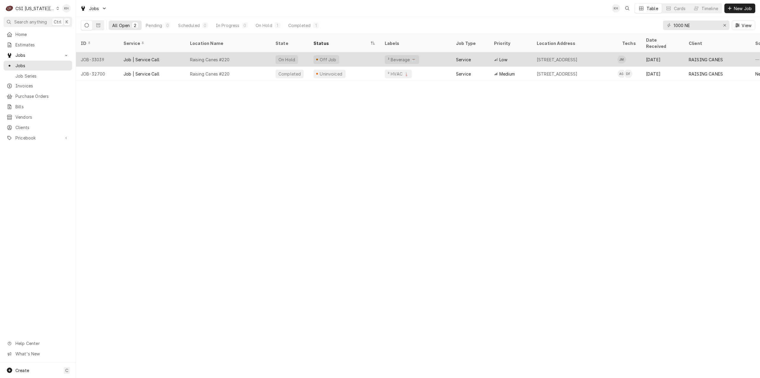
click at [268, 54] on div "Raising Canes #220" at bounding box center [228, 59] width 86 height 14
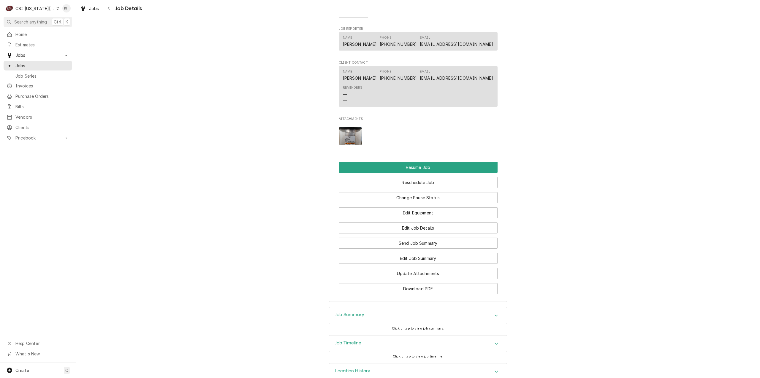
scroll to position [755, 0]
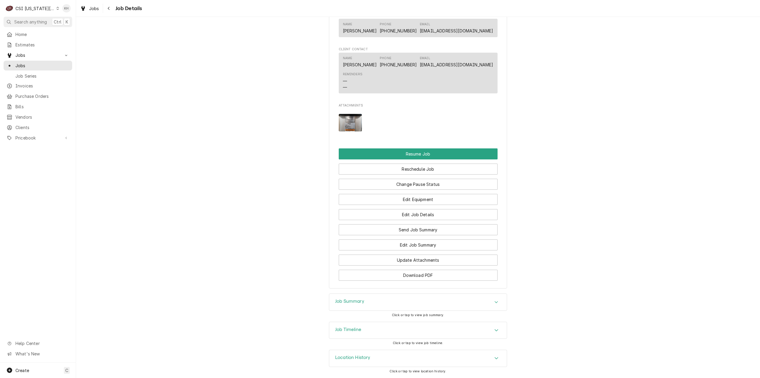
click at [386, 332] on div "Job Timeline" at bounding box center [418, 330] width 178 height 17
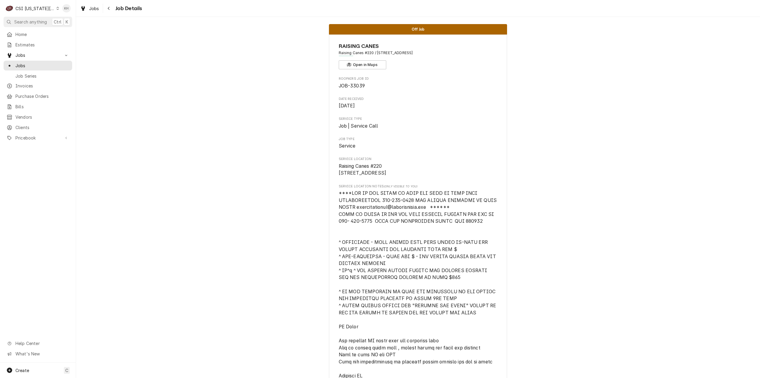
scroll to position [0, 0]
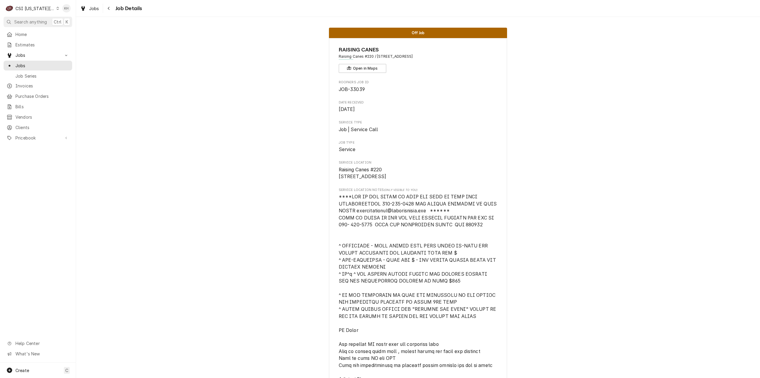
drag, startPoint x: 36, startPoint y: 7, endPoint x: 38, endPoint y: 12, distance: 5.2
click at [37, 7] on div "CSI [US_STATE][GEOGRAPHIC_DATA]" at bounding box center [34, 8] width 39 height 6
drag, startPoint x: 63, startPoint y: 31, endPoint x: 67, endPoint y: 20, distance: 11.8
click at [64, 30] on div "CSI St. [PERSON_NAME]" at bounding box center [102, 32] width 87 height 6
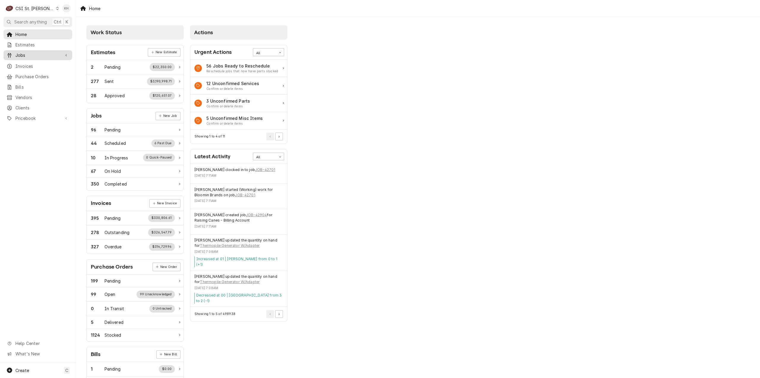
drag, startPoint x: 33, startPoint y: 51, endPoint x: 32, endPoint y: 56, distance: 5.7
click at [32, 52] on span "Jobs" at bounding box center [37, 55] width 45 height 6
click at [28, 63] on span "Jobs" at bounding box center [42, 65] width 54 height 6
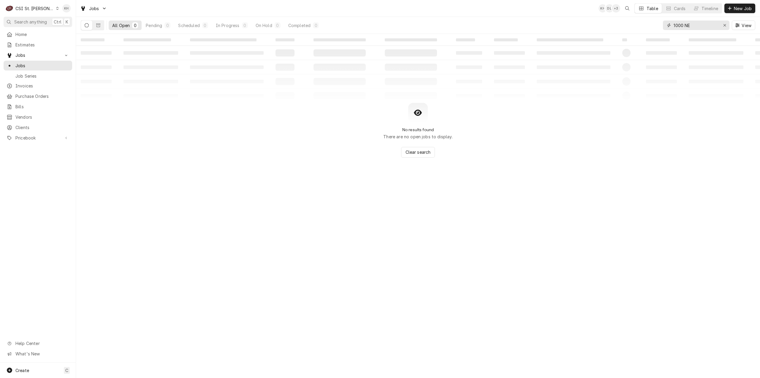
drag, startPoint x: 700, startPoint y: 25, endPoint x: 606, endPoint y: 25, distance: 94.5
click at [606, 25] on div "All Open 0 Pending 0 Scheduled 0 In Progress 0 On Hold 0 Completed 0 1000 NE Vi…" at bounding box center [418, 25] width 675 height 17
paste input "327064568"
drag, startPoint x: 688, startPoint y: 26, endPoint x: 588, endPoint y: 20, distance: 100.0
click at [588, 20] on div "All Open 0 Pending 0 Scheduled 0 In Progress 0 On Hold 0 Completed 0 327064568 …" at bounding box center [418, 25] width 675 height 17
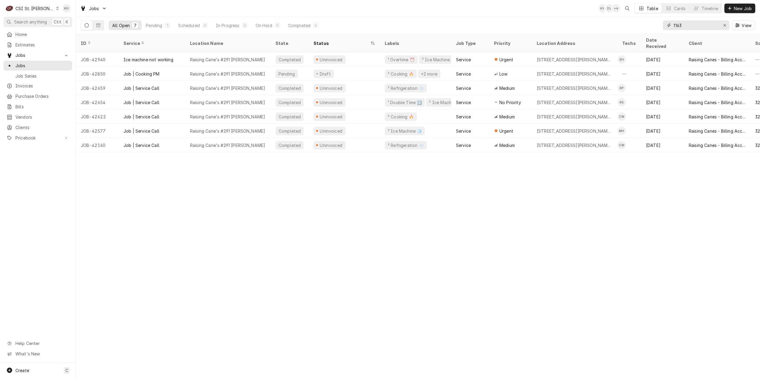
type input "1163"
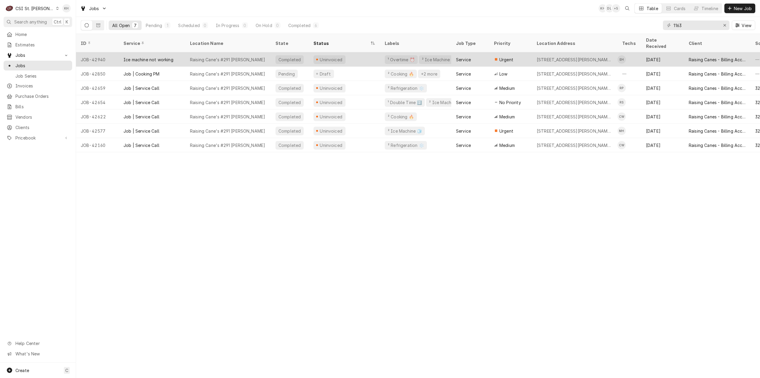
click at [356, 52] on div "Uninvoiced" at bounding box center [344, 59] width 71 height 14
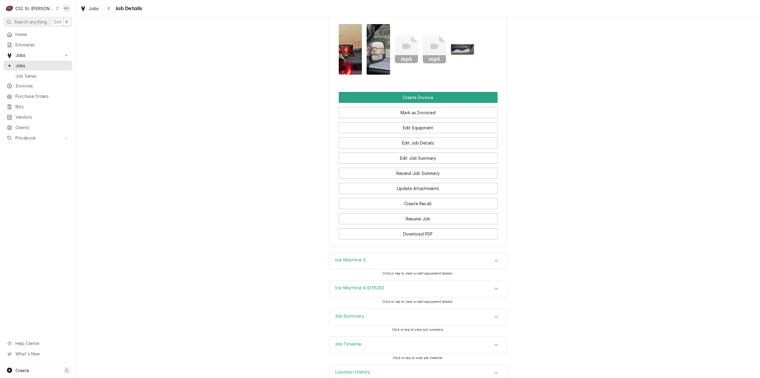
scroll to position [613, 0]
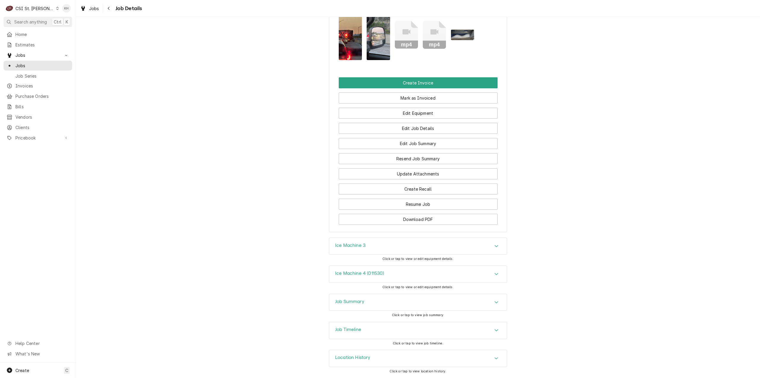
click at [373, 305] on div "Job Summary" at bounding box center [418, 302] width 178 height 17
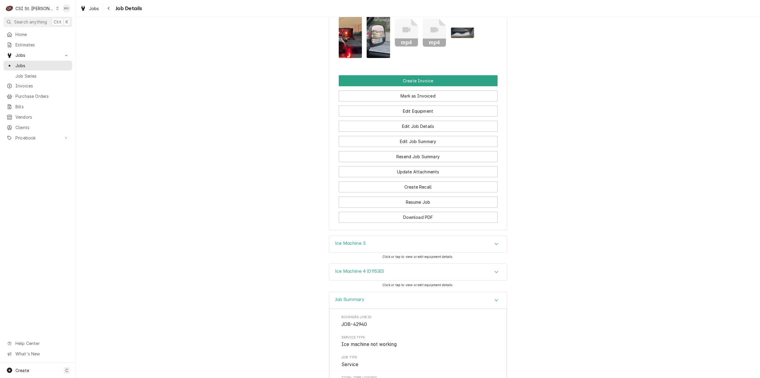
click at [373, 305] on div "Job Summary" at bounding box center [418, 300] width 178 height 17
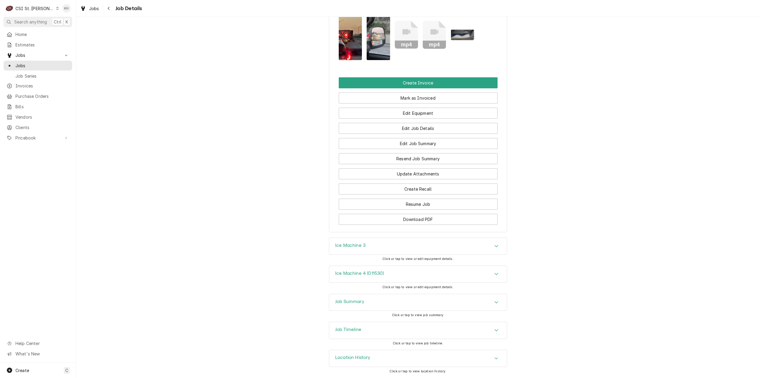
click at [363, 322] on div "Job Timeline" at bounding box center [418, 329] width 178 height 17
click at [365, 329] on div "Job Timeline" at bounding box center [418, 330] width 178 height 17
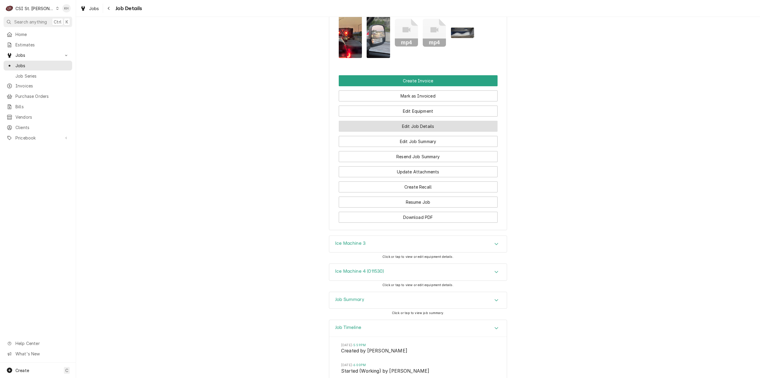
click at [424, 128] on button "Edit Job Details" at bounding box center [418, 126] width 159 height 11
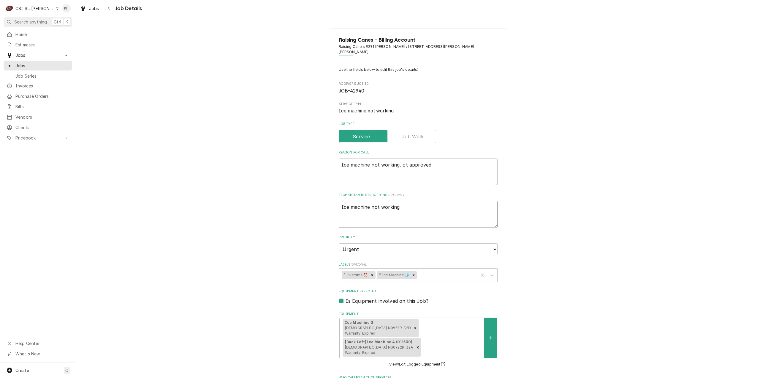
click at [416, 201] on textarea "Ice machine not working" at bounding box center [418, 214] width 159 height 27
type textarea "x"
type textarea "Ice machine not working"
type textarea "x"
type textarea "Ice machine not working"
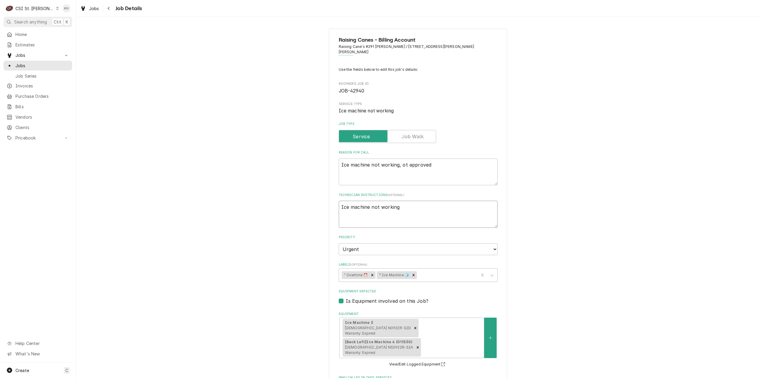
type textarea "x"
type textarea "Ice machine not working W"
type textarea "x"
type textarea "Ice machine not working WO"
type textarea "x"
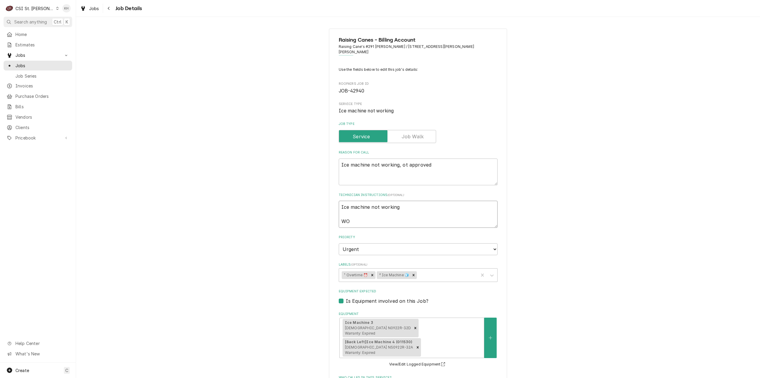
type textarea "Ice machine not working WO"
paste textarea "327064568"
type textarea "x"
type textarea "Ice machine not working WO 327064568"
type textarea "x"
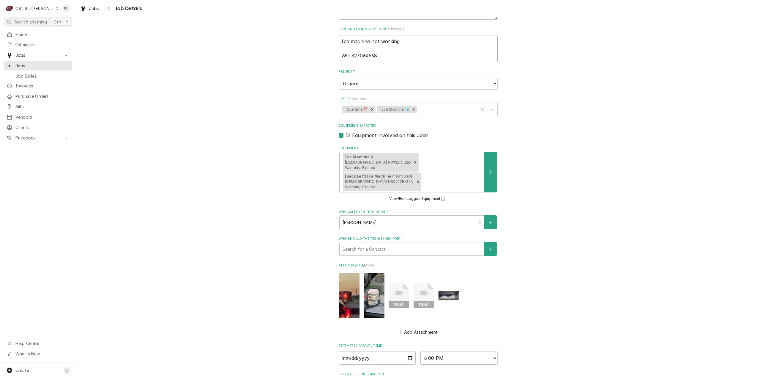
scroll to position [219, 0]
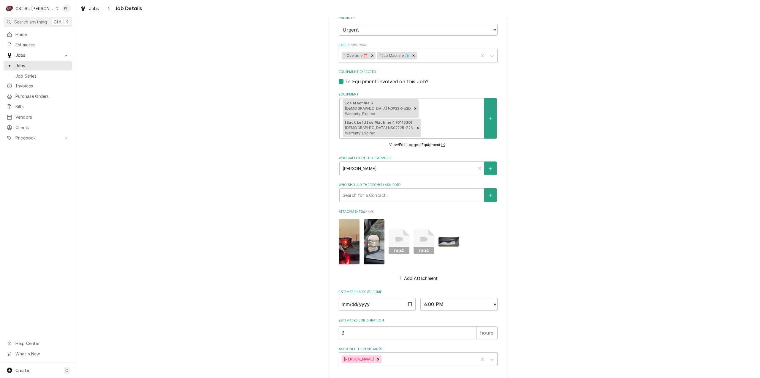
type textarea "Ice machine not working WO 327064568"
click at [378, 377] on button "Save" at bounding box center [378, 383] width 78 height 11
type textarea "x"
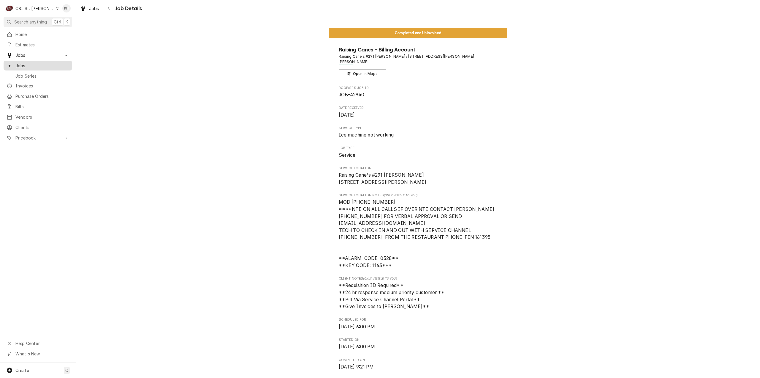
click at [30, 64] on span "Jobs" at bounding box center [42, 65] width 54 height 6
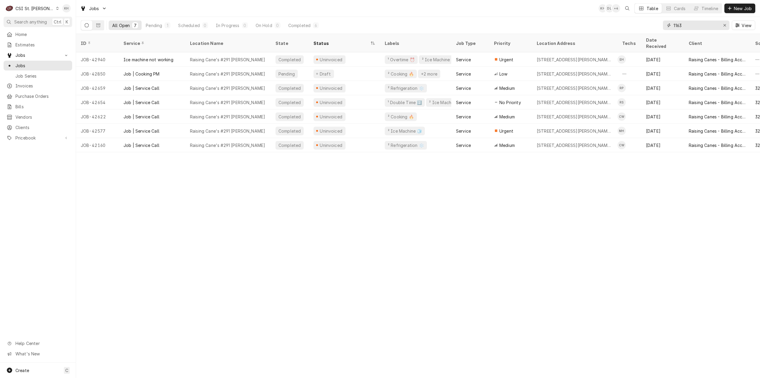
drag, startPoint x: 695, startPoint y: 24, endPoint x: 624, endPoint y: 24, distance: 71.6
click at [624, 24] on div "All Open 7 Pending 1 Scheduled 0 In Progress 0 On Hold 0 Completed 6 1163 View" at bounding box center [418, 25] width 675 height 17
paste input "327062810"
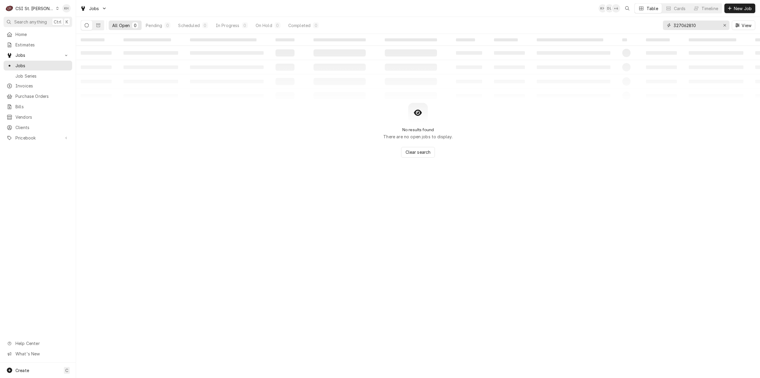
drag, startPoint x: 702, startPoint y: 26, endPoint x: 635, endPoint y: 25, distance: 66.8
click at [635, 25] on div "All Open 0 Pending 0 Scheduled 0 In Progress 0 On Hold 0 Completed 0 327062810 …" at bounding box center [418, 25] width 675 height 17
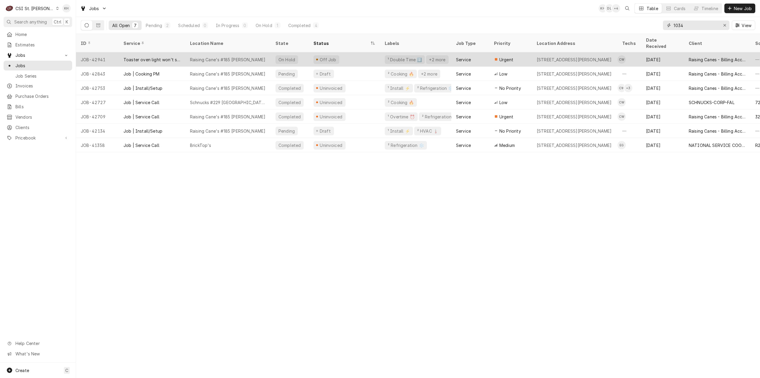
type input "1034"
click at [187, 53] on div "Raising Cane's #185 [PERSON_NAME]" at bounding box center [228, 59] width 86 height 14
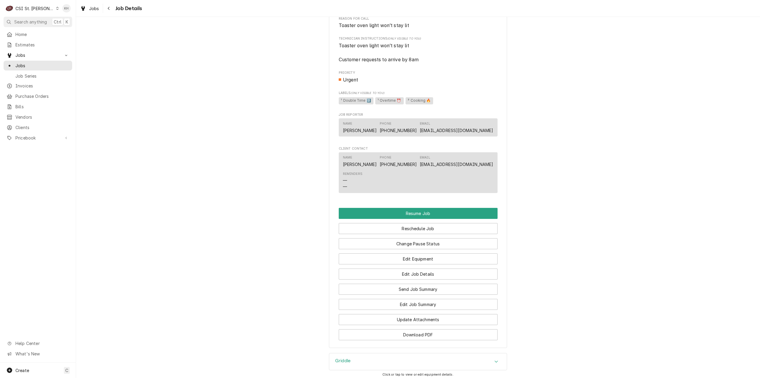
scroll to position [600, 0]
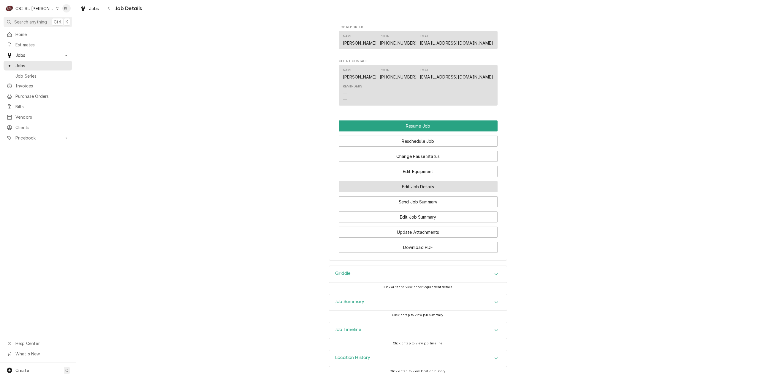
click at [424, 184] on button "Edit Job Details" at bounding box center [418, 186] width 159 height 11
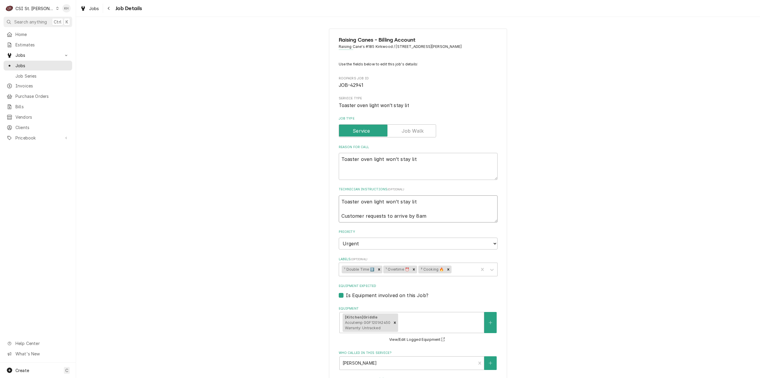
click at [432, 214] on textarea "Toaster oven light won’t stay lit Customer requests to arrive by 8am" at bounding box center [418, 208] width 159 height 27
type textarea "x"
type textarea "Toaster oven light won’t stay lit Customer requests to arrive by 8am"
type textarea "x"
type textarea "Toaster oven light won’t stay lit Customer requests to arrive by 8am"
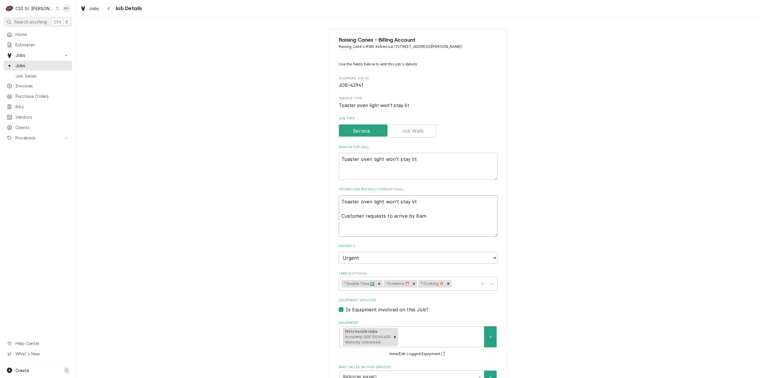
type textarea "x"
type textarea "Toaster oven light won’t stay lit Customer requests to arrive by 8am W"
type textarea "x"
type textarea "Toaster oven light won’t stay lit Customer requests to arrive by 8am WO"
type textarea "x"
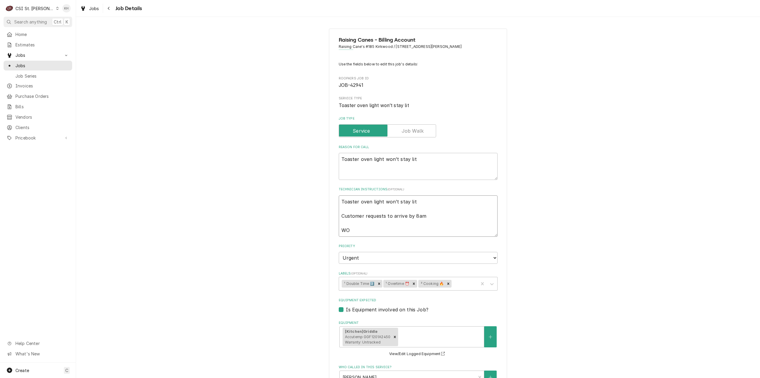
type textarea "Toaster oven light won’t stay lit Customer requests to arrive by 8am WO"
paste textarea "327062810"
type textarea "x"
type textarea "Toaster oven light won’t stay lit Customer requests to arrive by 8am WO 3270628…"
type textarea "x"
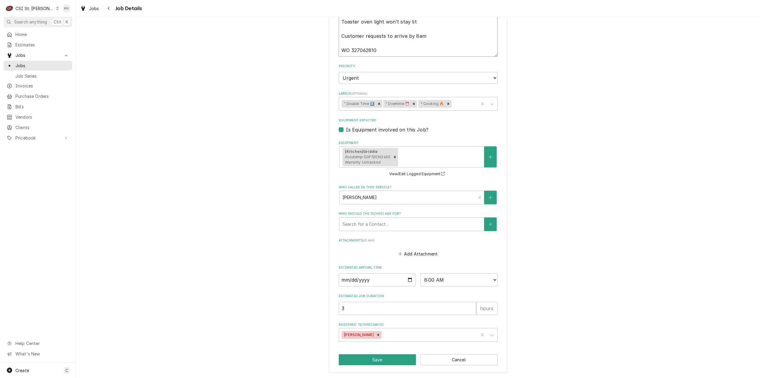
scroll to position [180, 0]
type textarea "Toaster oven light won’t stay lit Customer requests to arrive by 8am WO 3270628…"
click at [389, 358] on button "Save" at bounding box center [378, 359] width 78 height 11
type textarea "x"
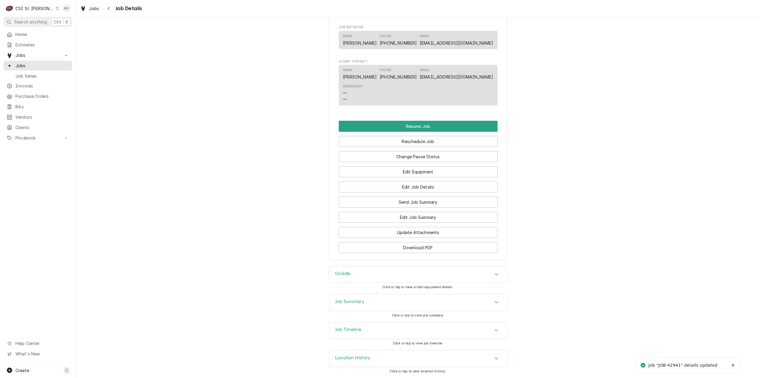
scroll to position [614, 0]
click at [360, 302] on h3 "Job Summary" at bounding box center [349, 302] width 29 height 6
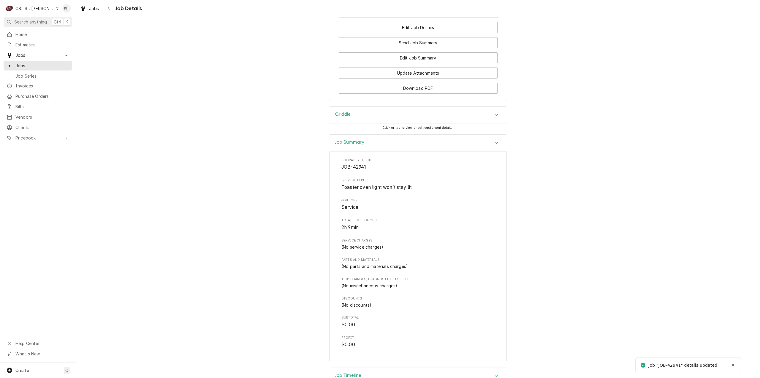
scroll to position [819, 0]
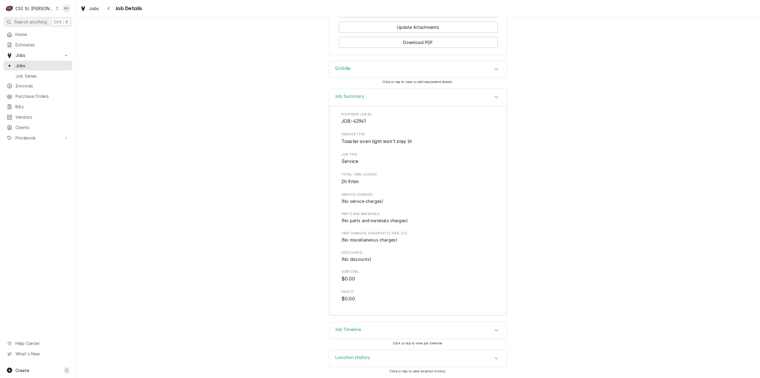
click at [364, 332] on div "Job Timeline" at bounding box center [418, 330] width 178 height 17
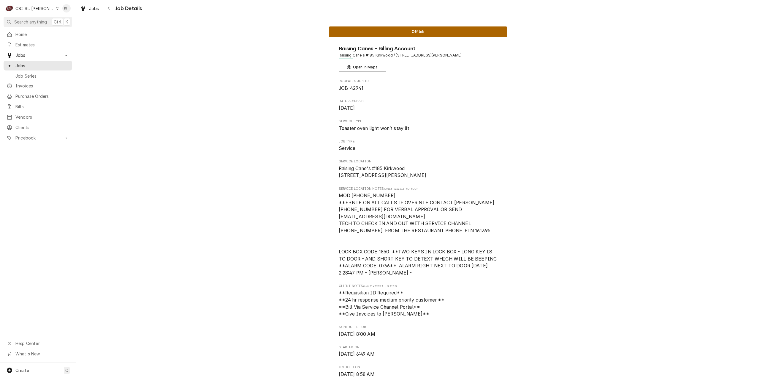
scroll to position [0, 0]
click at [21, 61] on link "Jobs" at bounding box center [38, 66] width 69 height 10
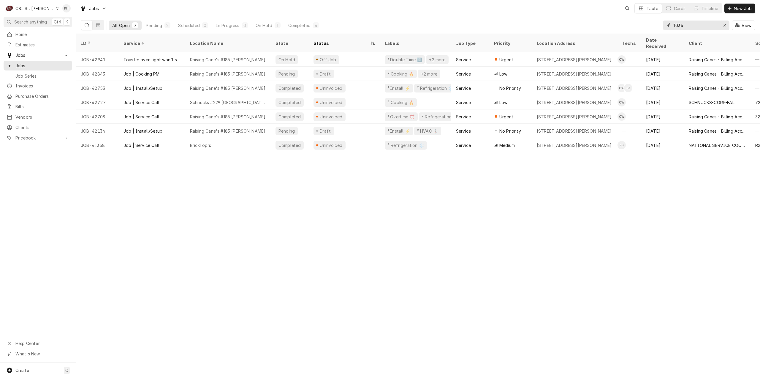
drag, startPoint x: 700, startPoint y: 23, endPoint x: 603, endPoint y: 31, distance: 97.8
click at [603, 31] on div "All Open 7 Pending 2 Scheduled 0 In Progress 0 On Hold 1 Completed 4 1034 View" at bounding box center [418, 25] width 675 height 17
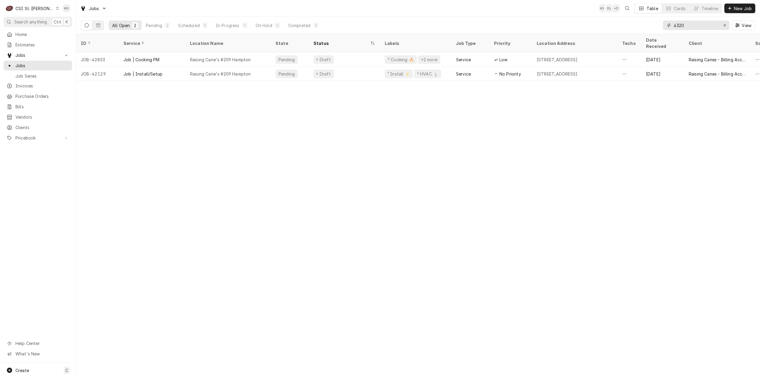
type input "4320"
click at [99, 23] on icon "Dynamic Content Wrapper" at bounding box center [98, 25] width 4 height 4
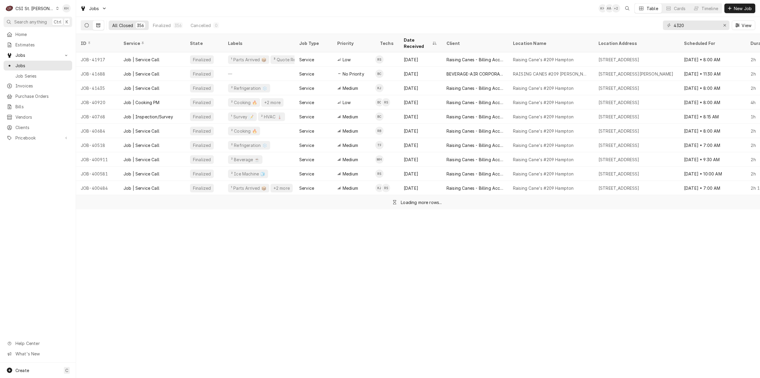
click at [84, 26] on button "Dynamic Content Wrapper" at bounding box center [86, 25] width 11 height 10
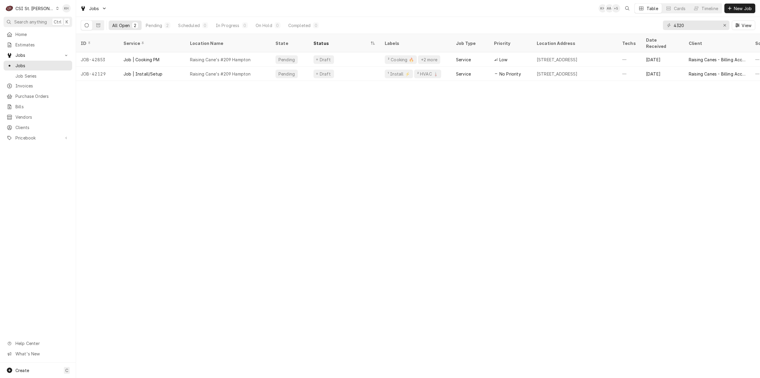
click at [31, 5] on div "C CSI St. [PERSON_NAME]" at bounding box center [32, 8] width 57 height 12
click at [65, 22] on div "CSI [US_STATE]" at bounding box center [91, 22] width 78 height 6
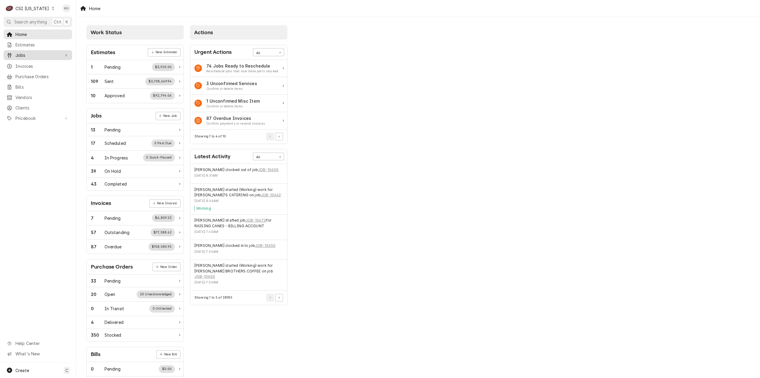
drag, startPoint x: 0, startPoint y: 0, endPoint x: 41, endPoint y: 56, distance: 69.2
click at [41, 56] on span "Jobs" at bounding box center [37, 55] width 45 height 6
drag, startPoint x: 39, startPoint y: 63, endPoint x: 42, endPoint y: 60, distance: 4.0
click at [39, 62] on span "Jobs" at bounding box center [42, 65] width 54 height 6
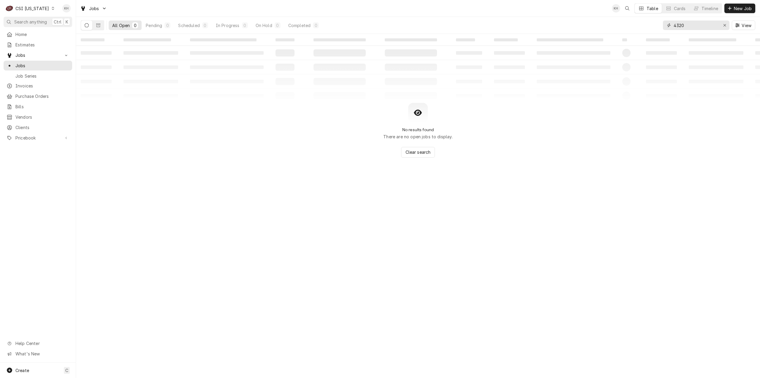
drag, startPoint x: 699, startPoint y: 25, endPoint x: 635, endPoint y: 20, distance: 64.4
click at [635, 20] on div "All Open 0 Pending 0 Scheduled 0 In Progress 0 On Hold 0 Completed 0 4320 View" at bounding box center [418, 25] width 675 height 17
paste input "327049045"
type input "327049045"
click at [723, 24] on div "Erase input" at bounding box center [725, 25] width 6 height 6
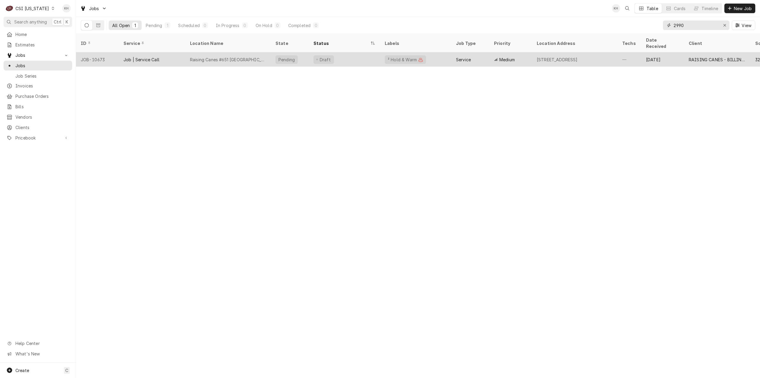
type input "2990"
click at [345, 56] on div "Draft" at bounding box center [344, 59] width 71 height 14
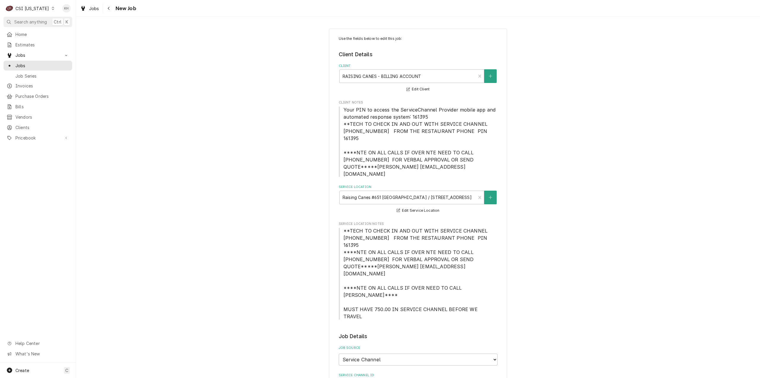
type textarea "x"
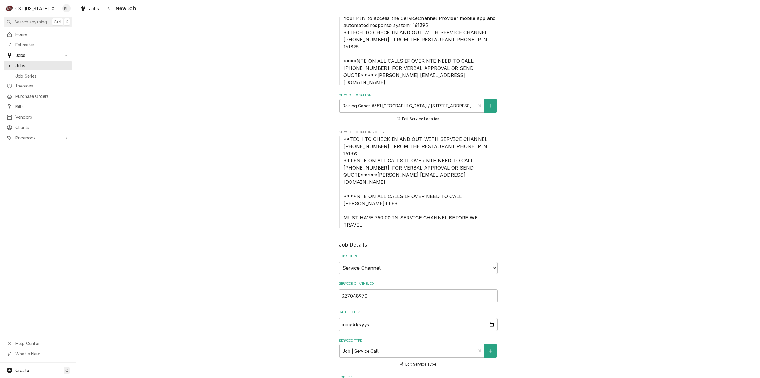
scroll to position [178, 0]
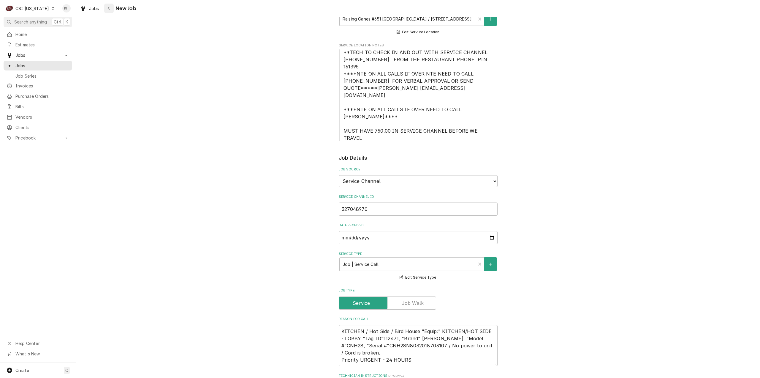
click at [111, 6] on div "Navigate back" at bounding box center [109, 8] width 6 height 6
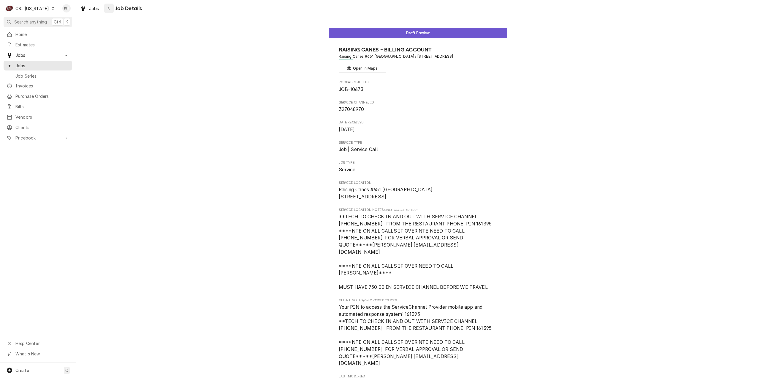
click at [106, 11] on div "Navigate back" at bounding box center [109, 8] width 6 height 6
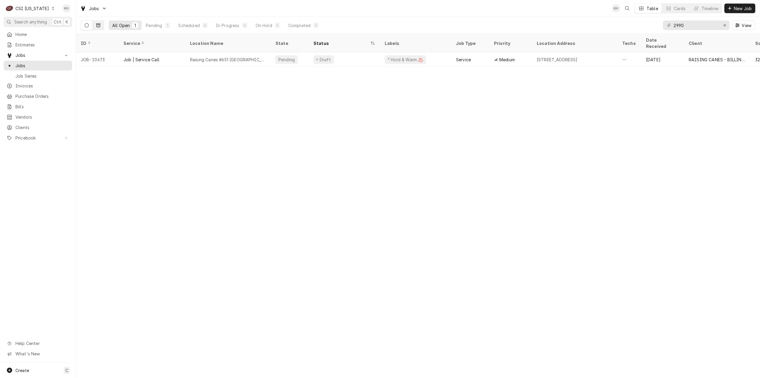
click at [100, 26] on button "Dynamic Content Wrapper" at bounding box center [98, 25] width 11 height 10
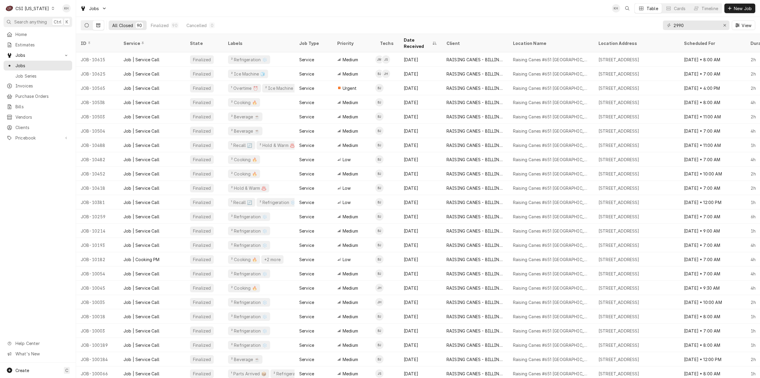
click at [86, 23] on button "Dynamic Content Wrapper" at bounding box center [86, 25] width 11 height 10
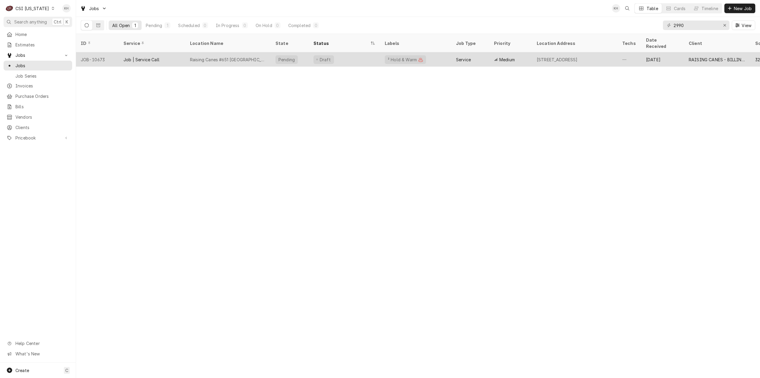
click at [368, 52] on div "Draft" at bounding box center [344, 59] width 71 height 14
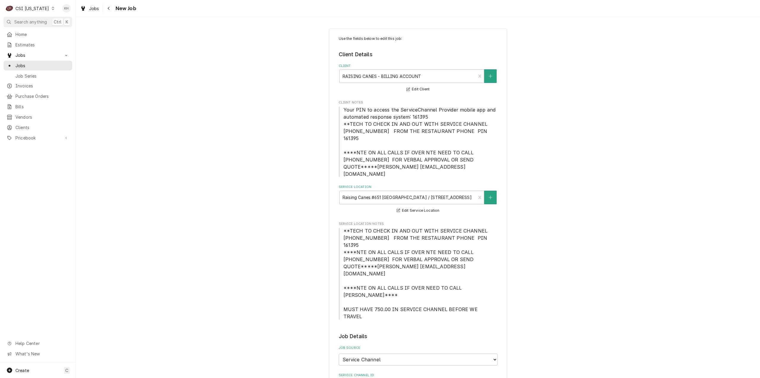
type textarea "x"
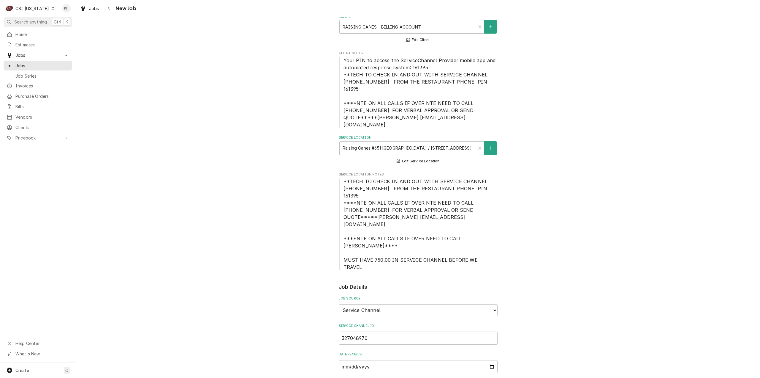
scroll to position [149, 0]
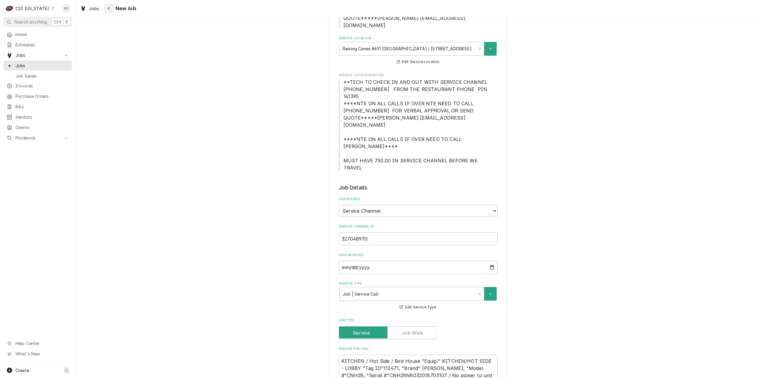
click at [106, 8] on div "Navigate back" at bounding box center [109, 8] width 6 height 6
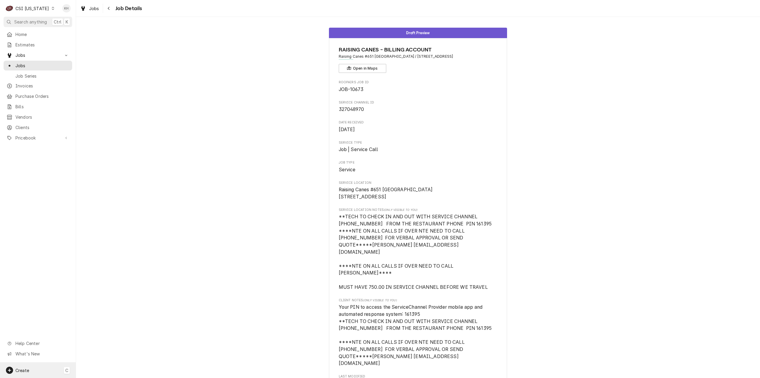
click at [35, 371] on div "Create C" at bounding box center [38, 369] width 76 height 15
drag, startPoint x: 106, startPoint y: 320, endPoint x: 94, endPoint y: 318, distance: 11.5
click at [106, 320] on div "Job" at bounding box center [111, 318] width 40 height 6
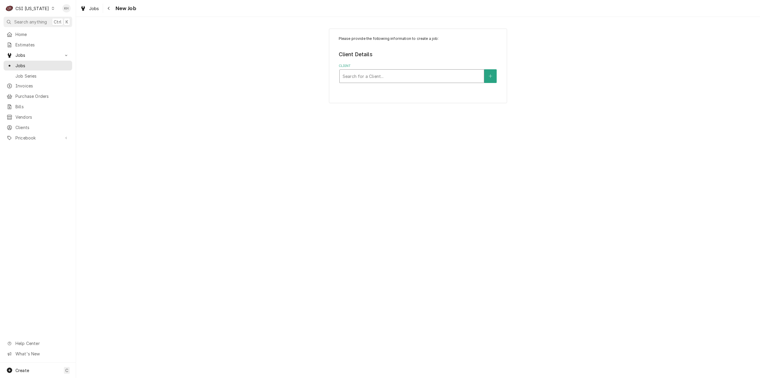
click at [453, 78] on div "Client" at bounding box center [412, 76] width 138 height 11
type input "2990 heart"
click at [419, 96] on strong "RAISING CANES - BILLING ACCOUNT" at bounding box center [384, 97] width 83 height 5
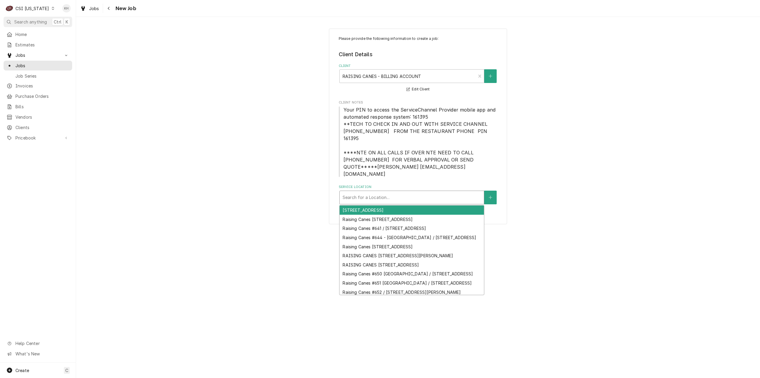
click at [428, 192] on div "Service Location" at bounding box center [412, 197] width 138 height 11
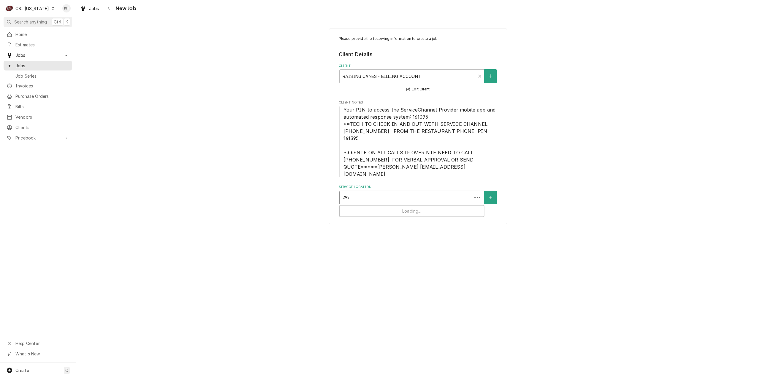
type input "2990"
click at [408, 205] on div "Raising Canes #651 [GEOGRAPHIC_DATA] / [STREET_ADDRESS]" at bounding box center [412, 209] width 144 height 9
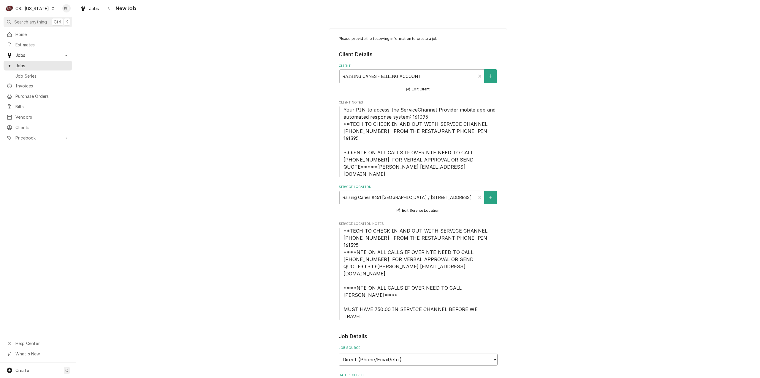
click at [372, 353] on select "Direct (Phone/Email/etc.) Service Channel Corrigo Ecotrak Other" at bounding box center [418, 359] width 159 height 12
select select "1"
paste input "327049045"
type textarea "x"
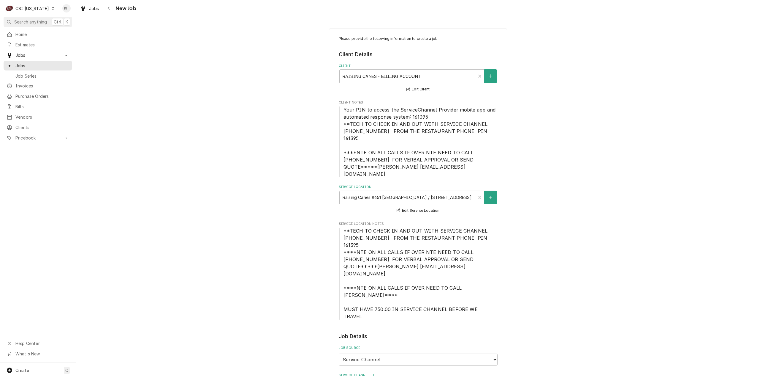
type input "327049045"
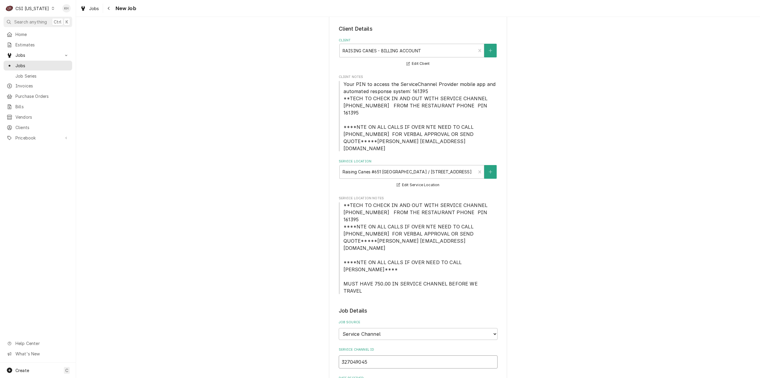
type textarea "x"
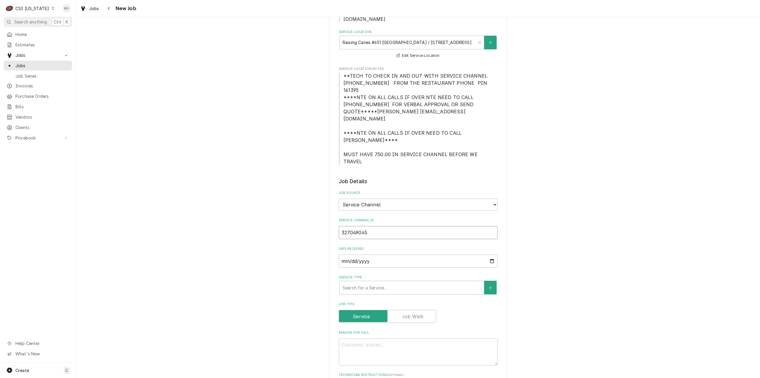
scroll to position [178, 0]
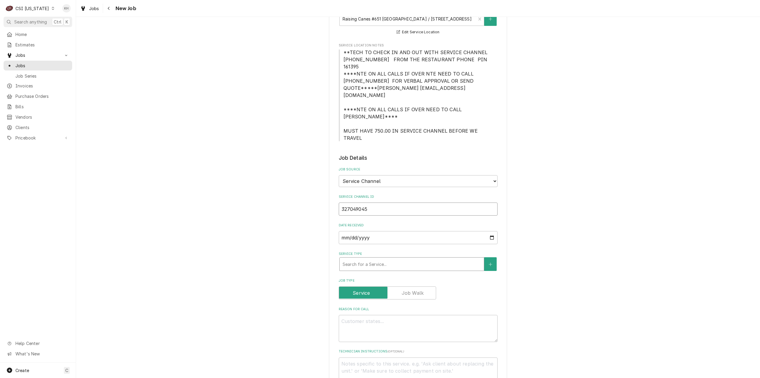
type input "327049045"
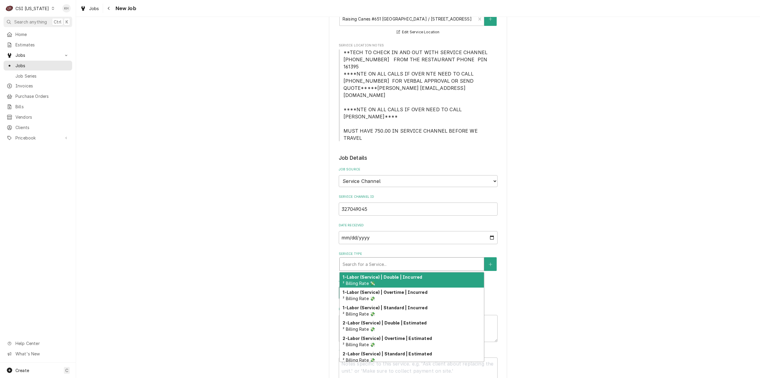
click at [373, 258] on div "Service Type" at bounding box center [412, 263] width 138 height 11
type textarea "x"
type input "s"
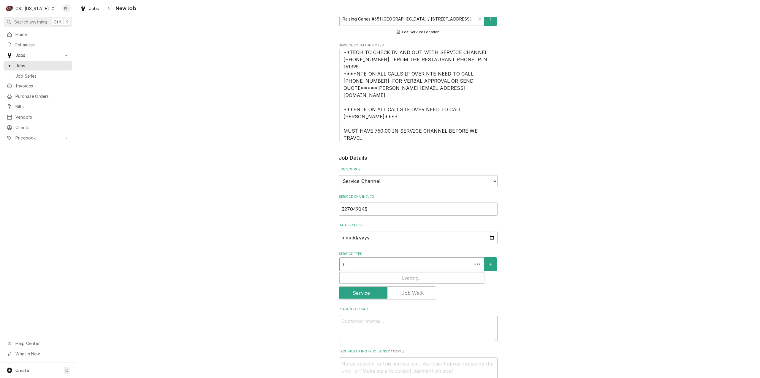
type textarea "x"
type input "se"
type textarea "x"
type input "ser"
type textarea "x"
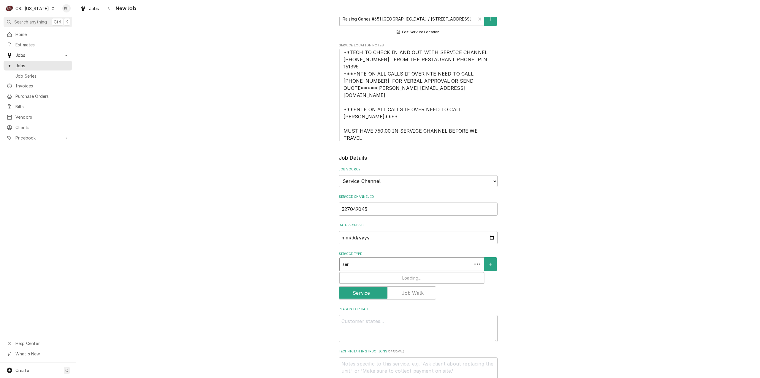
type input "serv"
type textarea "x"
type input "servi"
type textarea "x"
type input "servic"
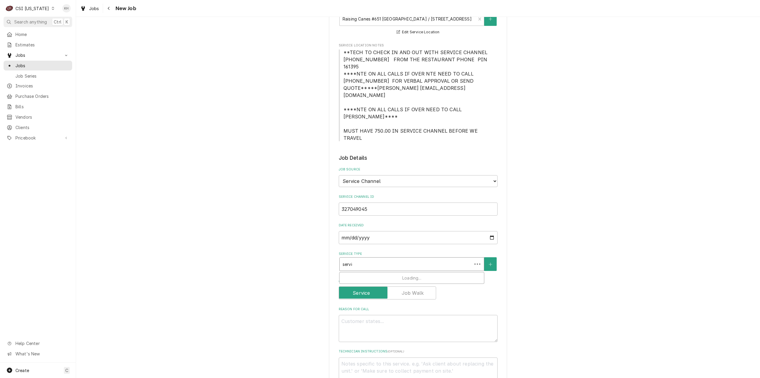
type textarea "x"
type input "service"
type textarea "x"
type input "service c"
type textarea "x"
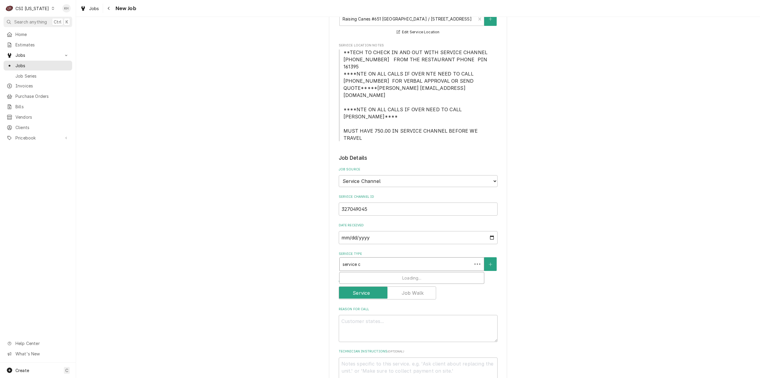
type input "service ca"
type textarea "x"
type input "service cal"
type textarea "x"
type input "service call"
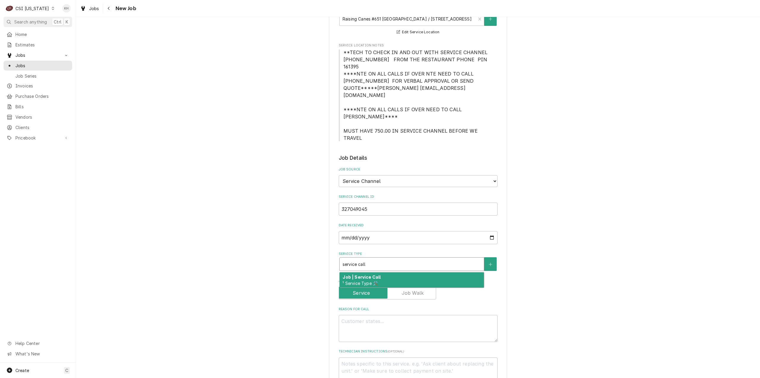
click at [381, 272] on div "Job | Service Call ¹ Service Type 🛠️" at bounding box center [412, 279] width 144 height 15
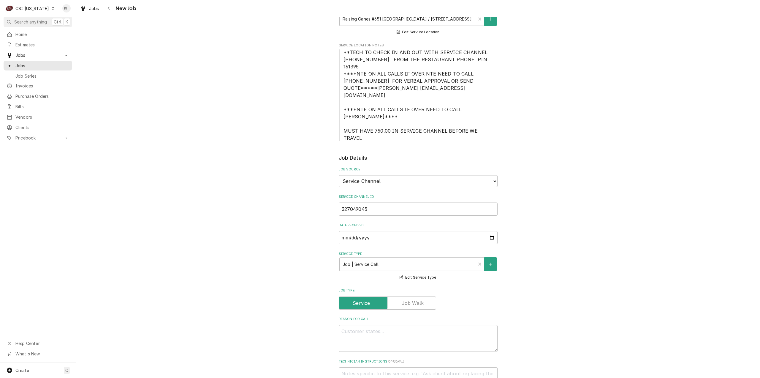
click at [363, 316] on div "Reason For Call" at bounding box center [418, 333] width 159 height 35
click at [369, 325] on textarea "Reason For Call" at bounding box center [418, 338] width 159 height 27
paste textarea "KITCHEN / Hot Side / Fryer #3 (Start from Left) "Equip:" KITCHEN/HOT SIDE - LOB…"
type textarea "x"
type textarea "KITCHEN / Hot Side / Fryer #3 (Start from Left) "Equip:" KITCHEN/HOT SIDE - LOB…"
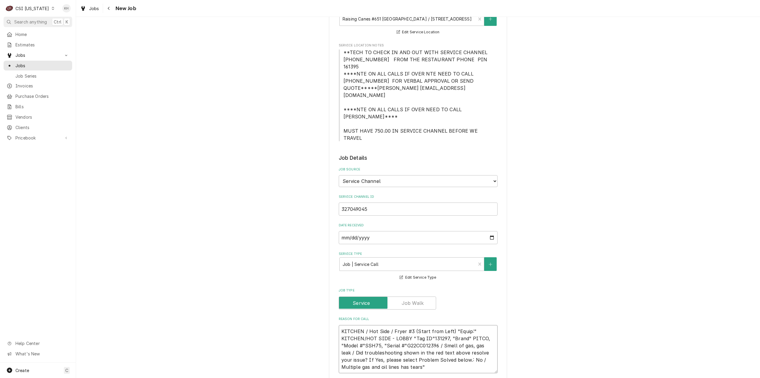
type textarea "x"
type textarea "KITCHEN / Hot Side / Fryer #3 (Start from Left) "Equip:" KITCHEN/HOT SIDE - LOB…"
type textarea "x"
type textarea "KITCHEN / Hot Side / Fryer #3 (Start from Left) "Equip:" KITCHEN/HOT SIDE - LOB…"
type textarea "x"
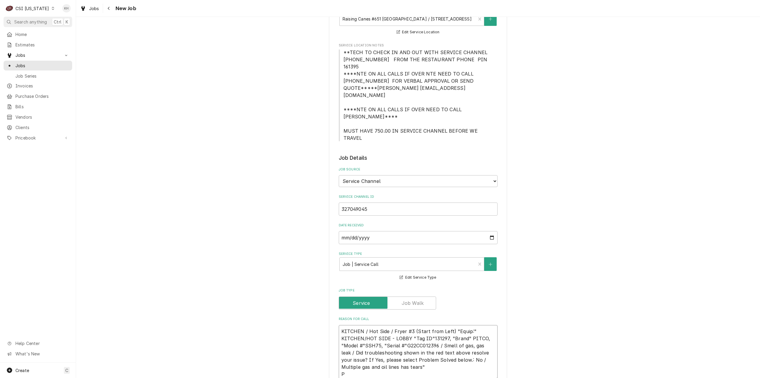
type textarea "KITCHEN / Hot Side / Fryer #3 (Start from Left) "Equip:" KITCHEN/HOT SIDE - LOB…"
type textarea "x"
type textarea "KITCHEN / Hot Side / Fryer #3 (Start from Left) "Equip:" KITCHEN/HOT SIDE - LOB…"
type textarea "x"
type textarea "KITCHEN / Hot Side / Fryer #3 (Start from Left) "Equip:" KITCHEN/HOT SIDE - LOB…"
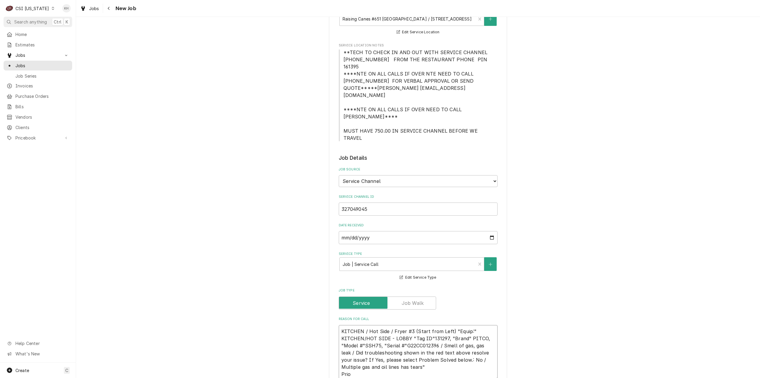
type textarea "x"
type textarea "KITCHEN / Hot Side / Fryer #3 (Start from Left) "Equip:" KITCHEN/HOT SIDE - LOB…"
type textarea "x"
type textarea "KITCHEN / Hot Side / Fryer #3 (Start from Left) "Equip:" KITCHEN/HOT SIDE - LOB…"
type textarea "x"
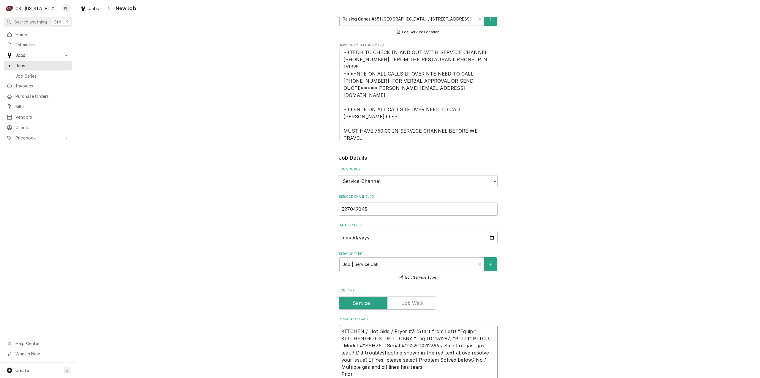
type textarea "KITCHEN / Hot Side / Fryer #3 (Start from Left) "Equip:" KITCHEN/HOT SIDE - LOB…"
type textarea "x"
type textarea "KITCHEN / Hot Side / Fryer #3 (Start from Left) "Equip:" KITCHEN/HOT SIDE - LOB…"
type textarea "x"
type textarea "KITCHEN / Hot Side / Fryer #3 (Start from Left) "Equip:" KITCHEN/HOT SIDE - LOB…"
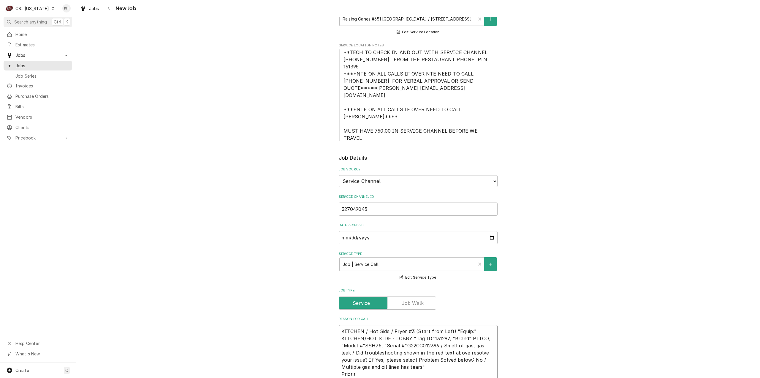
type textarea "x"
type textarea "KITCHEN / Hot Side / Fryer #3 (Start from Left) "Equip:" KITCHEN/HOT SIDE - LOB…"
type textarea "x"
type textarea "KITCHEN / Hot Side / Fryer #3 (Start from Left) "Equip:" KITCHEN/HOT SIDE - LOB…"
type textarea "x"
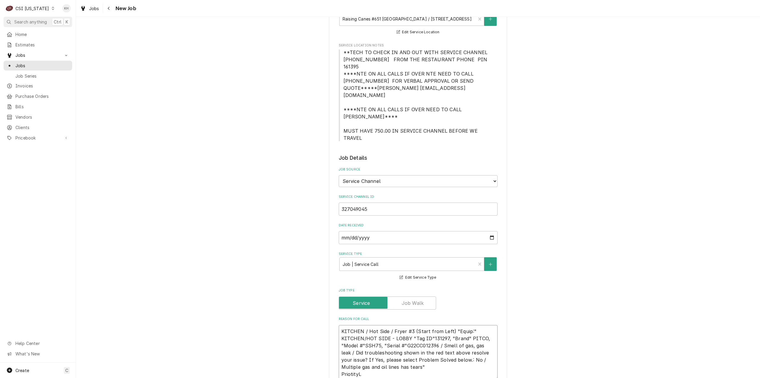
type textarea "KITCHEN / Hot Side / Fryer #3 (Start from Left) "Equip:" KITCHEN/HOT SIDE - LOB…"
type textarea "x"
type textarea "KITCHEN / Hot Side / Fryer #3 (Start from Left) "Equip:" KITCHEN/HOT SIDE - LOB…"
type textarea "x"
type textarea "KITCHEN / Hot Side / Fryer #3 (Start from Left) "Equip:" KITCHEN/HOT SIDE - LOB…"
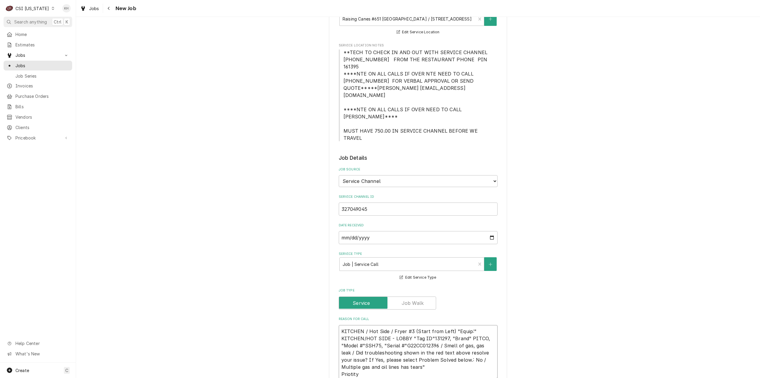
type textarea "x"
type textarea "KITCHEN / Hot Side / Fryer #3 (Start from Left) "Equip:" KITCHEN/HOT SIDE - LOB…"
type textarea "x"
type textarea "KITCHEN / Hot Side / Fryer #3 (Start from Left) "Equip:" KITCHEN/HOT SIDE - LOB…"
type textarea "x"
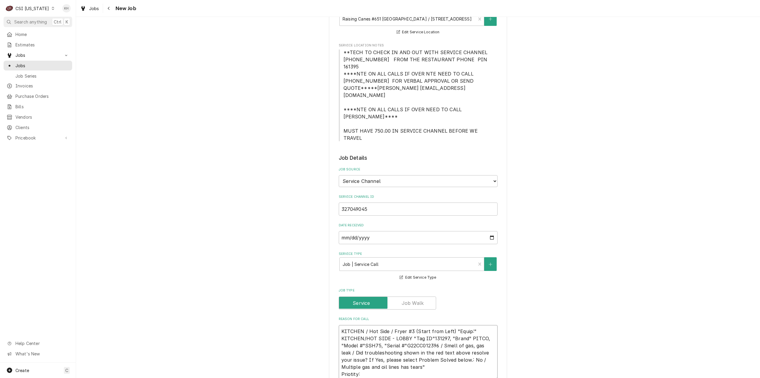
type textarea "KITCHEN / Hot Side / Fryer #3 (Start from Left) "Equip:" KITCHEN/HOT SIDE - LOB…"
type textarea "x"
type textarea "KITCHEN / Hot Side / Fryer #3 (Start from Left) "Equip:" KITCHEN/HOT SIDE - LOB…"
click at [377, 337] on textarea "KITCHEN / Hot Side / Fryer #3 (Start from Left) "Equip:" KITCHEN/HOT SIDE - LOB…" at bounding box center [418, 353] width 159 height 56
paste textarea "Emergency < 4 Hours"
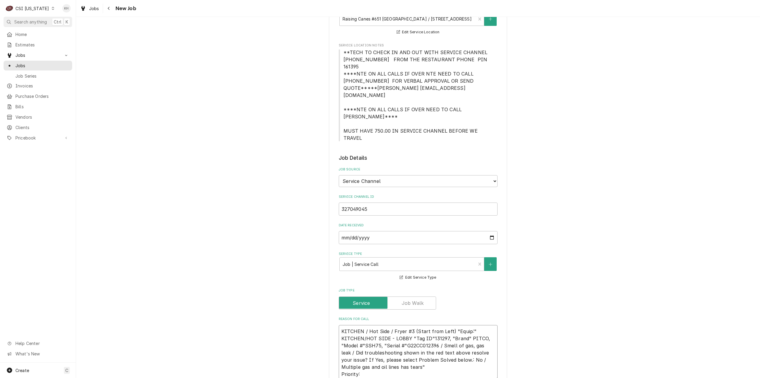
type textarea "x"
type textarea "KITCHEN / Hot Side / Fryer #3 (Start from Left) "Equip:" KITCHEN/HOT SIDE - LOB…"
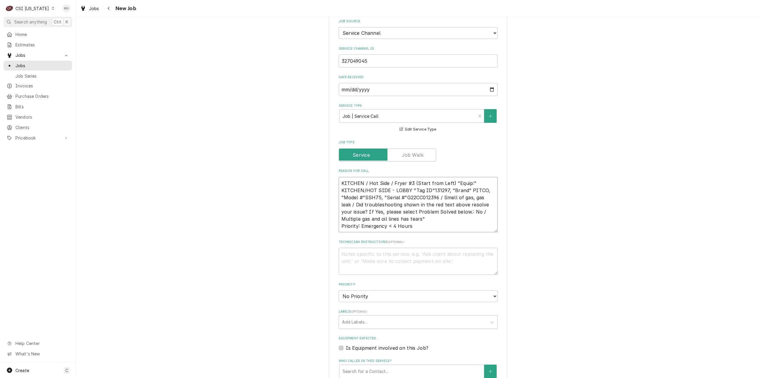
type textarea "x"
type textarea "KITCHEN / Hot Side / Fryer #3 (Start from Left) "Equip:" KITCHEN/HOT SIDE - LOB…"
click at [361, 247] on textarea "Technician Instructions ( optional )" at bounding box center [418, 260] width 159 height 27
type textarea "x"
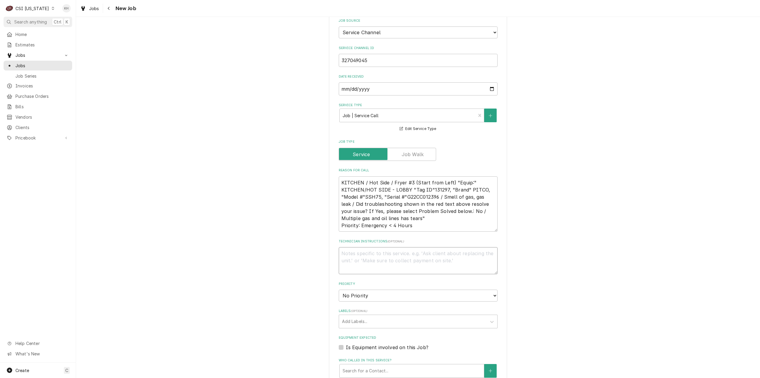
type textarea "N"
type textarea "x"
type textarea "NT"
type textarea "x"
type textarea "NTE"
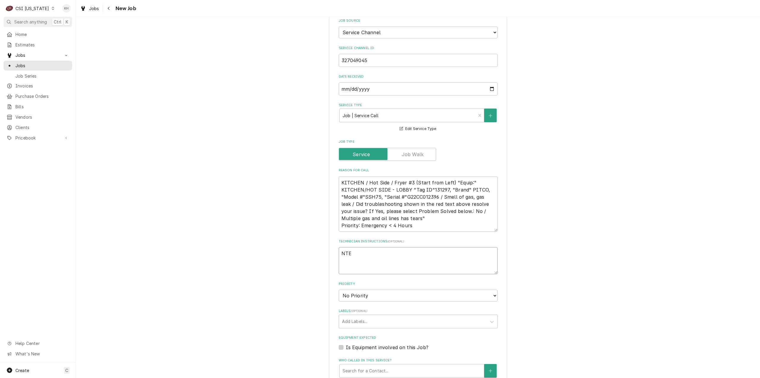
type textarea "x"
type textarea "NTE"
type textarea "x"
type textarea "NTE $"
type textarea "x"
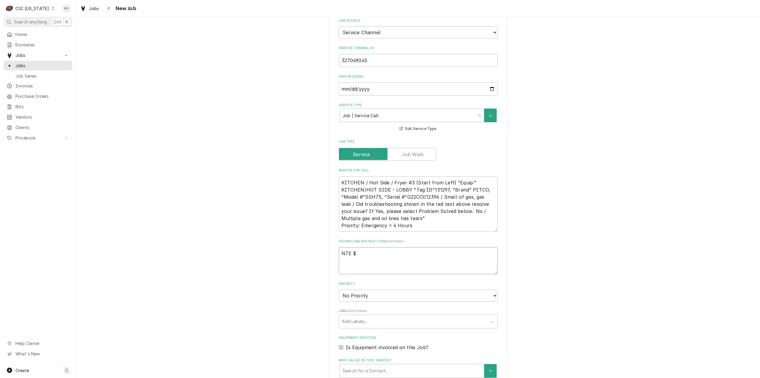
type textarea "NTE $4"
type textarea "x"
type textarea "NTE $45"
type textarea "x"
type textarea "NTE $450"
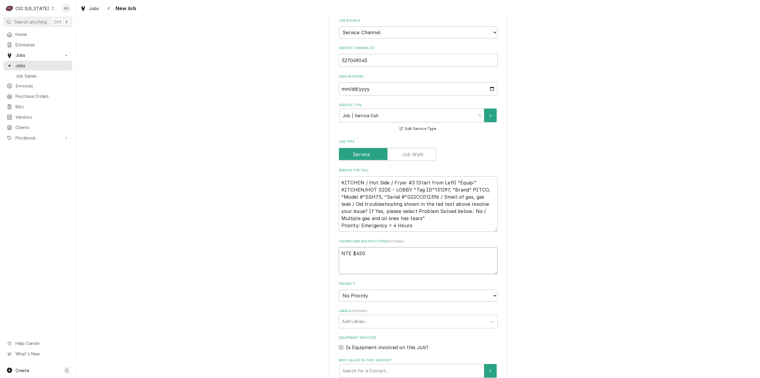
type textarea "x"
type textarea "NTE $450"
type textarea "x"
type textarea "NTE $450"
type textarea "x"
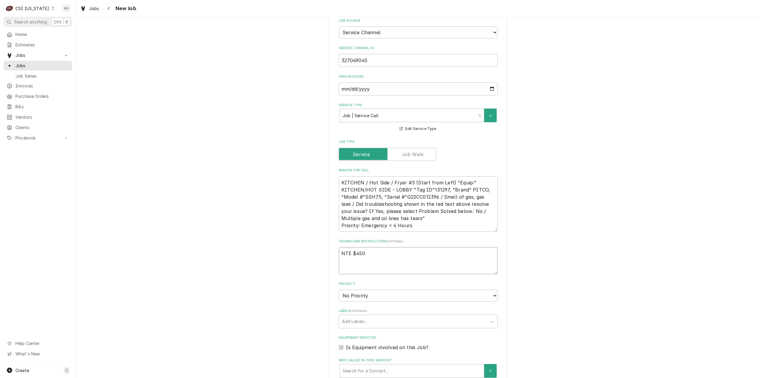
type textarea "NTE $450."
type textarea "x"
type textarea "NTE $450.0"
type textarea "x"
type textarea "NTE $450.00"
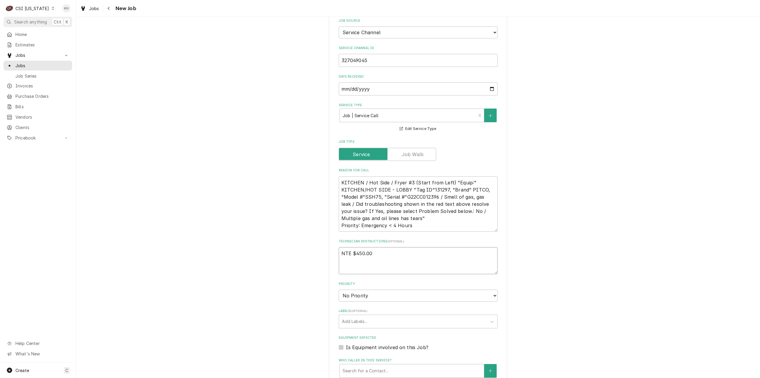
type textarea "x"
type textarea "NTE $450.00"
type textarea "x"
type textarea "NTE $450.00"
type textarea "x"
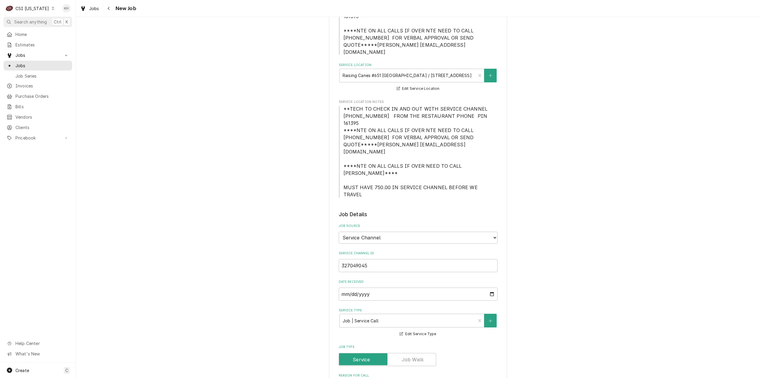
scroll to position [119, 0]
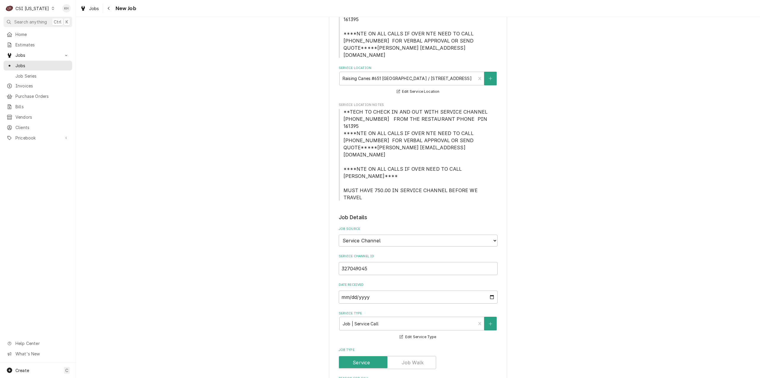
type textarea "NTE $450.00"
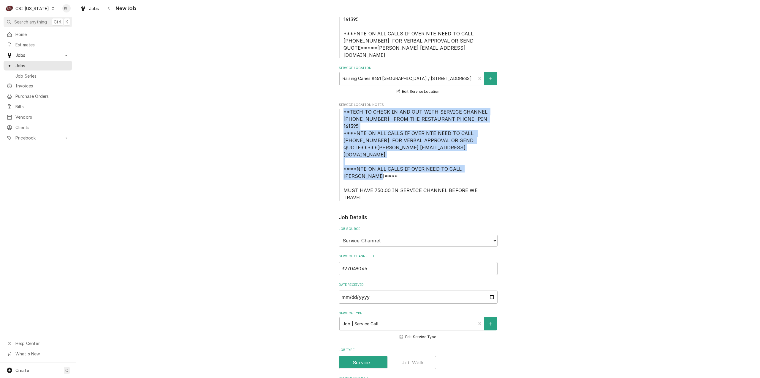
drag, startPoint x: 340, startPoint y: 96, endPoint x: 438, endPoint y: 148, distance: 110.4
click at [438, 148] on span "**TECH TO CHECK IN AND OUT WITH SERVICE CHANNEL 516-500-7776 FROM THE RESTAURAN…" at bounding box center [418, 154] width 159 height 93
copy span "**TECH TO CHECK IN AND OUT WITH SERVICE CHANNEL 516-500-7776 FROM THE RESTAURAN…"
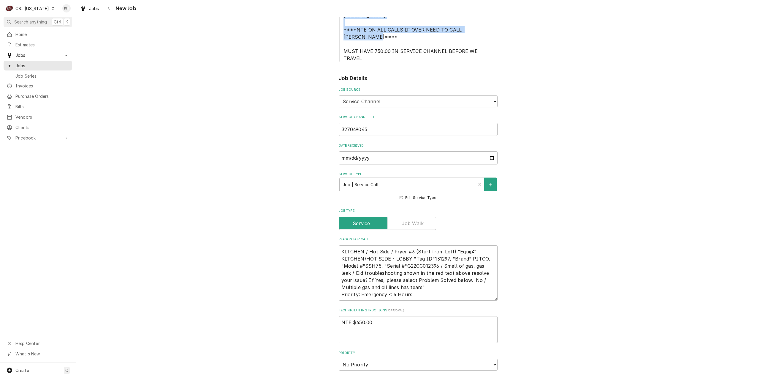
scroll to position [386, 0]
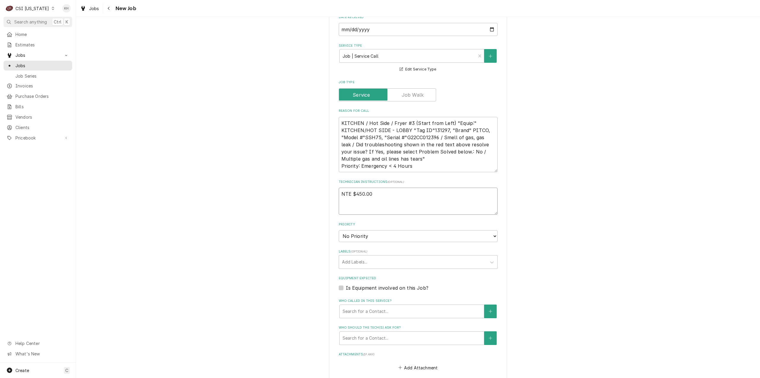
click at [360, 187] on textarea "NTE $450.00" at bounding box center [418, 200] width 159 height 27
paste textarea "**TECH TO CHECK IN AND OUT WITH SERVICE CHANNEL 516-500-7776 FROM THE RESTAURAN…"
type textarea "x"
type textarea "NTE $450.00 **TECH TO CHECK IN AND OUT WITH SERVICE CHANNEL 516-500-7776 FROM T…"
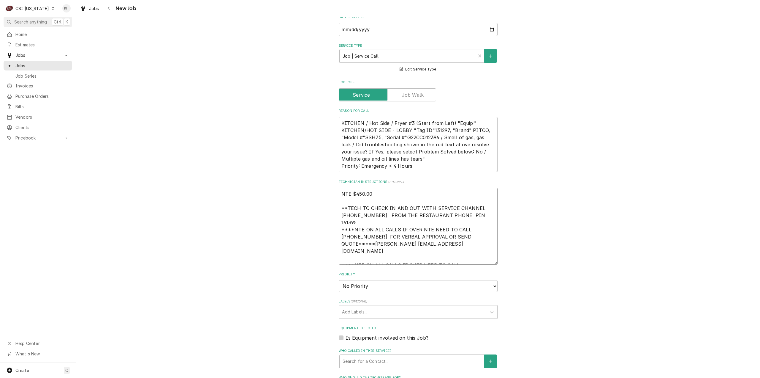
click at [368, 207] on textarea "NTE $450.00 **TECH TO CHECK IN AND OUT WITH SERVICE CHANNEL 516-500-7776 FROM T…" at bounding box center [418, 225] width 159 height 77
type textarea "x"
type textarea "NTE $450.00 **TECH TO CHECK IN AND OUT WITH SERVICE CHANNEL 516-500-7776 FROM T…"
click at [376, 214] on textarea "NTE $450.00 **TECH TO CHECK IN AND OUT WITH SERVICE CHANNEL 516-500-7776 FROM T…" at bounding box center [418, 222] width 159 height 70
type textarea "x"
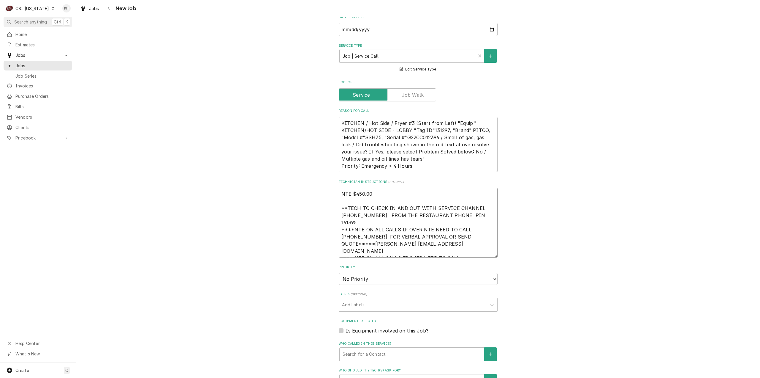
type textarea "NTE $450.00 **TECH TO CHECK IN AND OUT WITH SERVICE CHANNEL 516-500-7776 FROM T…"
type textarea "x"
type textarea "NTE $450.00 **TECH TO CHECK IN AND OUT WITH SERVICE CHANNEL 516-500-7776 FROM T…"
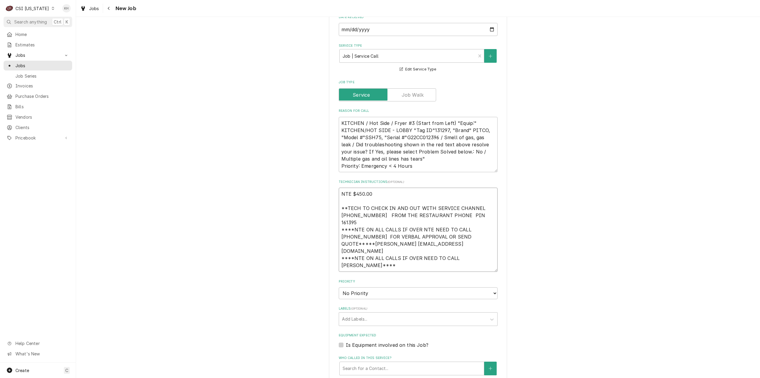
type textarea "x"
type textarea "NTE $450.00 **TECH TO CHECK IN AND OUT WITH SERVICE CHANNEL 516-500-7776 FROM T…"
type textarea "x"
type textarea "NTE $450.00 **TECH TO CHECK IN AND OUT WITH SERVICE CHANNEL 516-500-7776 FROM T…"
type textarea "x"
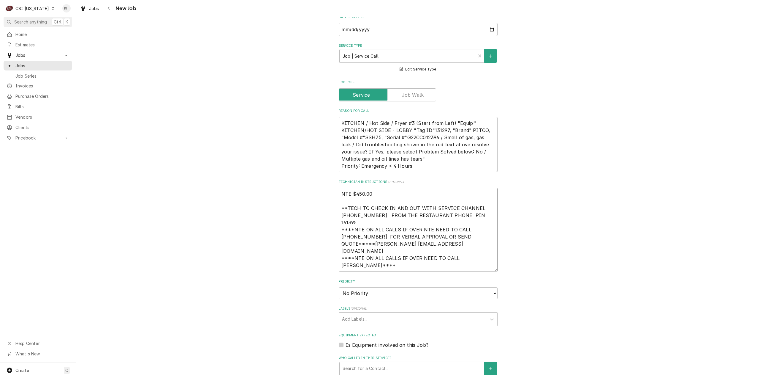
type textarea "NTE $450.00 **TECH TO CHECK IN AND OUT WITH SERVICE CHANNEL 516-500-7776 FROM T…"
type textarea "x"
type textarea "NTE $450.00 **TECH TO CHECK IN AND OUT WITH SERVICE CHANNEL 516-500-7776 FROM T…"
type textarea "x"
type textarea "NTE $450.00 **TECH TO CHECK IN AND OUT WITH SERVICE CHANNEL 516-500-7776 FROM T…"
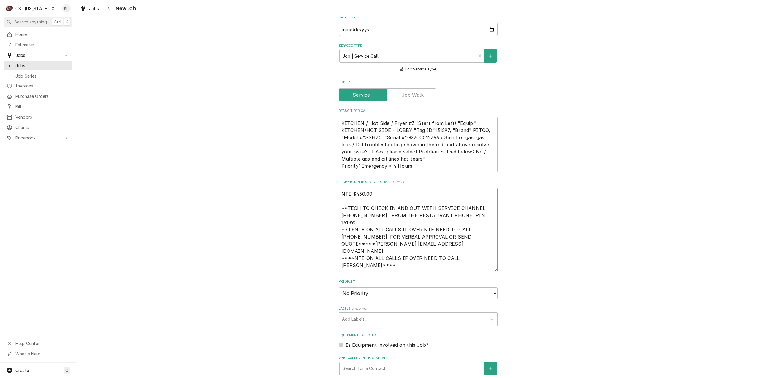
type textarea "x"
type textarea "NTE $450.00 **TECH TO CHECK IN AND OUT WITH SERVICE CHANNEL 516-500-7776 FROM T…"
type textarea "x"
type textarea "NTE $450.00 **TECH TO CHECK IN AND OUT WITH SERVICE CHANNEL 516-500-7776 FROM T…"
type textarea "x"
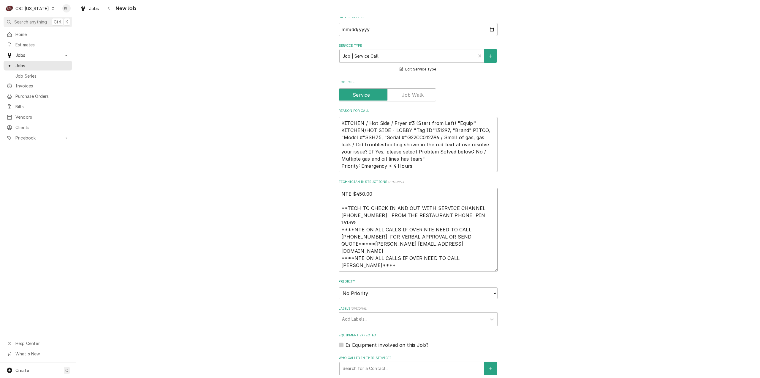
type textarea "NTE $450.00 **TECH TO CHECK IN AND OUT WITH SERVICE CHANNEL 516-500-7776 FROM T…"
type textarea "x"
type textarea "NTE $450.00 **TECH TO CHECK IN AND OUT WITH SERVICE CHANNEL 516-500-7776 FROM T…"
click at [385, 231] on textarea "NTE $450.00 **TECH TO CHECK IN AND OUT WITH SERVICE CHANNEL 516-500-7776 FROM T…" at bounding box center [418, 229] width 159 height 84
paste textarea "270-883-2378"
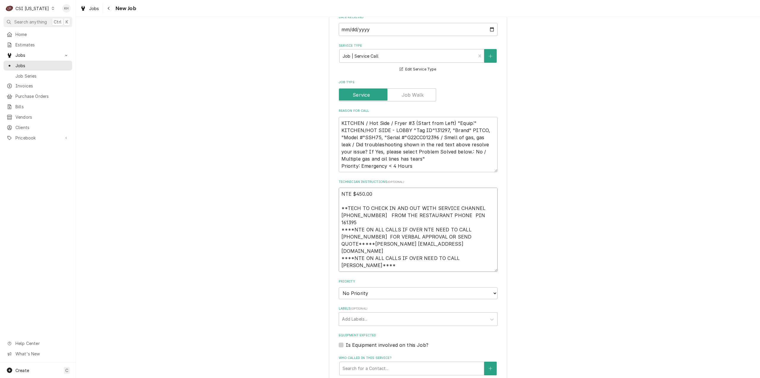
type textarea "x"
type textarea "NTE $450.00 **TECH TO CHECK IN AND OUT WITH SERVICE CHANNEL 516-500-7776 FROM T…"
type textarea "x"
click at [381, 287] on select "No Priority Urgent High Medium Low" at bounding box center [418, 293] width 159 height 12
select select "1"
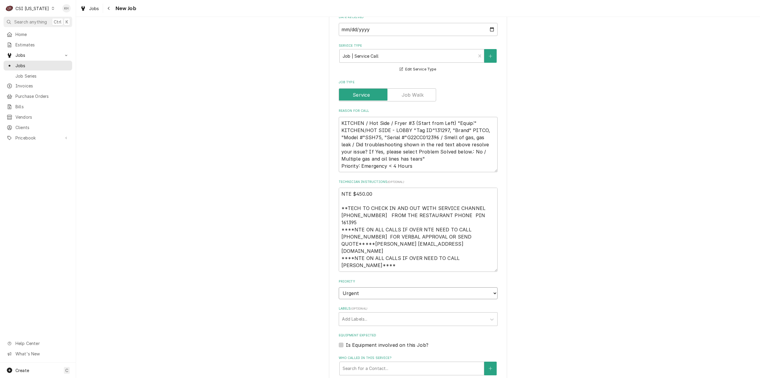
click at [339, 287] on select "No Priority Urgent High Medium Low" at bounding box center [418, 293] width 159 height 12
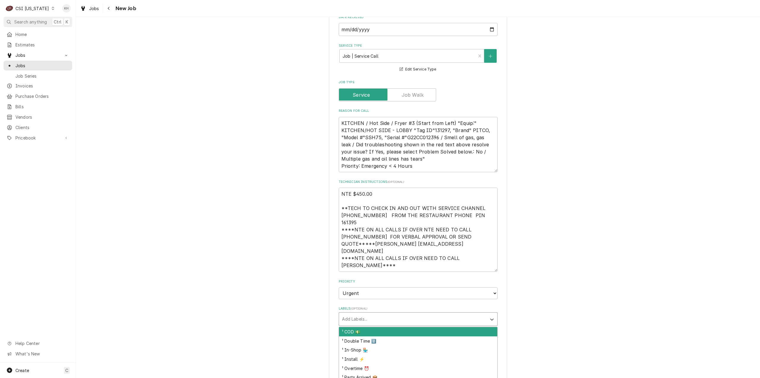
click at [371, 313] on div "Labels" at bounding box center [413, 318] width 142 height 11
type textarea "x"
type input "over"
click at [380, 327] on div "¹ Overtime ⏰" at bounding box center [418, 331] width 158 height 9
type textarea "x"
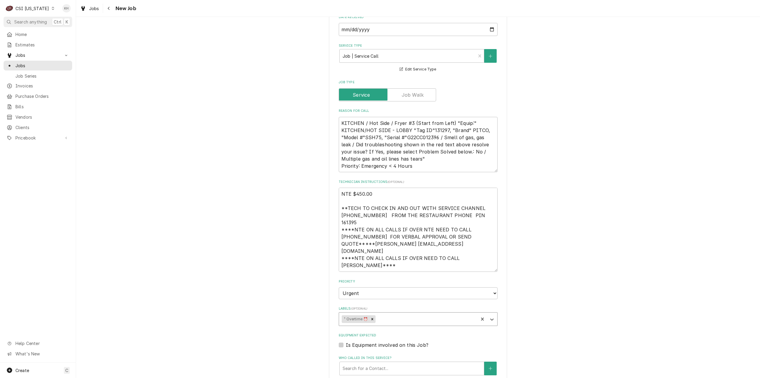
type textarea "x"
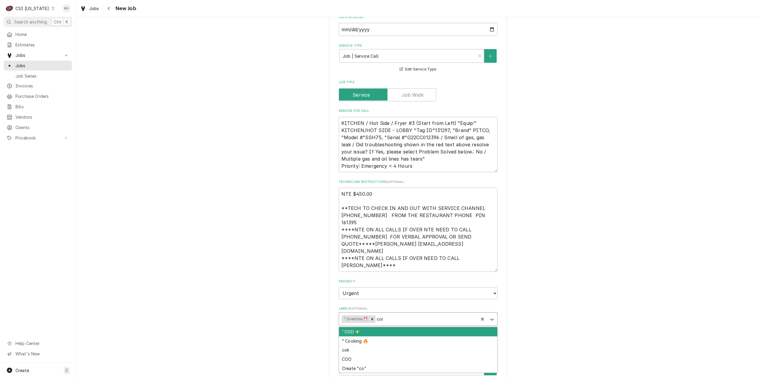
type input "cook"
click at [380, 327] on div "² Cooking 🔥" at bounding box center [418, 331] width 158 height 9
type textarea "x"
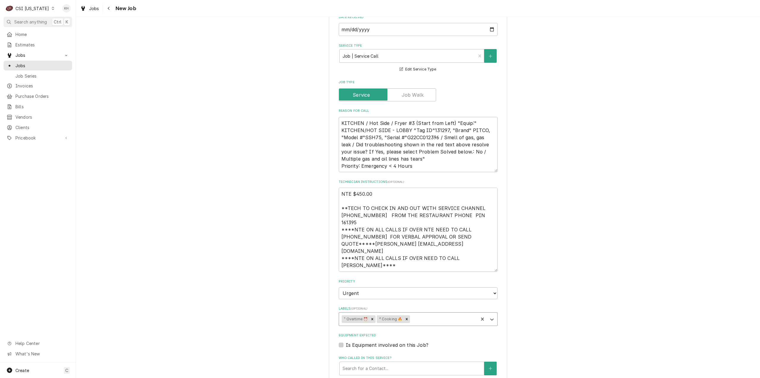
type textarea "x"
click at [346, 341] on label "Is Equipment involved on this Job?" at bounding box center [387, 344] width 83 height 7
click at [346, 341] on input "Equipment Expected" at bounding box center [425, 347] width 159 height 13
checkbox input "true"
click at [427, 117] on textarea "KITCHEN / Hot Side / Fryer #3 (Start from Left) "Equip:" KITCHEN/HOT SIDE - LOB…" at bounding box center [418, 145] width 159 height 56
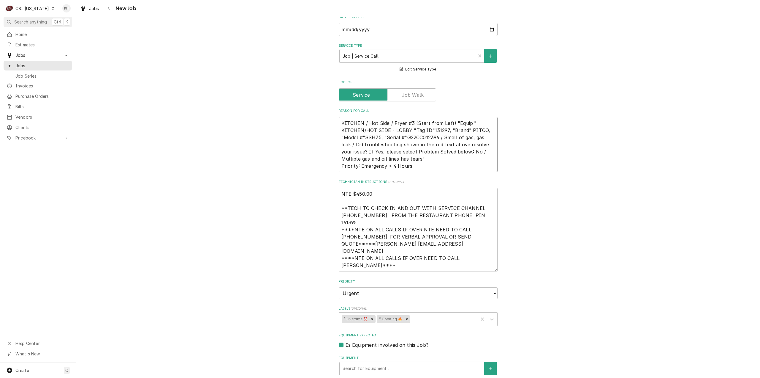
click at [427, 117] on textarea "KITCHEN / Hot Side / Fryer #3 (Start from Left) "Equip:" KITCHEN/HOT SIDE - LOB…" at bounding box center [418, 145] width 159 height 56
drag, startPoint x: 390, startPoint y: 321, endPoint x: 390, endPoint y: 329, distance: 8.3
click at [390, 355] on div "Equipment Search for Equipment... View/Edit Logged Equipment" at bounding box center [418, 369] width 159 height 29
click at [390, 363] on div "Equipment" at bounding box center [412, 368] width 138 height 11
paste input "G22CC012396"
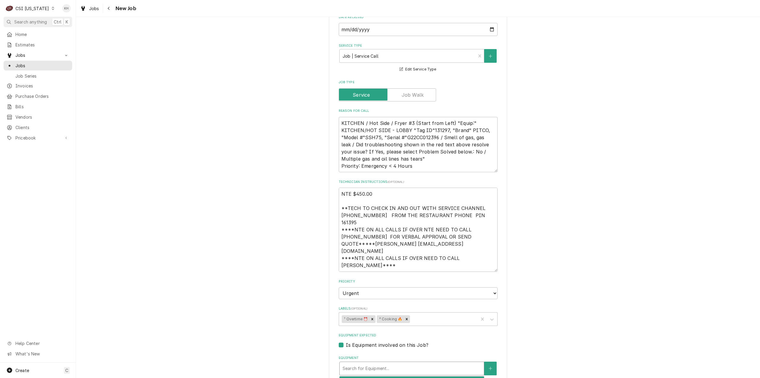
type textarea "x"
type input "G22CC012396"
type textarea "x"
type input "G22CC012396"
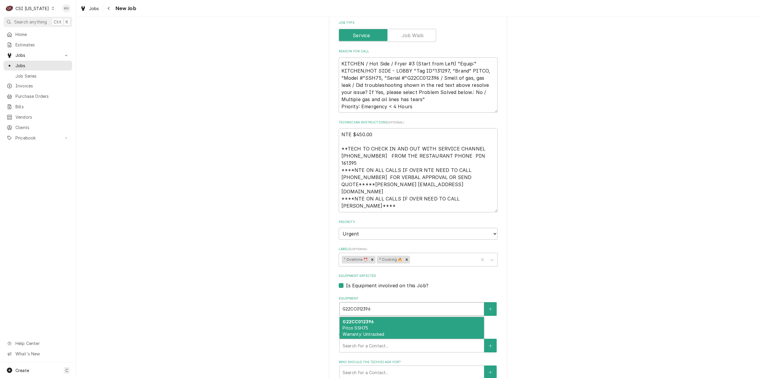
click at [378, 325] on span "Pitco SSH75 Warranty: Untracked" at bounding box center [364, 330] width 42 height 11
type textarea "x"
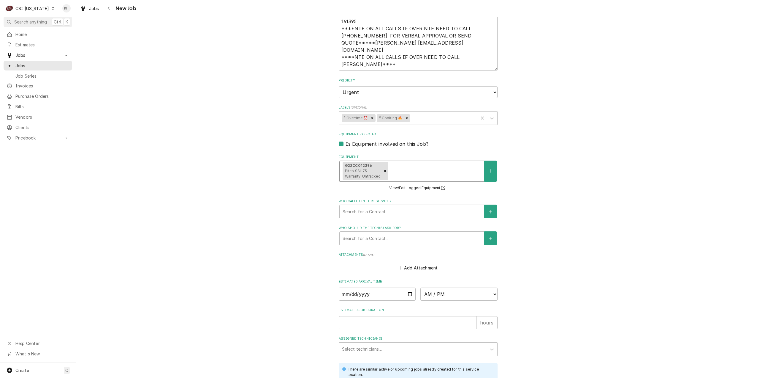
scroll to position [594, 0]
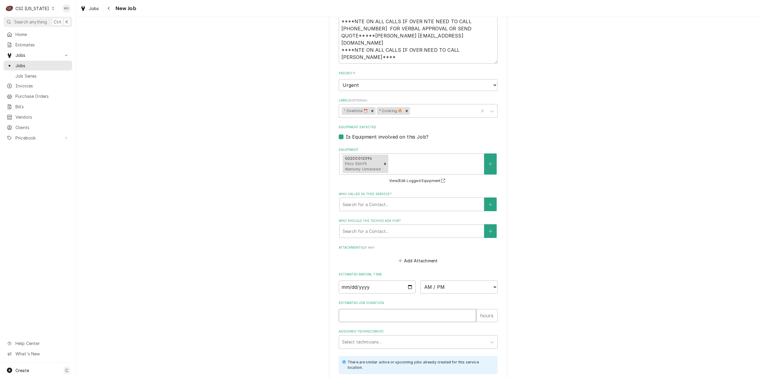
click at [389, 309] on input "Estimated Job Duration" at bounding box center [408, 315] width 138 height 13
type textarea "x"
type input "2"
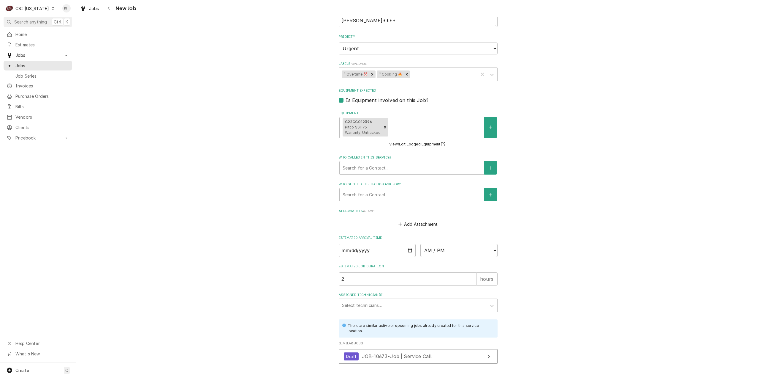
type textarea "x"
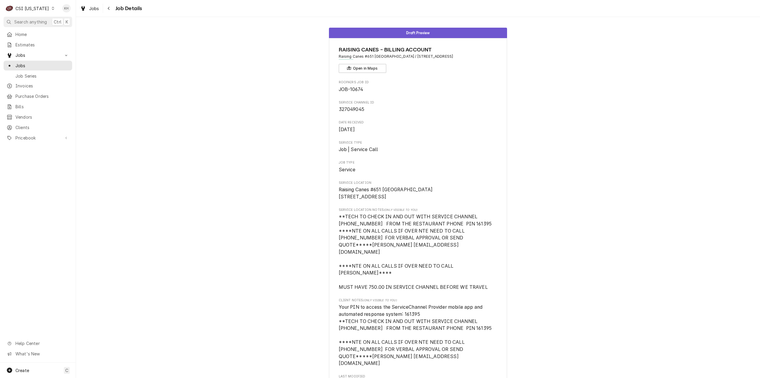
click at [26, 10] on div "CSI [US_STATE]" at bounding box center [32, 8] width 34 height 6
drag, startPoint x: 59, startPoint y: 32, endPoint x: 53, endPoint y: 39, distance: 8.8
click at [59, 32] on div "CSI St. [PERSON_NAME]" at bounding box center [92, 32] width 78 height 6
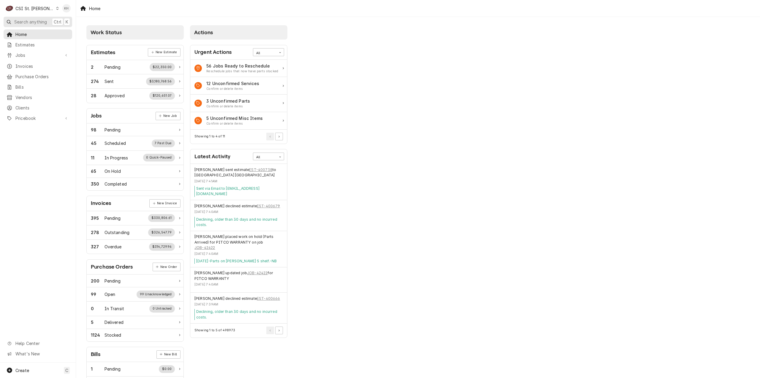
click at [28, 21] on span "Search anything" at bounding box center [30, 22] width 33 height 6
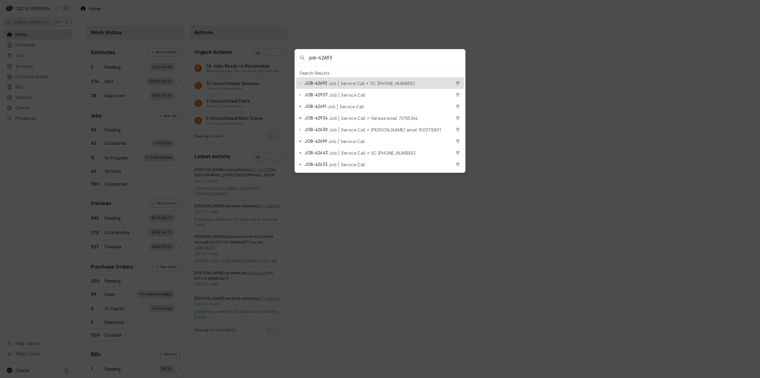
type input "job-42693"
click at [384, 80] on span "Job | Service Call • SC [PHONE_NUMBER]" at bounding box center [372, 83] width 87 height 6
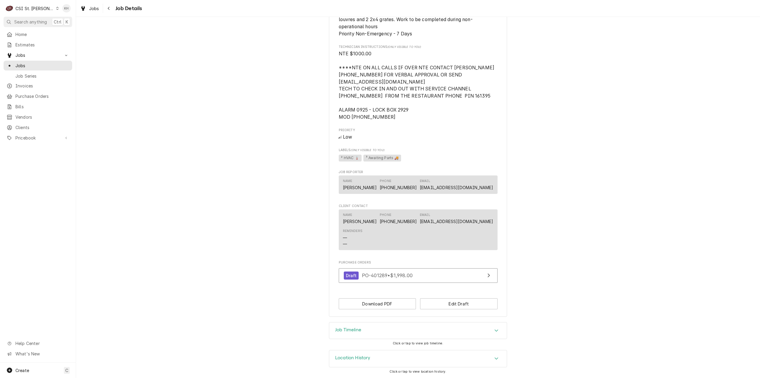
scroll to position [341, 0]
click at [355, 335] on div "Job Timeline" at bounding box center [418, 330] width 178 height 17
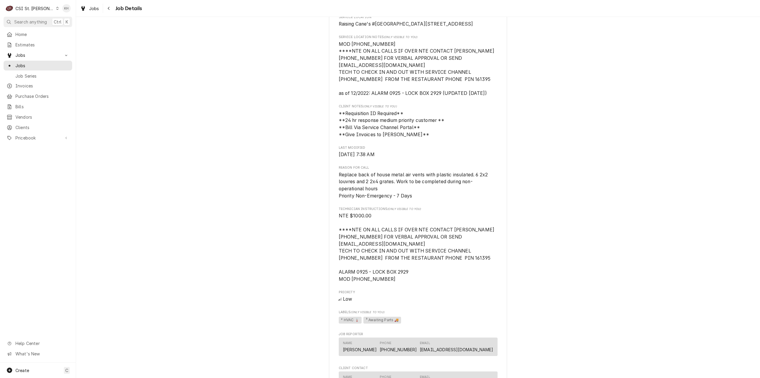
scroll to position [0, 0]
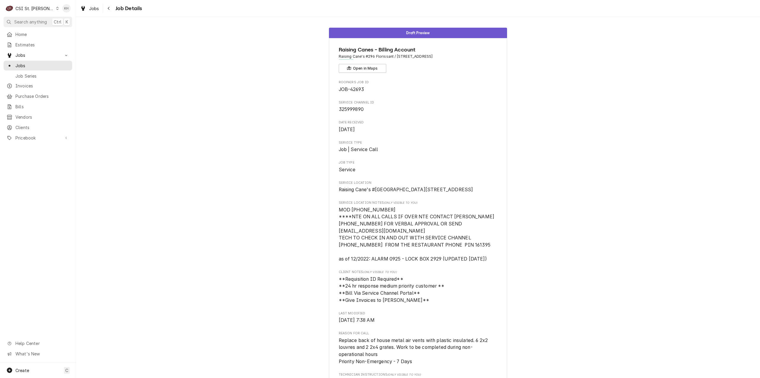
click at [530, 310] on div "Draft Preview Raising Canes - Billing Account Raising Cane's #296 Florissant / …" at bounding box center [418, 336] width 684 height 626
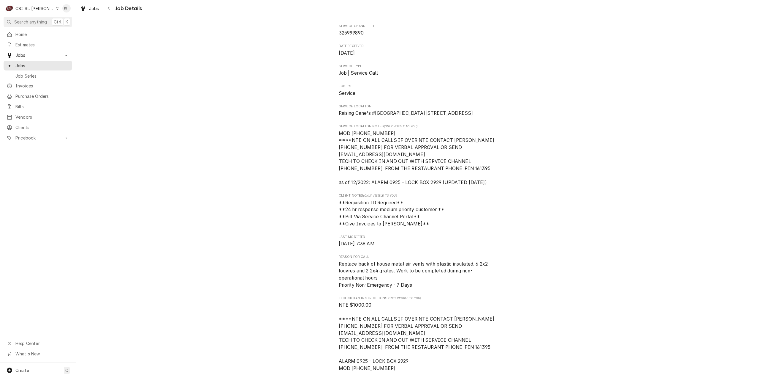
scroll to position [106, 0]
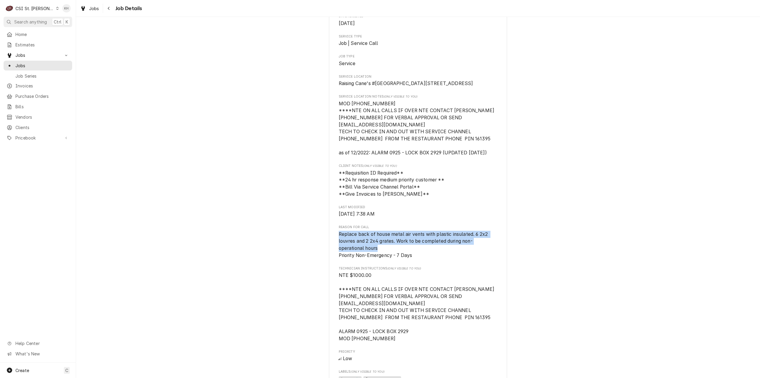
drag, startPoint x: 338, startPoint y: 248, endPoint x: 379, endPoint y: 265, distance: 44.6
click at [379, 259] on span "Replace back of house metal air vents with plastic insulated. 6 2x2 louvres and…" at bounding box center [418, 245] width 159 height 28
copy span "Replace back of house metal air vents with plastic insulated. 6 2x2 louvres and…"
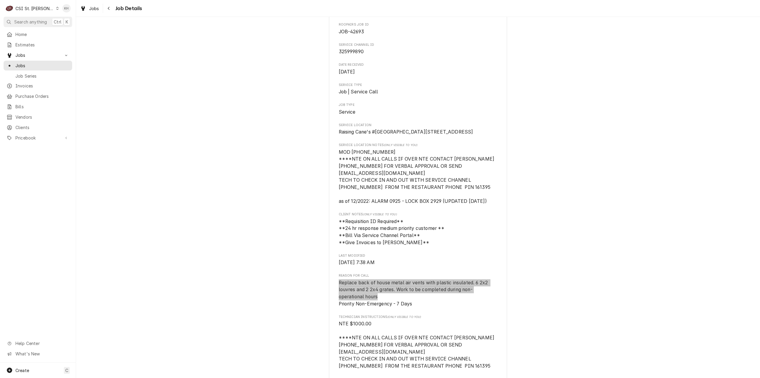
scroll to position [0, 0]
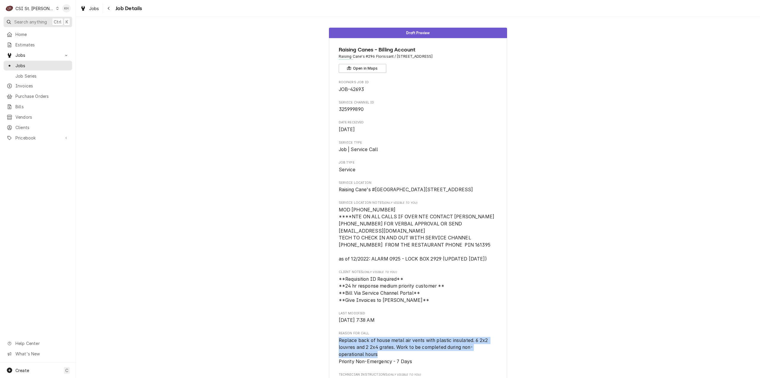
click at [39, 23] on span "Search anything" at bounding box center [30, 22] width 33 height 6
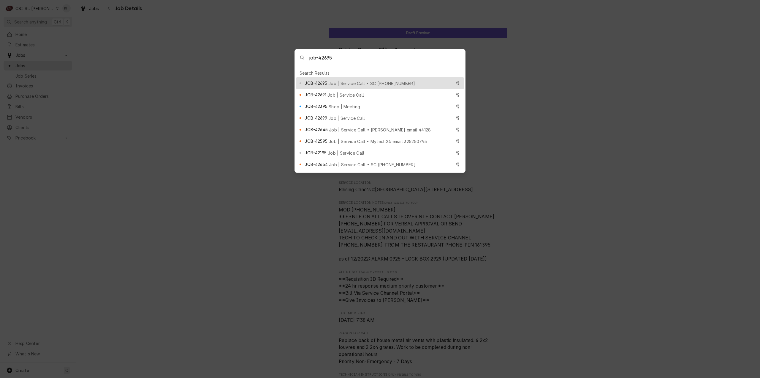
type input "job-42695"
click at [349, 80] on span "Job | Service Call • SC [PHONE_NUMBER]" at bounding box center [372, 83] width 87 height 6
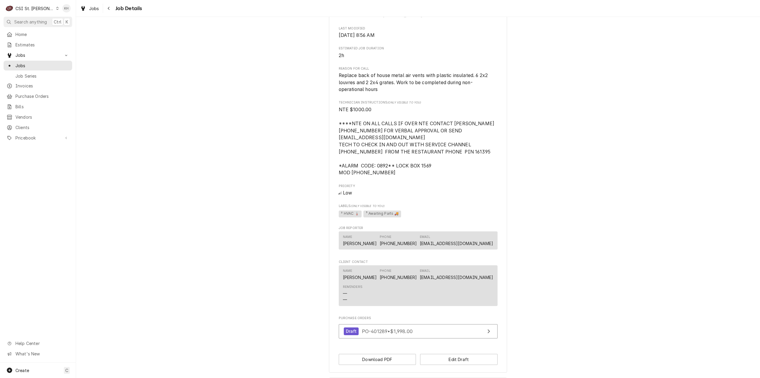
scroll to position [389, 0]
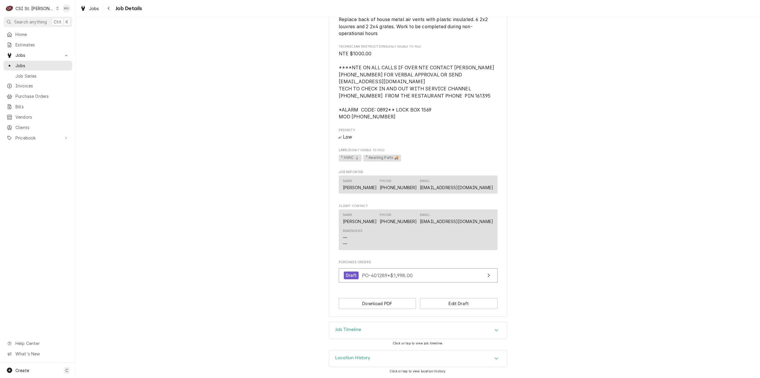
click at [391, 337] on div "Job Timeline" at bounding box center [418, 330] width 178 height 17
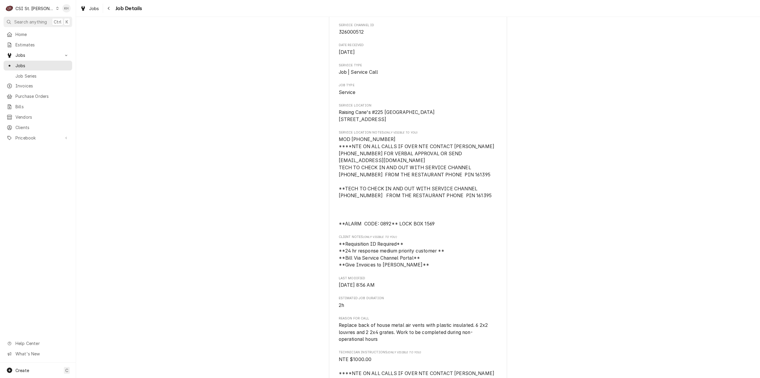
scroll to position [178, 0]
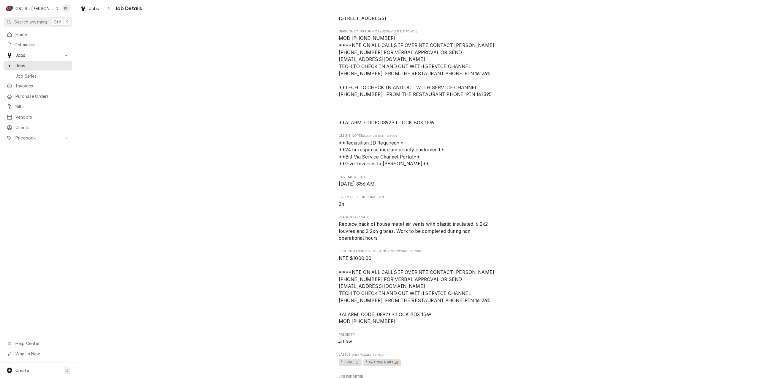
click at [25, 7] on div "CSI St. [PERSON_NAME]" at bounding box center [34, 8] width 39 height 6
click at [59, 12] on div "CSI [US_STATE][GEOGRAPHIC_DATA]" at bounding box center [91, 12] width 78 height 6
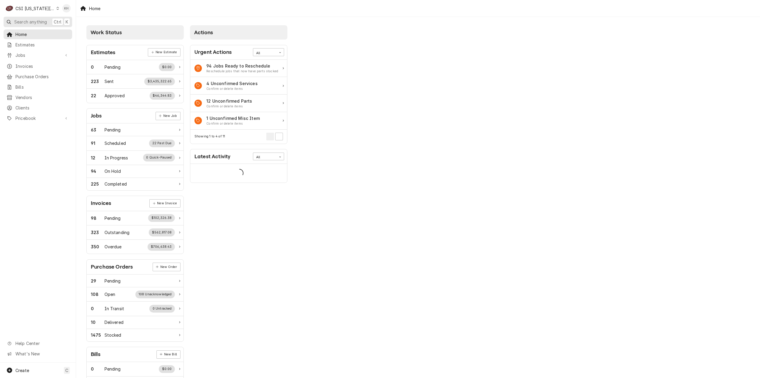
click at [28, 20] on span "Search anything" at bounding box center [30, 22] width 33 height 6
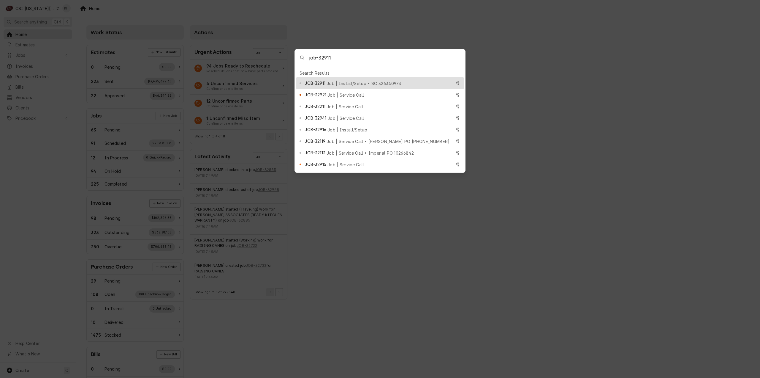
type input "job-32911"
click at [351, 80] on div "JOB-32911 Job | Install/Setup • SC 326340973" at bounding box center [378, 83] width 147 height 7
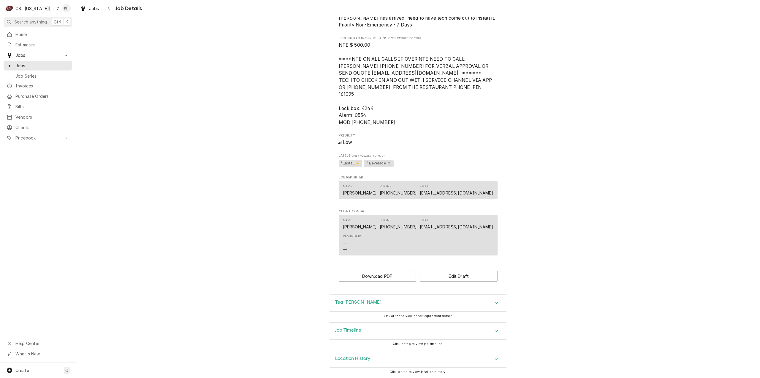
click at [353, 334] on div "Job Timeline" at bounding box center [348, 330] width 26 height 7
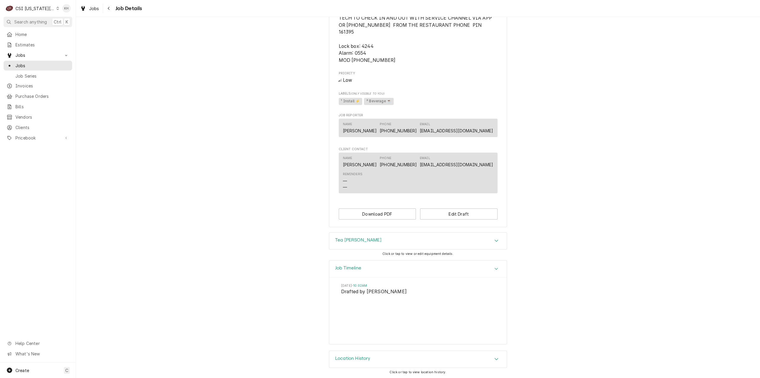
click at [27, 6] on div "CSI [US_STATE][GEOGRAPHIC_DATA]" at bounding box center [34, 8] width 39 height 6
click at [69, 28] on div "CSI St. [PERSON_NAME]" at bounding box center [102, 33] width 93 height 10
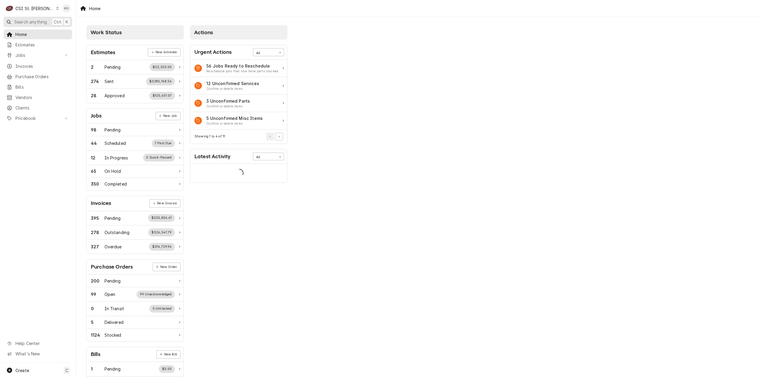
click at [37, 22] on span "Search anything" at bounding box center [30, 22] width 33 height 6
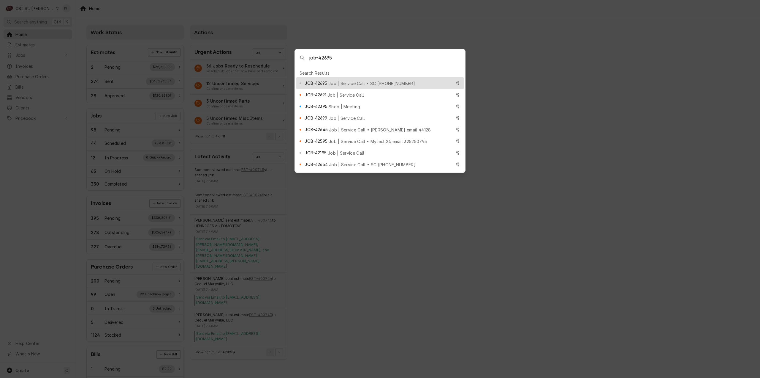
type input "job-42695"
click at [325, 83] on span "JOB-42695" at bounding box center [316, 83] width 22 height 6
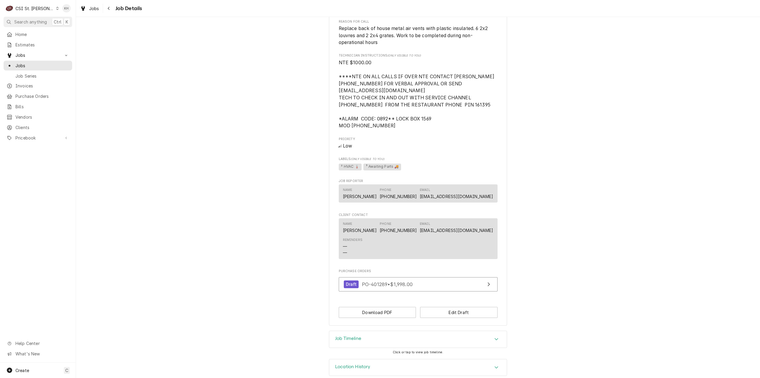
scroll to position [389, 0]
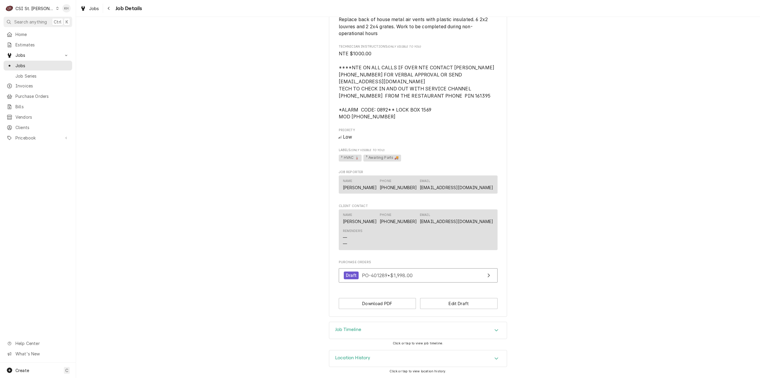
click at [44, 19] on span "Search anything" at bounding box center [30, 22] width 33 height 6
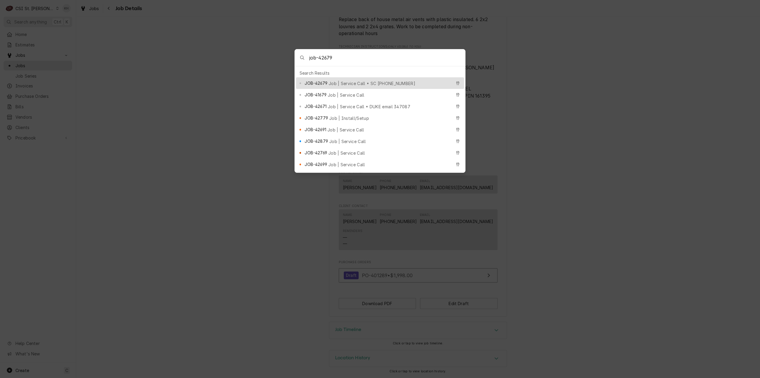
type input "job-42679"
click at [351, 85] on div "JOB-42679 Job | Service Call • SC [PHONE_NUMBER]" at bounding box center [380, 83] width 168 height 12
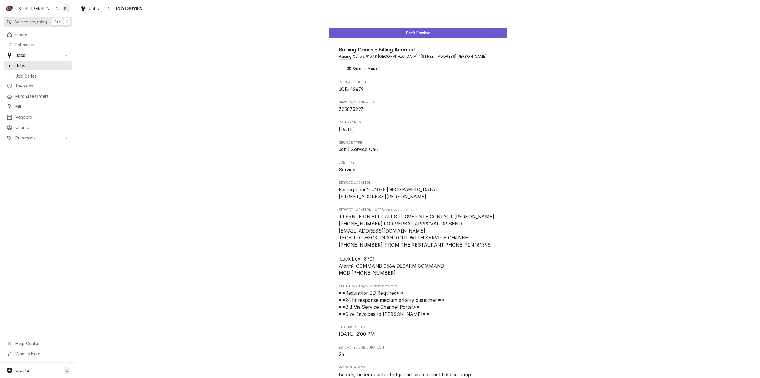
click at [36, 21] on span "Search anything" at bounding box center [30, 22] width 33 height 6
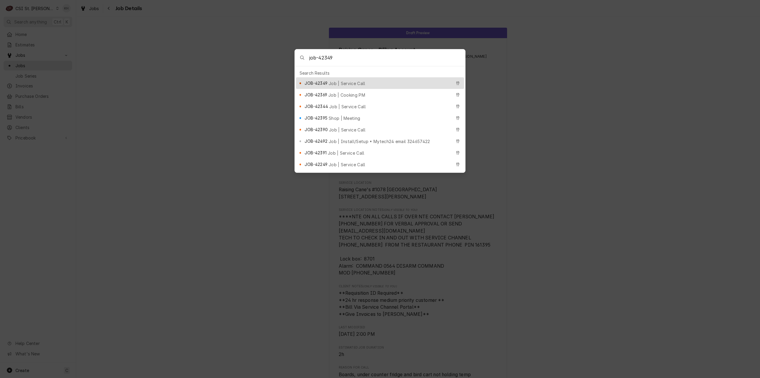
type input "job-42349"
click at [355, 77] on div "JOB-42349 Job | Service Call" at bounding box center [380, 83] width 168 height 12
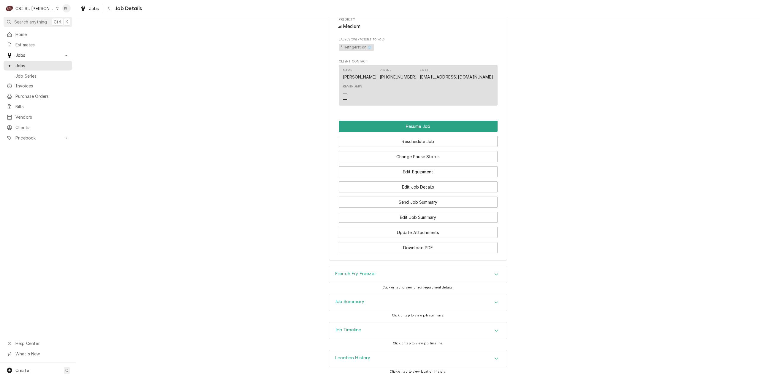
click at [348, 334] on div "Job Timeline" at bounding box center [418, 330] width 178 height 17
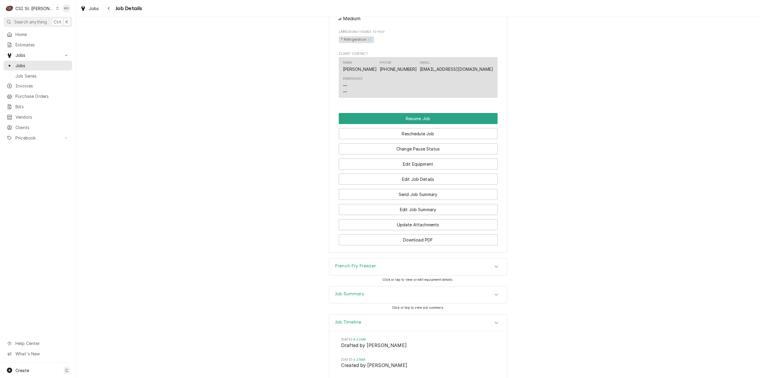
scroll to position [922, 0]
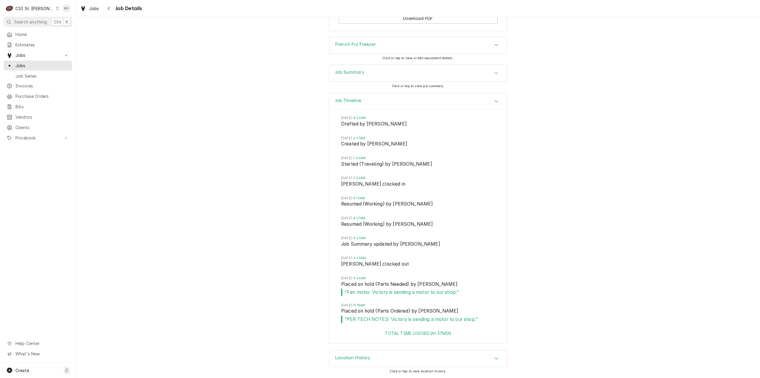
click at [31, 19] on span "Search anything" at bounding box center [30, 22] width 33 height 6
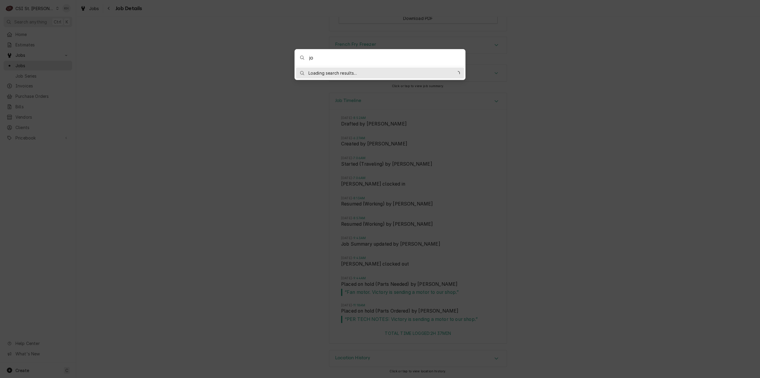
type input "job"
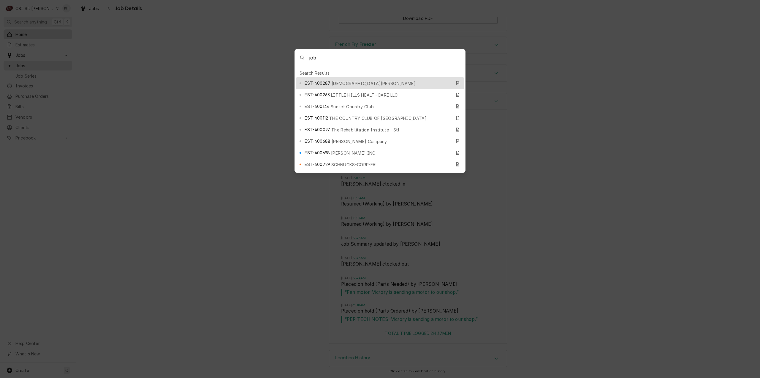
drag, startPoint x: 129, startPoint y: 72, endPoint x: 52, endPoint y: 35, distance: 85.0
click at [124, 70] on body "C CSI [GEOGRAPHIC_DATA] KH Search anything Ctrl K Home Estimates Jobs Jobs Job …" at bounding box center [380, 189] width 760 height 378
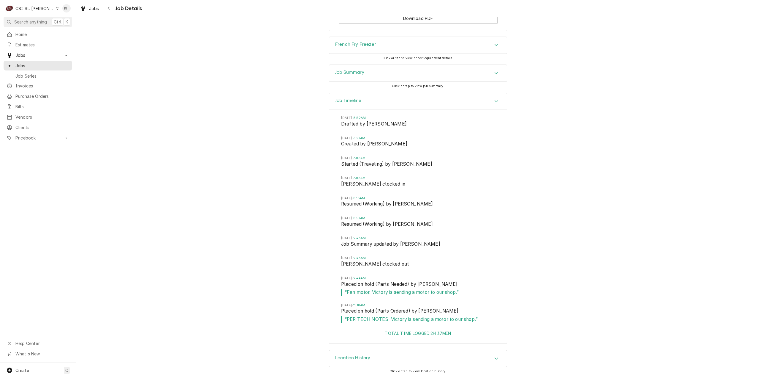
click at [36, 7] on div "CSI St. [PERSON_NAME]" at bounding box center [34, 8] width 39 height 6
click at [66, 11] on div "CSI [US_STATE][GEOGRAPHIC_DATA]" at bounding box center [91, 12] width 78 height 6
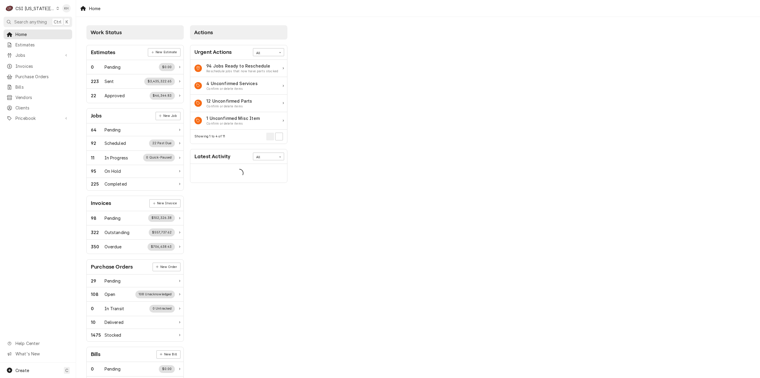
click at [41, 22] on span "Search anything" at bounding box center [30, 22] width 33 height 6
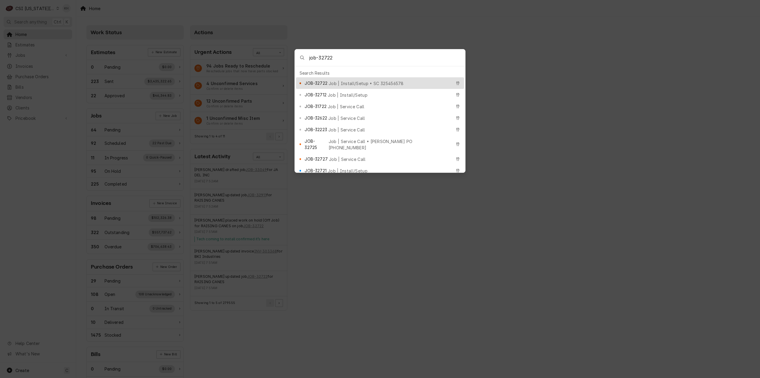
type input "job-32722"
click at [349, 80] on div "JOB-32722 Job | Install/Setup • SC 325456578" at bounding box center [378, 83] width 147 height 7
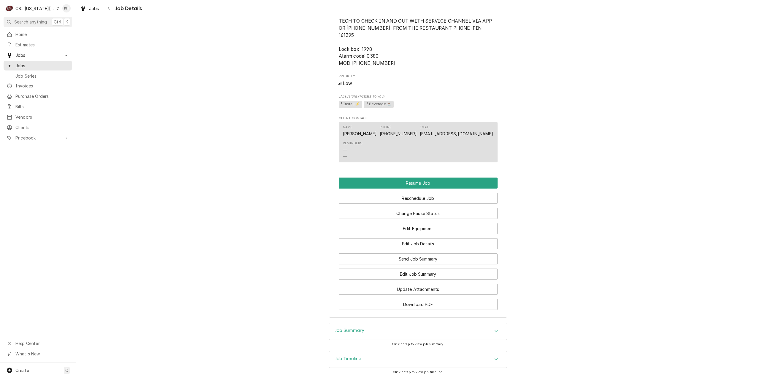
scroll to position [683, 0]
click at [362, 351] on div "Job Timeline" at bounding box center [418, 359] width 178 height 17
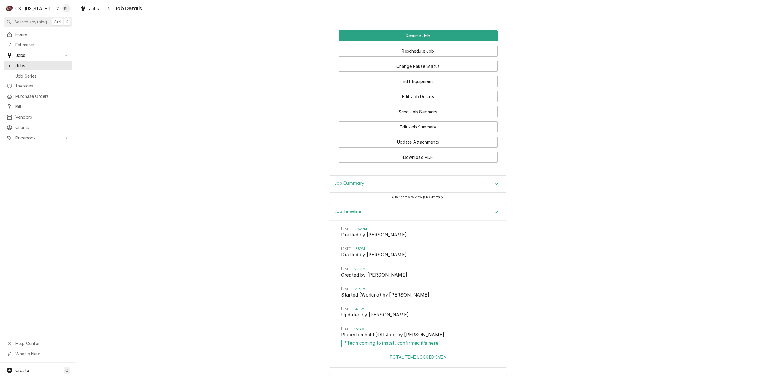
scroll to position [832, 0]
click at [37, 19] on span "Search anything" at bounding box center [30, 22] width 33 height 6
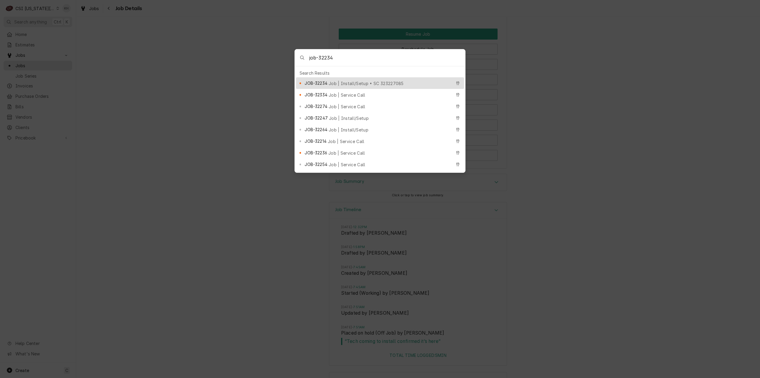
type input "job-32234"
click at [314, 80] on span "JOB-32234" at bounding box center [316, 83] width 23 height 6
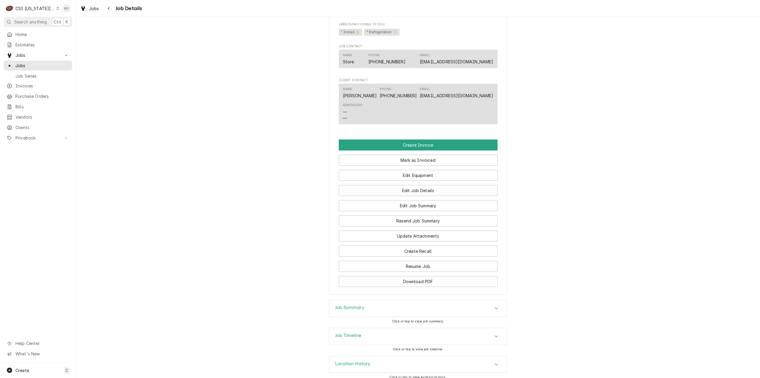
click at [356, 332] on h3 "Job Timeline" at bounding box center [348, 335] width 26 height 6
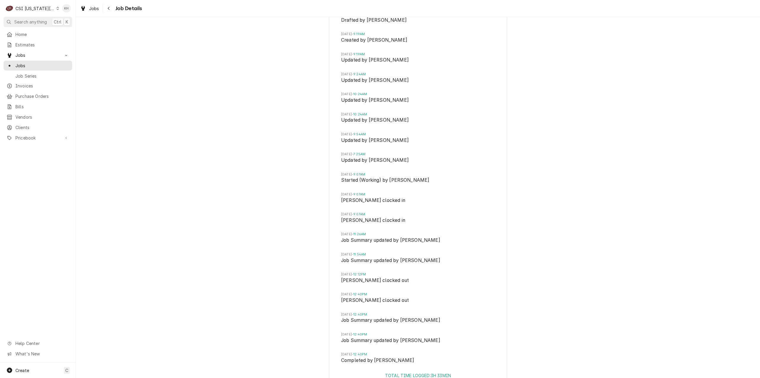
scroll to position [1055, 0]
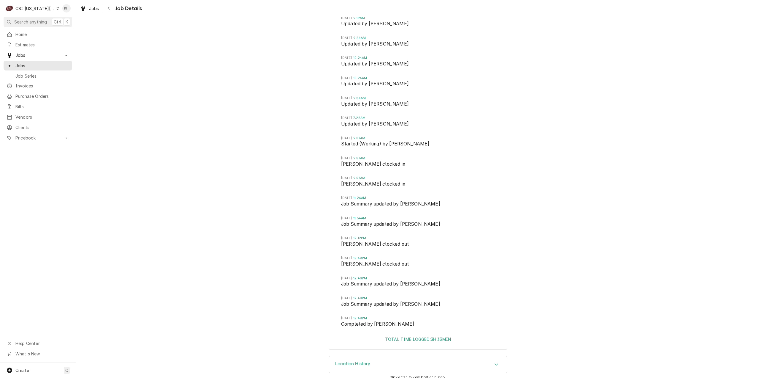
click at [557, 253] on div "Job Timeline [DATE] 2:05PM Drafted by [PERSON_NAME] [DATE] 9:19AM Created by [P…" at bounding box center [418, 153] width 684 height 403
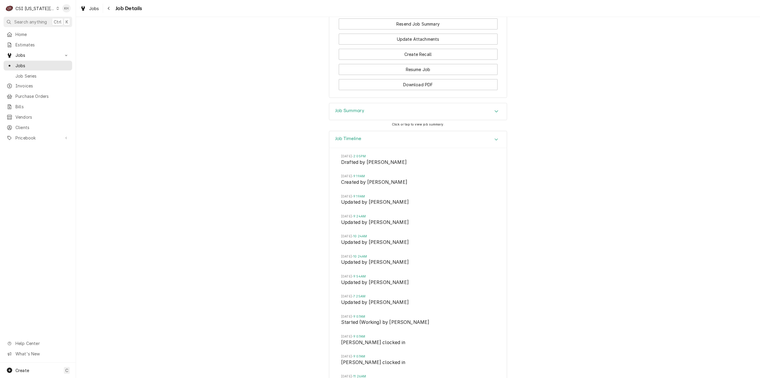
scroll to position [668, 0]
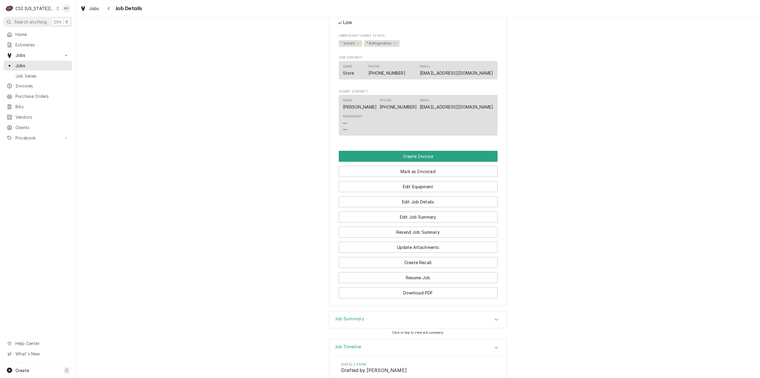
click at [389, 318] on div "Job Summary" at bounding box center [418, 319] width 178 height 17
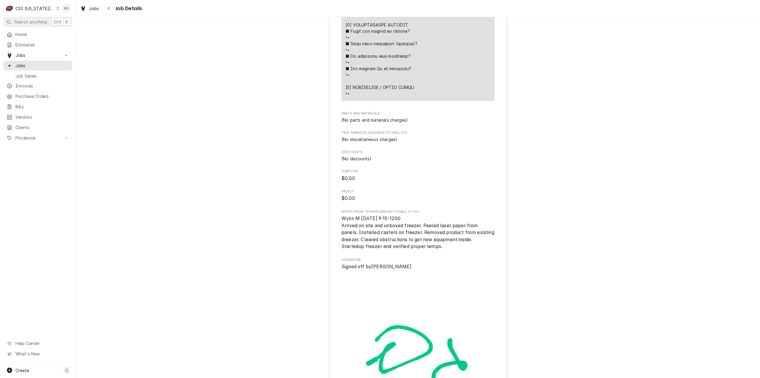
scroll to position [1381, 0]
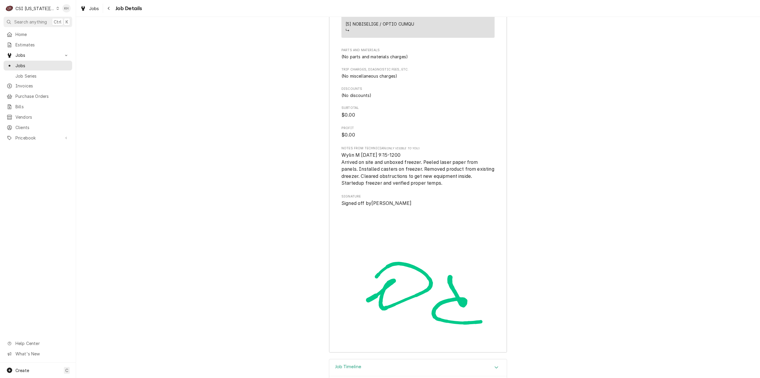
click at [31, 21] on span "Search anything" at bounding box center [30, 22] width 33 height 6
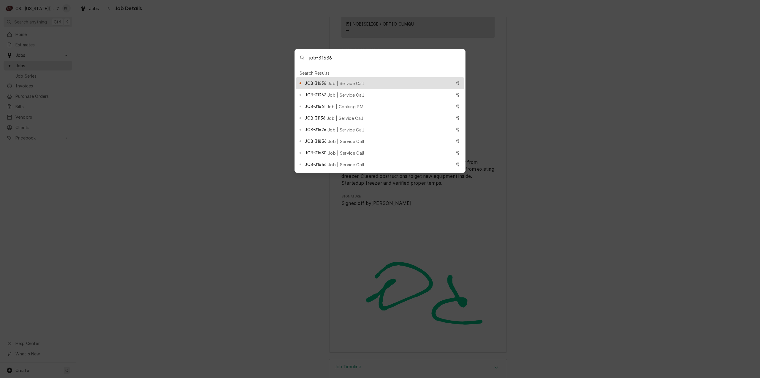
type input "job-31636"
click at [373, 81] on div "JOB-31636 Job | Service Call" at bounding box center [378, 83] width 147 height 7
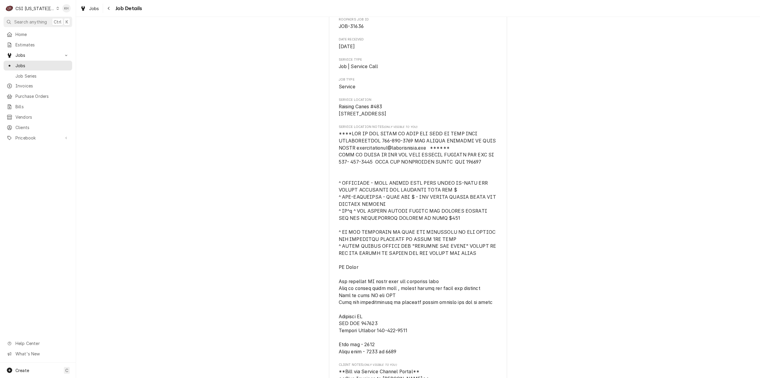
scroll to position [178, 0]
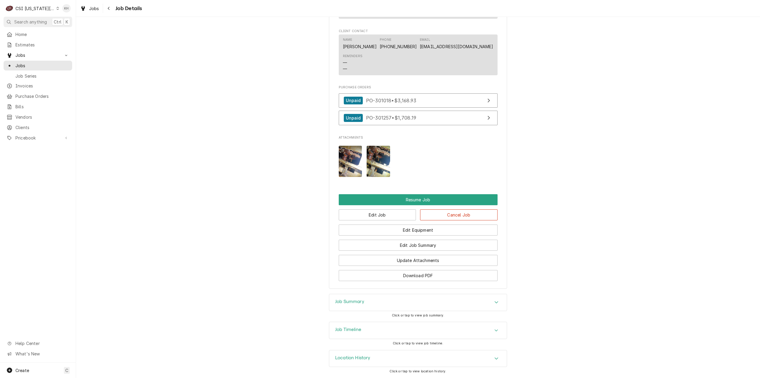
click at [371, 335] on div "Job Timeline" at bounding box center [418, 330] width 178 height 17
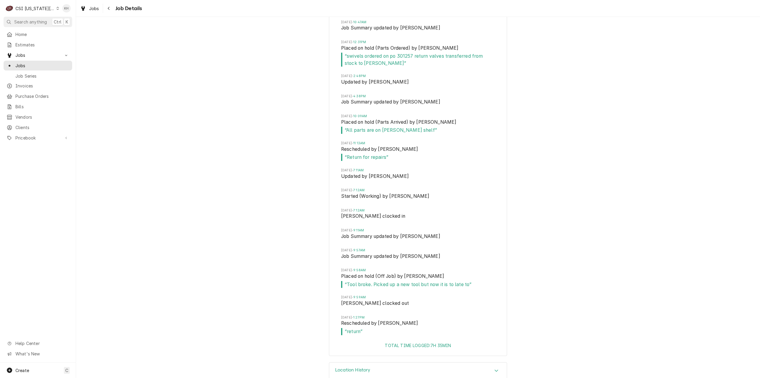
scroll to position [1979, 0]
